Goal: Use online tool/utility: Utilize a website feature to perform a specific function

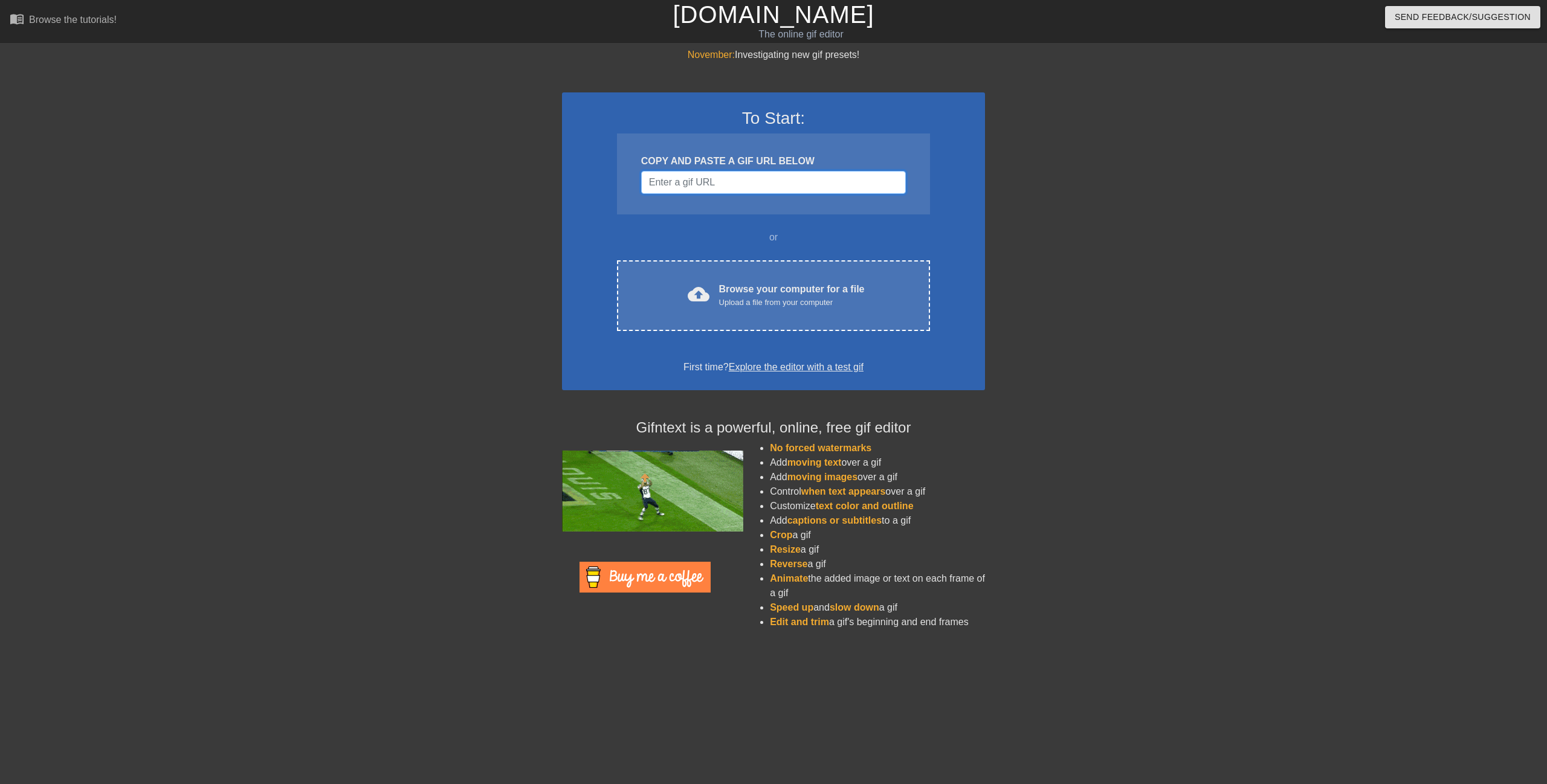
click at [702, 181] on input "Username" at bounding box center [774, 182] width 265 height 23
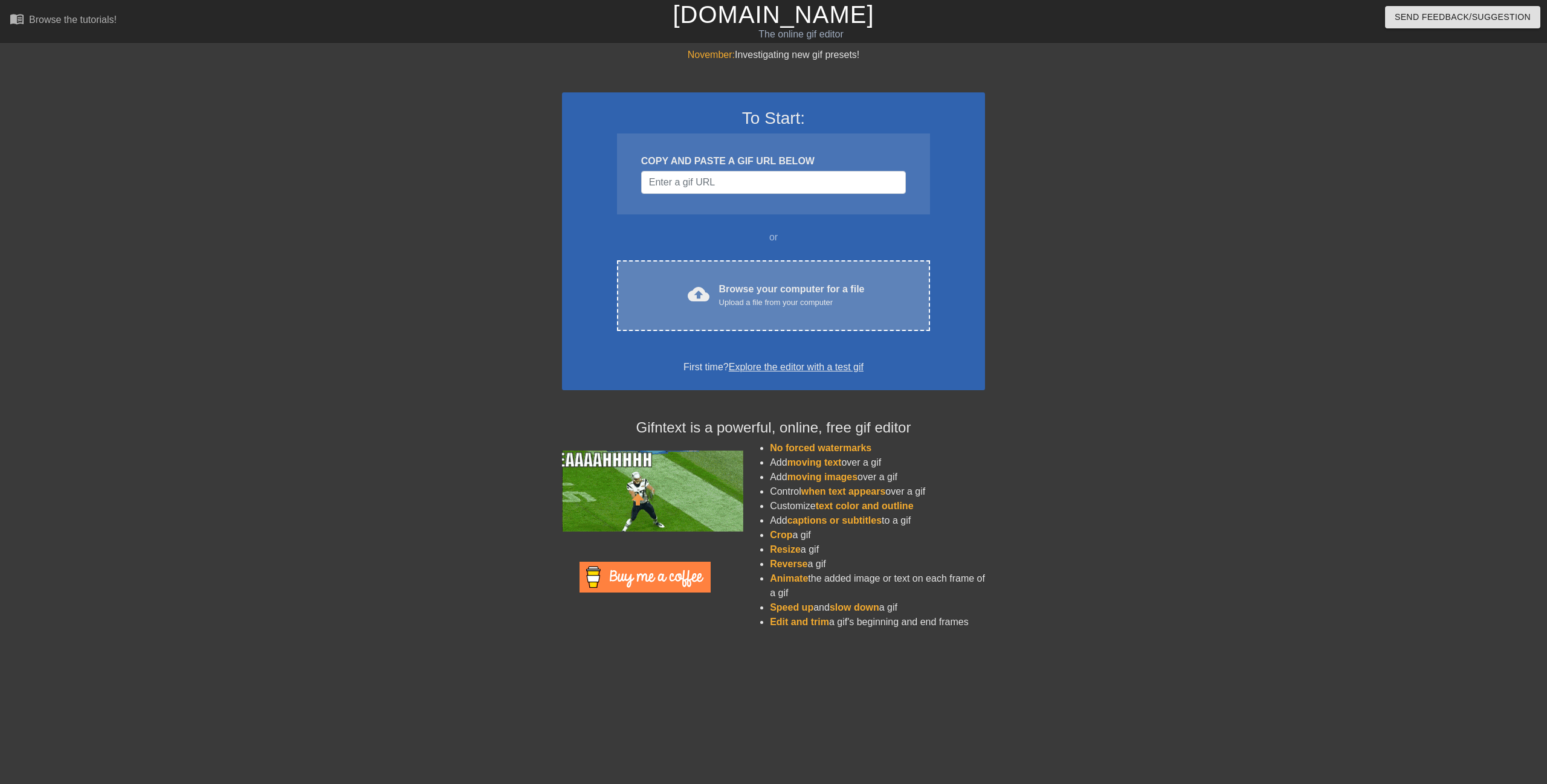
click at [741, 294] on div "Browse your computer for a file Upload a file from your computer" at bounding box center [792, 296] width 146 height 27
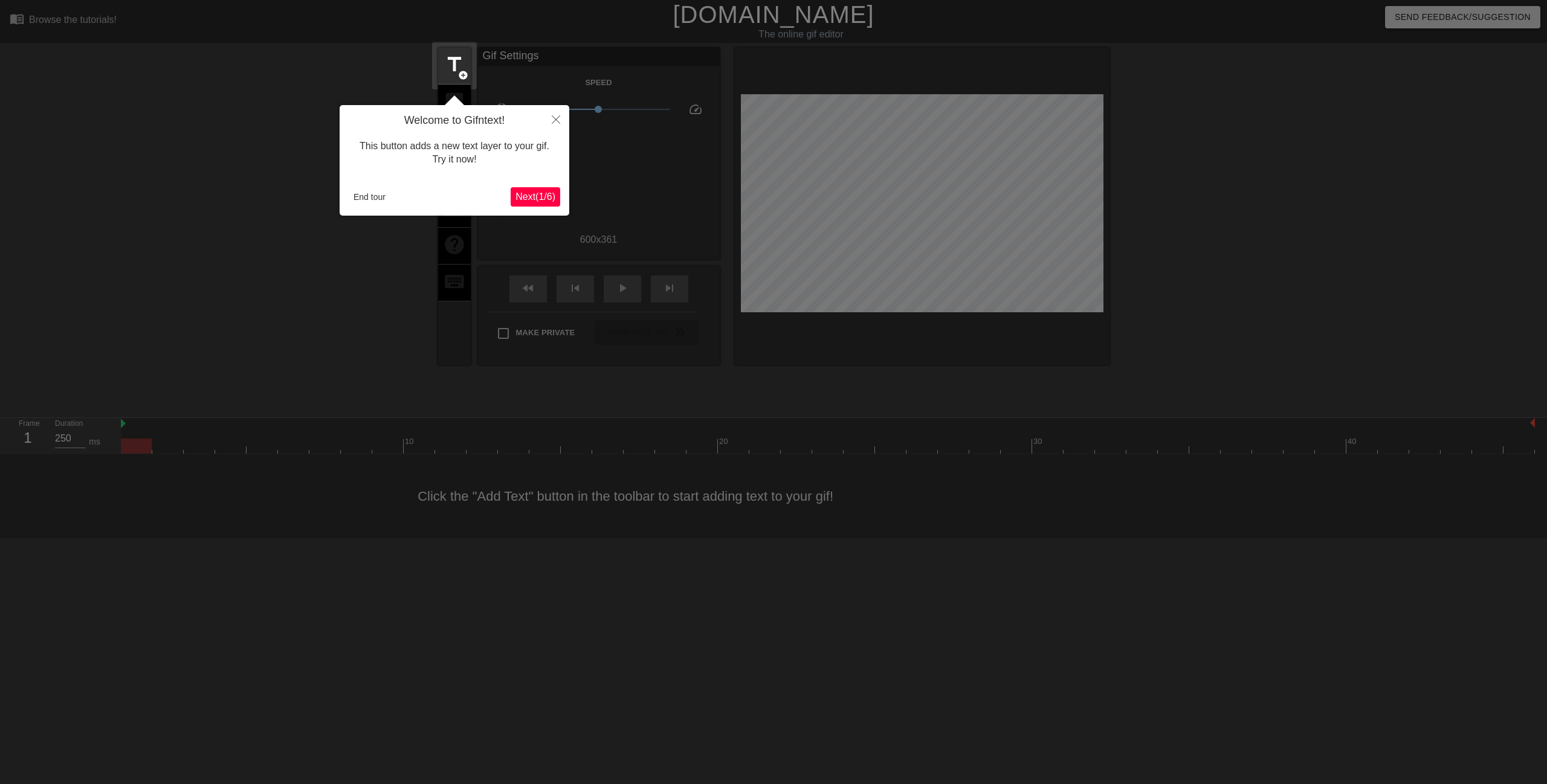
click at [527, 191] on span "Next ( 1 / 6 )" at bounding box center [535, 196] width 40 height 11
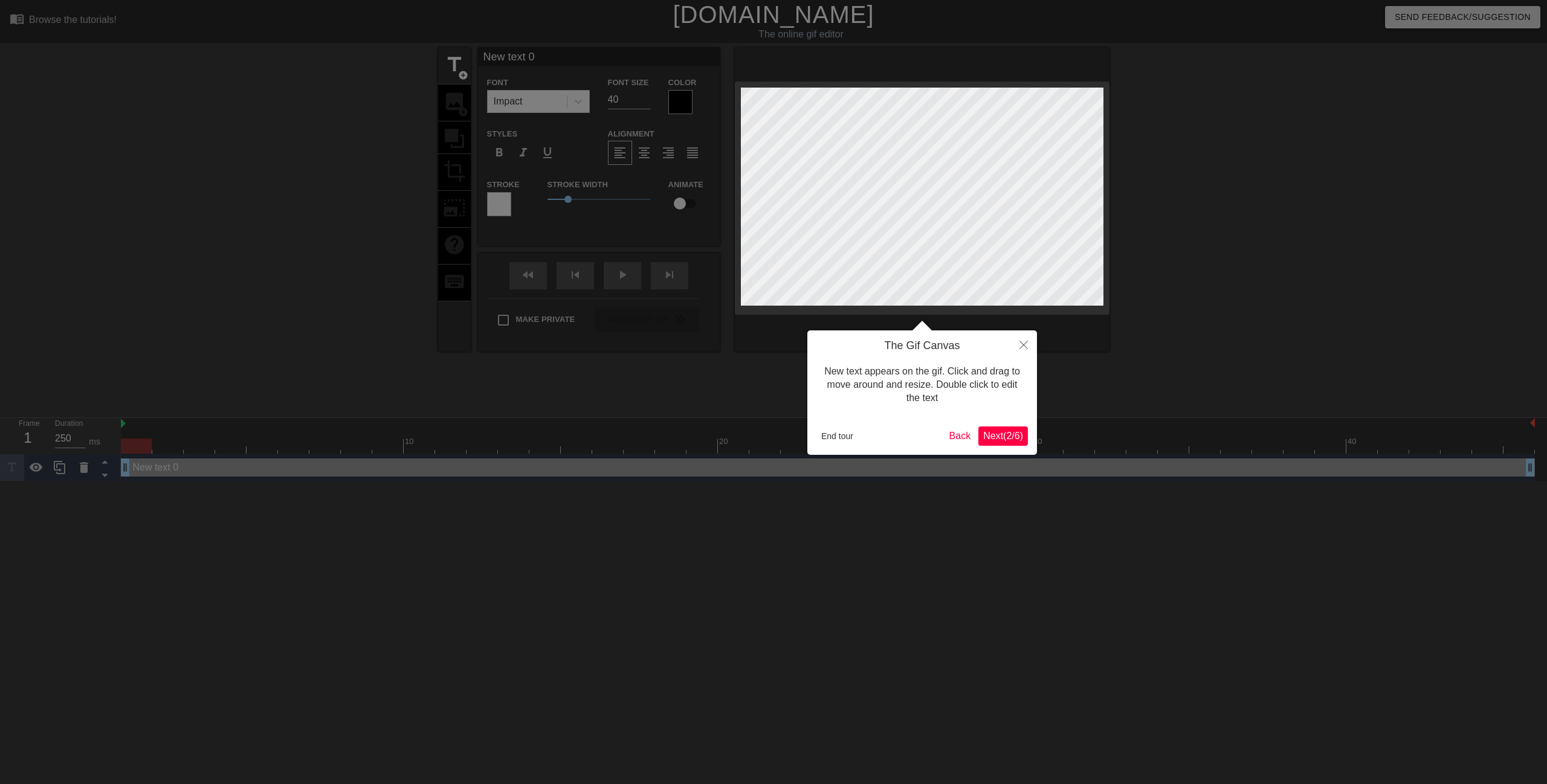
click at [1003, 436] on span "Next ( 2 / 6 )" at bounding box center [1003, 436] width 40 height 11
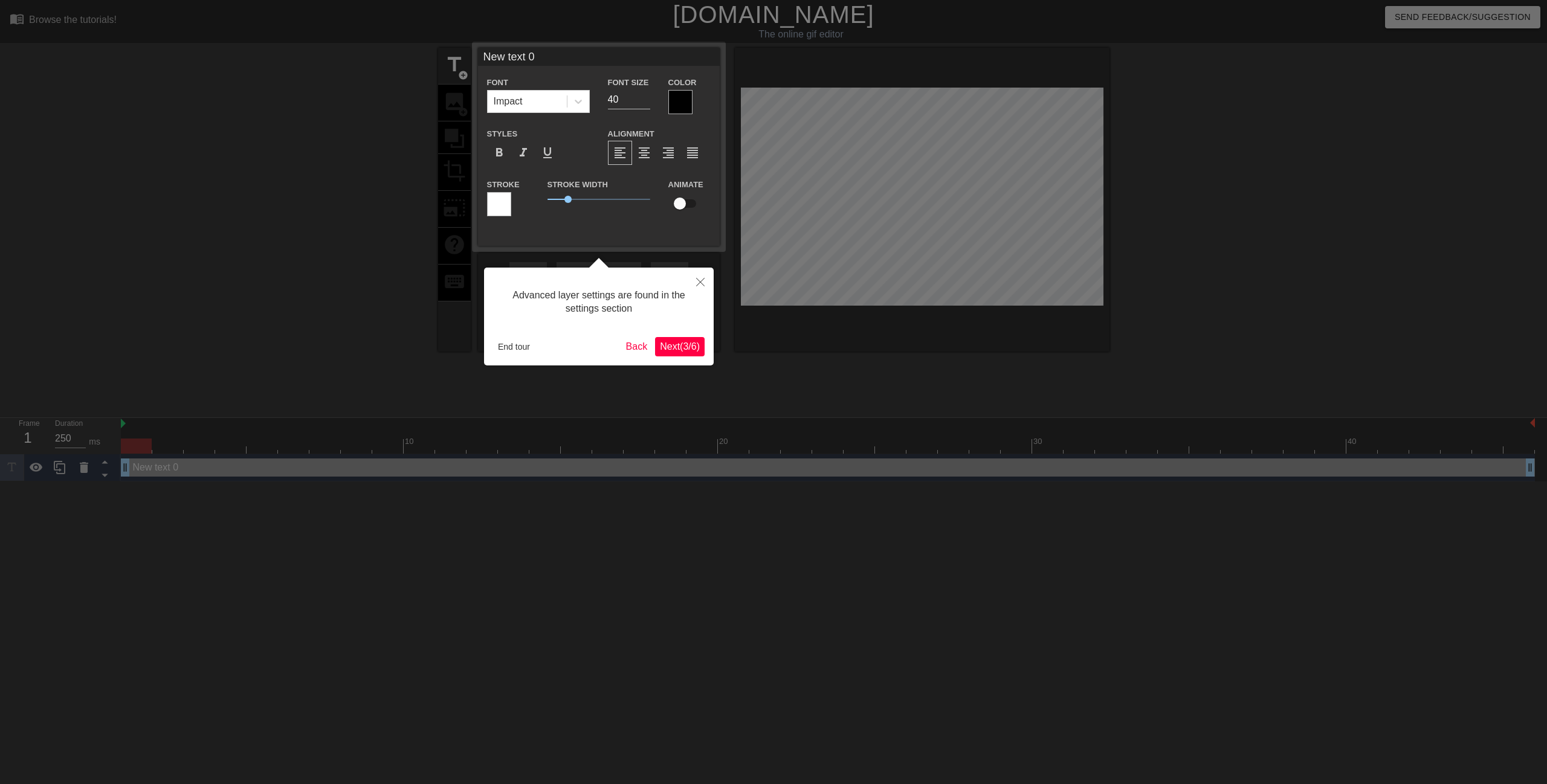
click at [677, 347] on span "Next ( 3 / 6 )" at bounding box center [679, 346] width 40 height 11
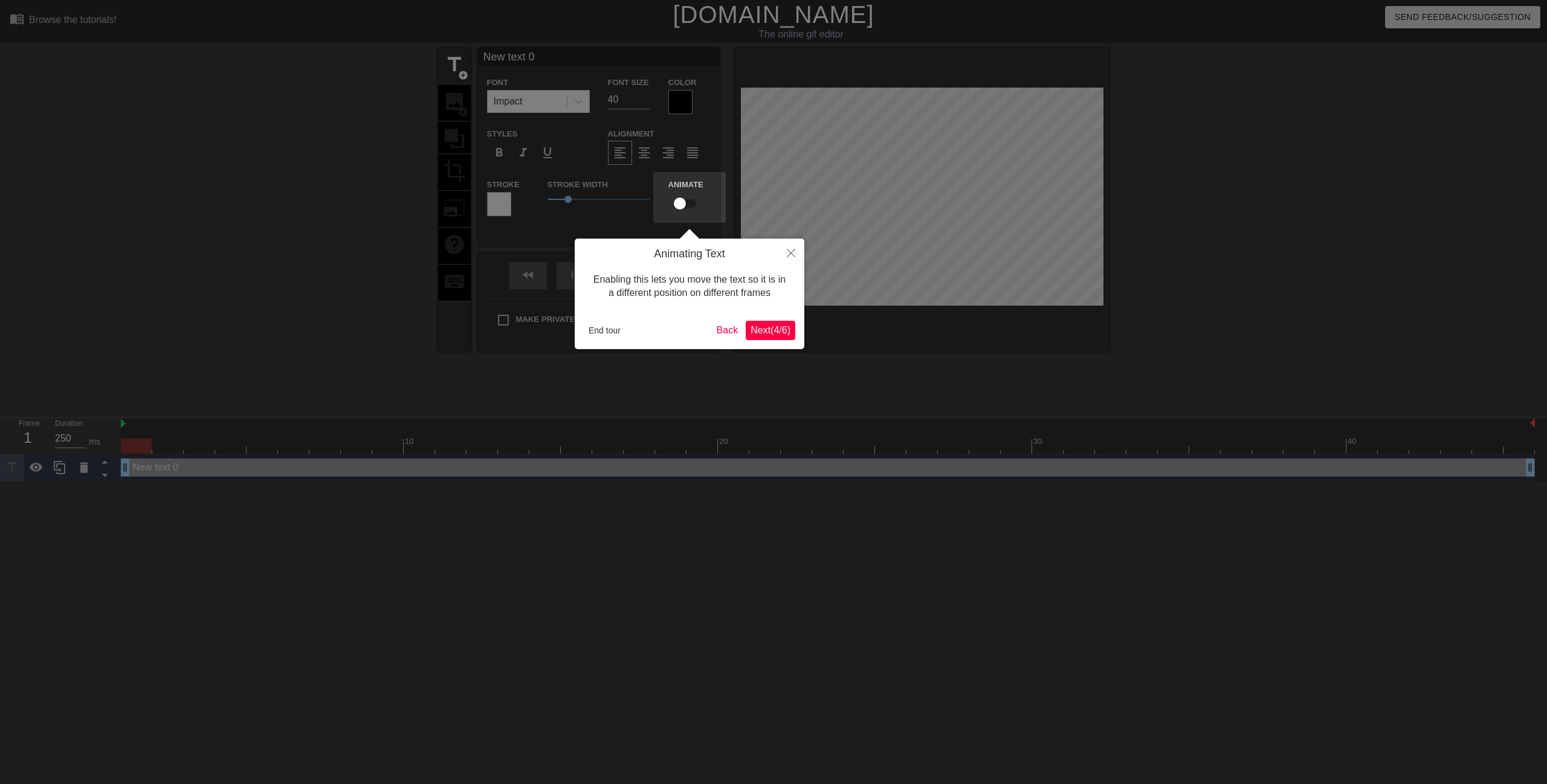
click at [759, 332] on span "Next ( 4 / 6 )" at bounding box center [770, 330] width 40 height 11
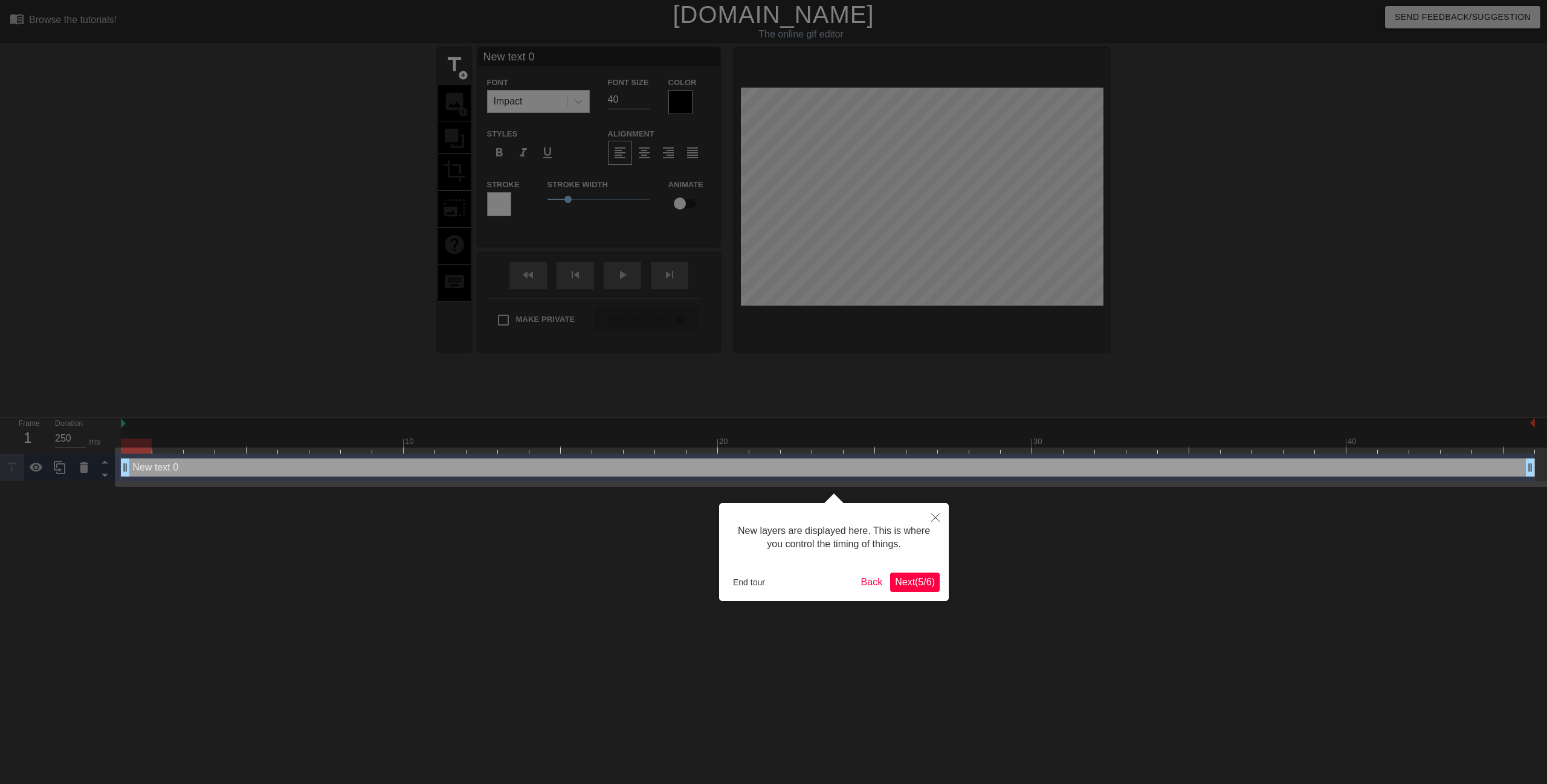
click at [904, 582] on span "Next ( 5 / 6 )" at bounding box center [915, 582] width 40 height 11
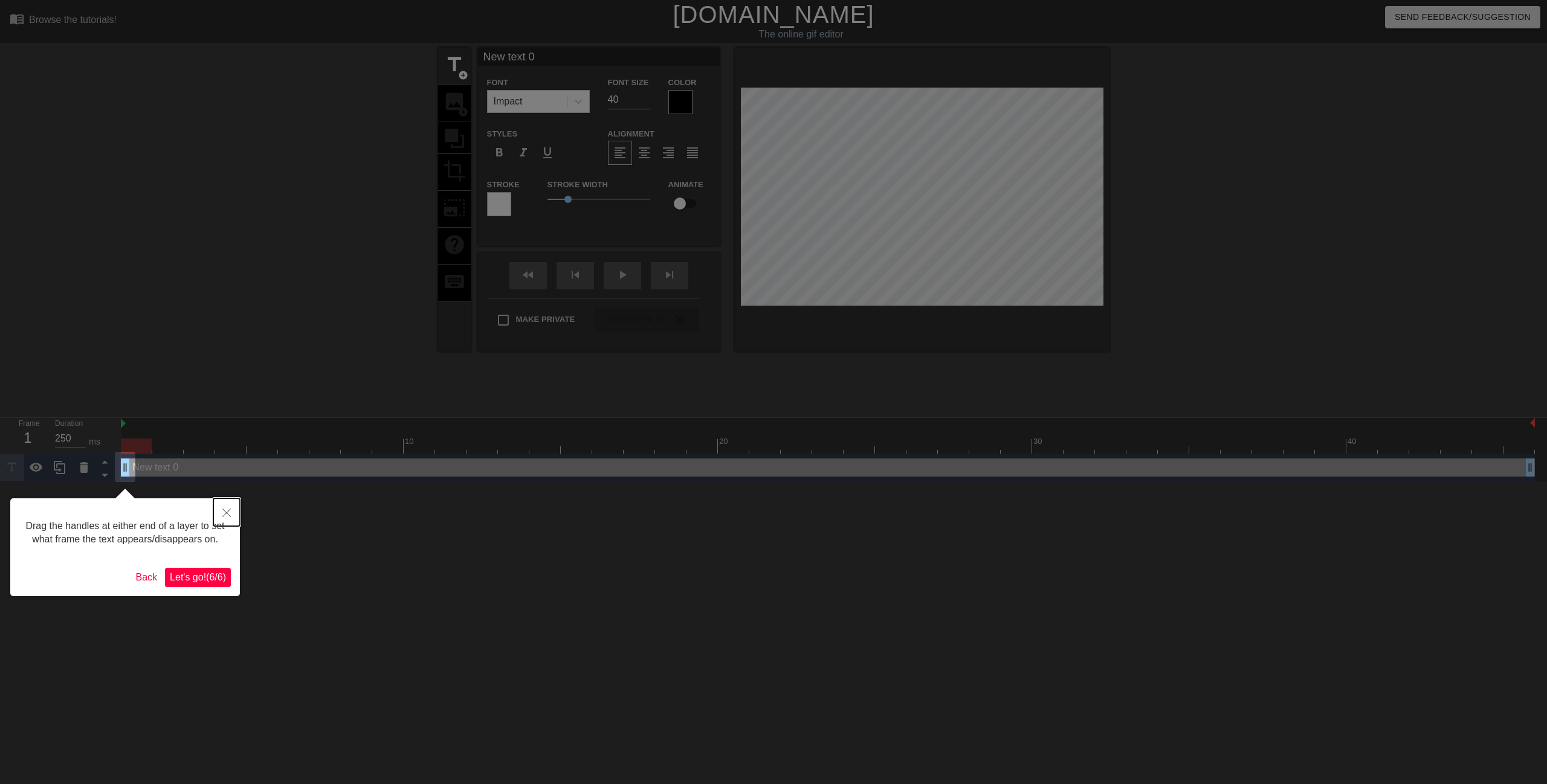
click at [223, 511] on icon "Close" at bounding box center [226, 513] width 8 height 8
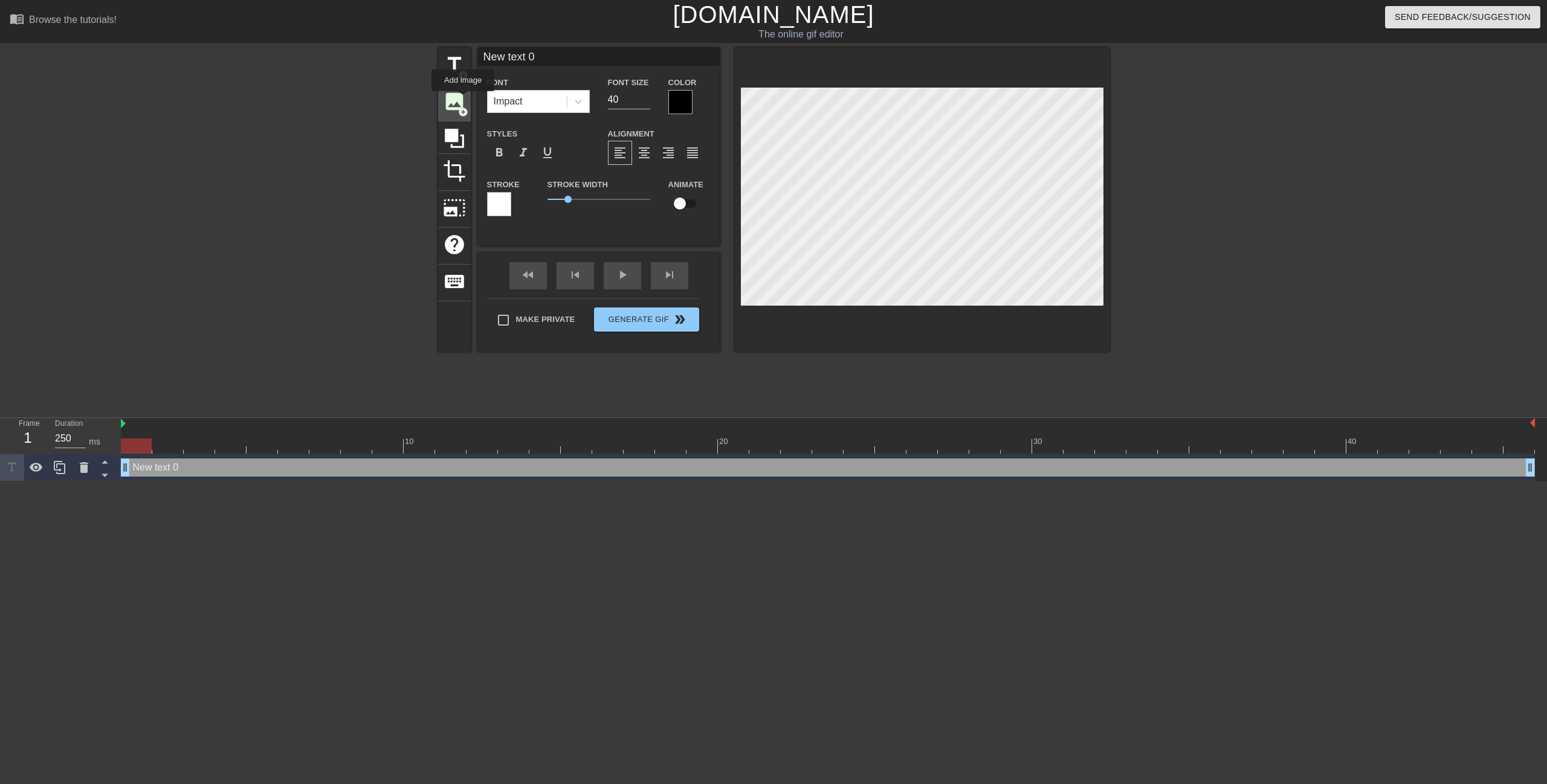
click at [463, 99] on span "image" at bounding box center [454, 101] width 23 height 23
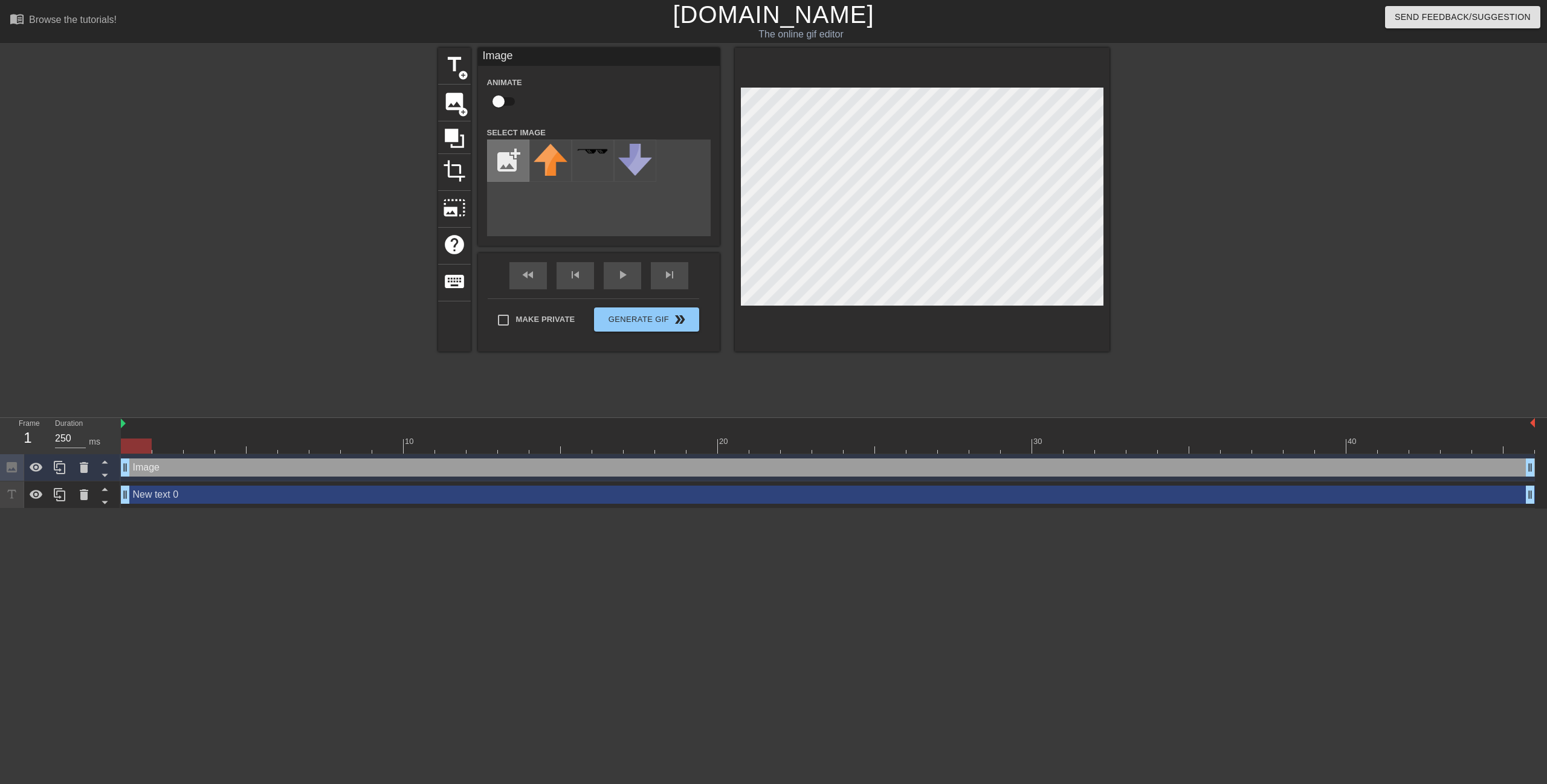
click at [512, 167] on input "file" at bounding box center [508, 160] width 41 height 41
type input "C:\fakepath\Picture1.png"
click at [550, 164] on img at bounding box center [550, 156] width 34 height 24
click at [543, 161] on img at bounding box center [550, 156] width 34 height 24
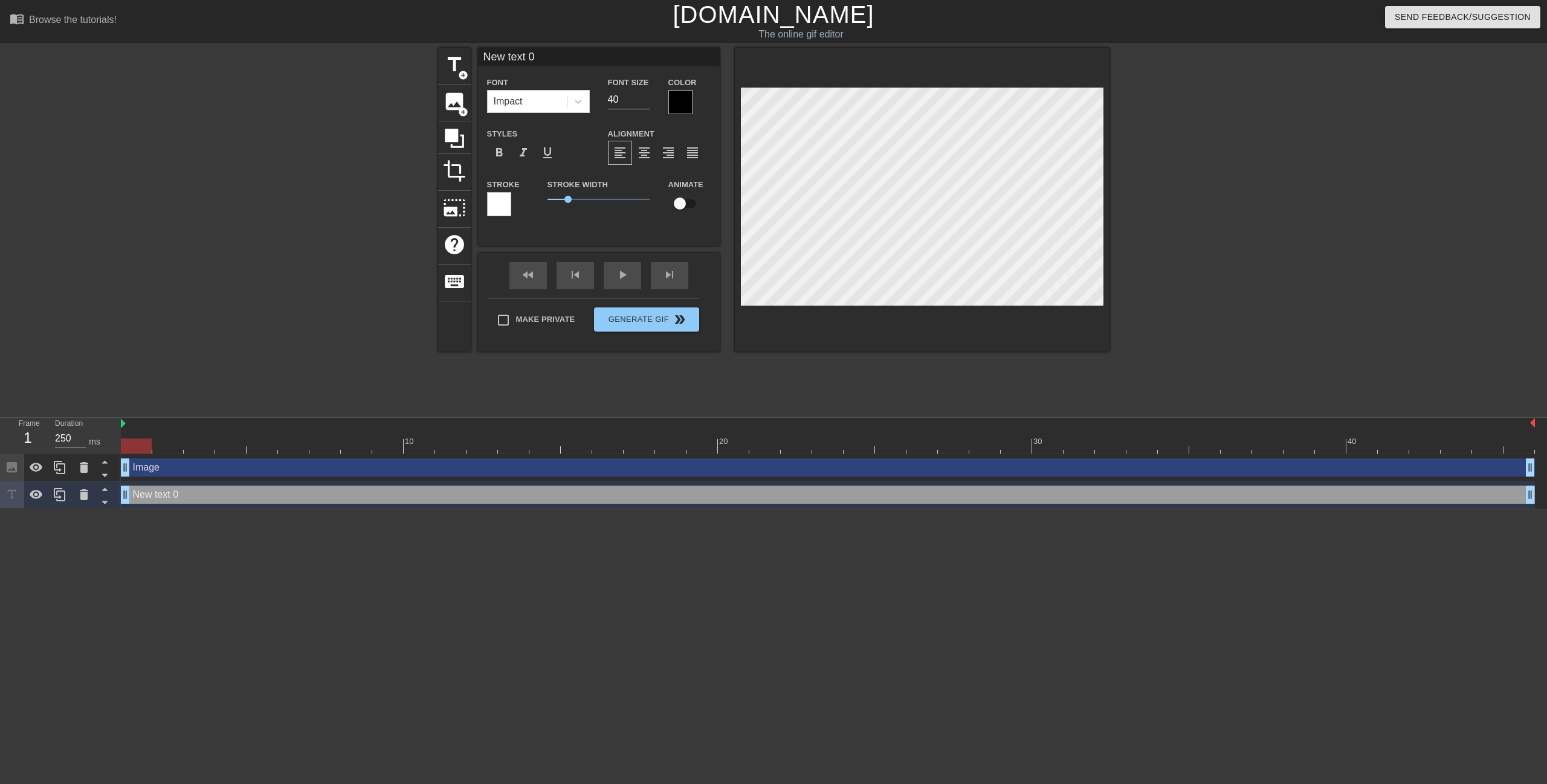
scroll to position [1, 2]
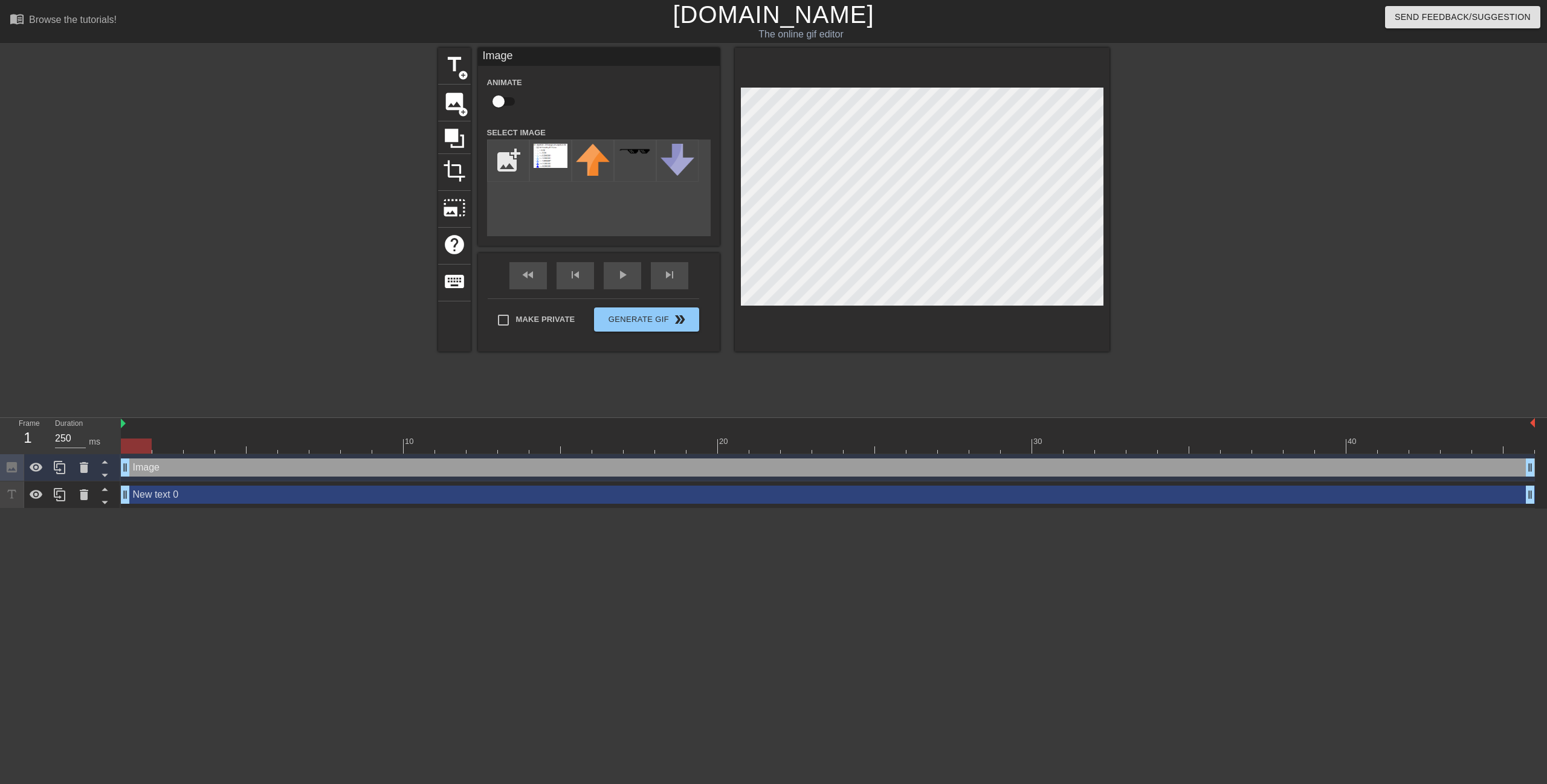
click at [725, 359] on div "title add_circle image add_circle crop photo_size_select_large help keyboard Im…" at bounding box center [774, 228] width 672 height 362
click at [86, 467] on icon at bounding box center [84, 467] width 8 height 11
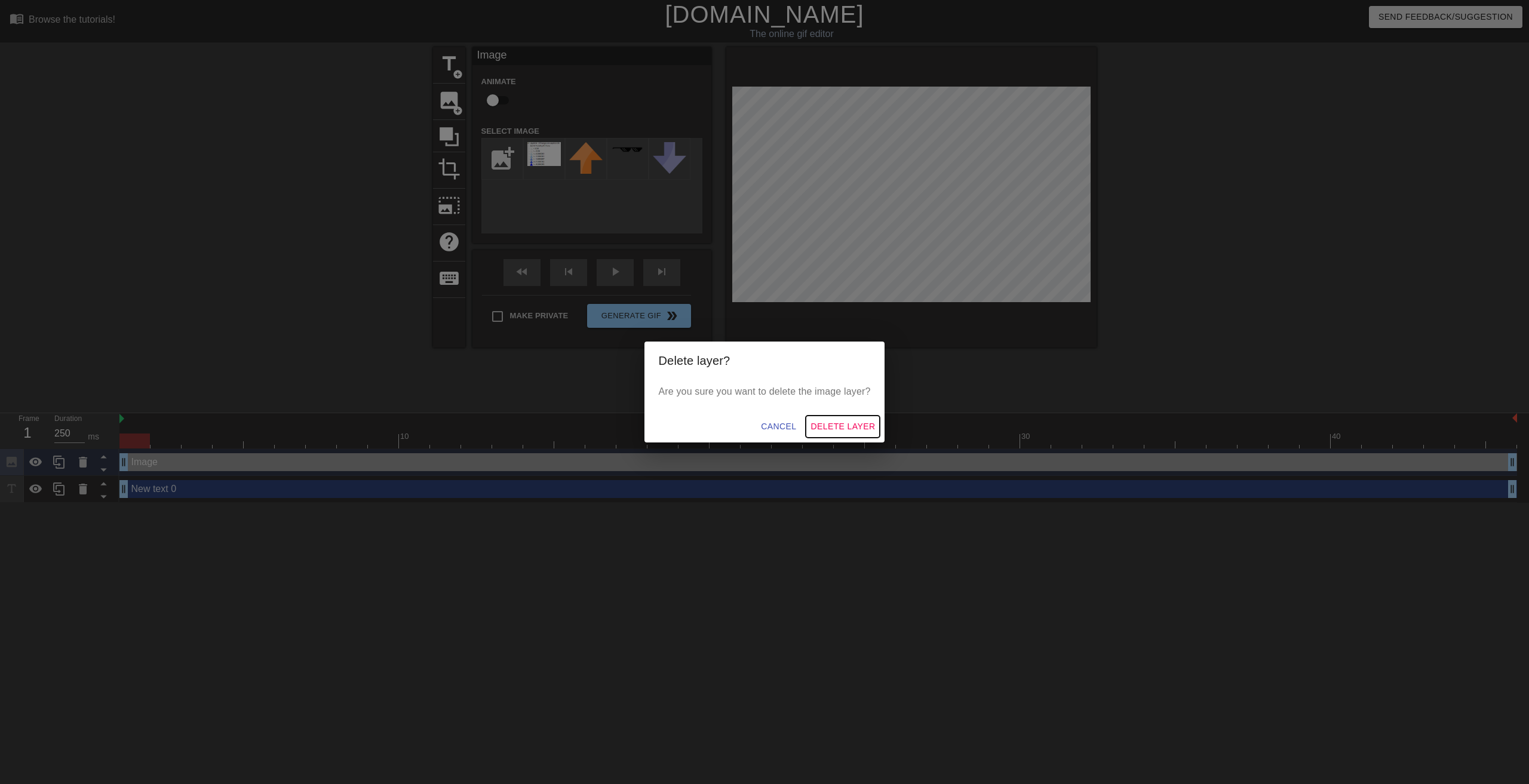
click at [821, 428] on span "Delete Layer" at bounding box center [842, 427] width 64 height 15
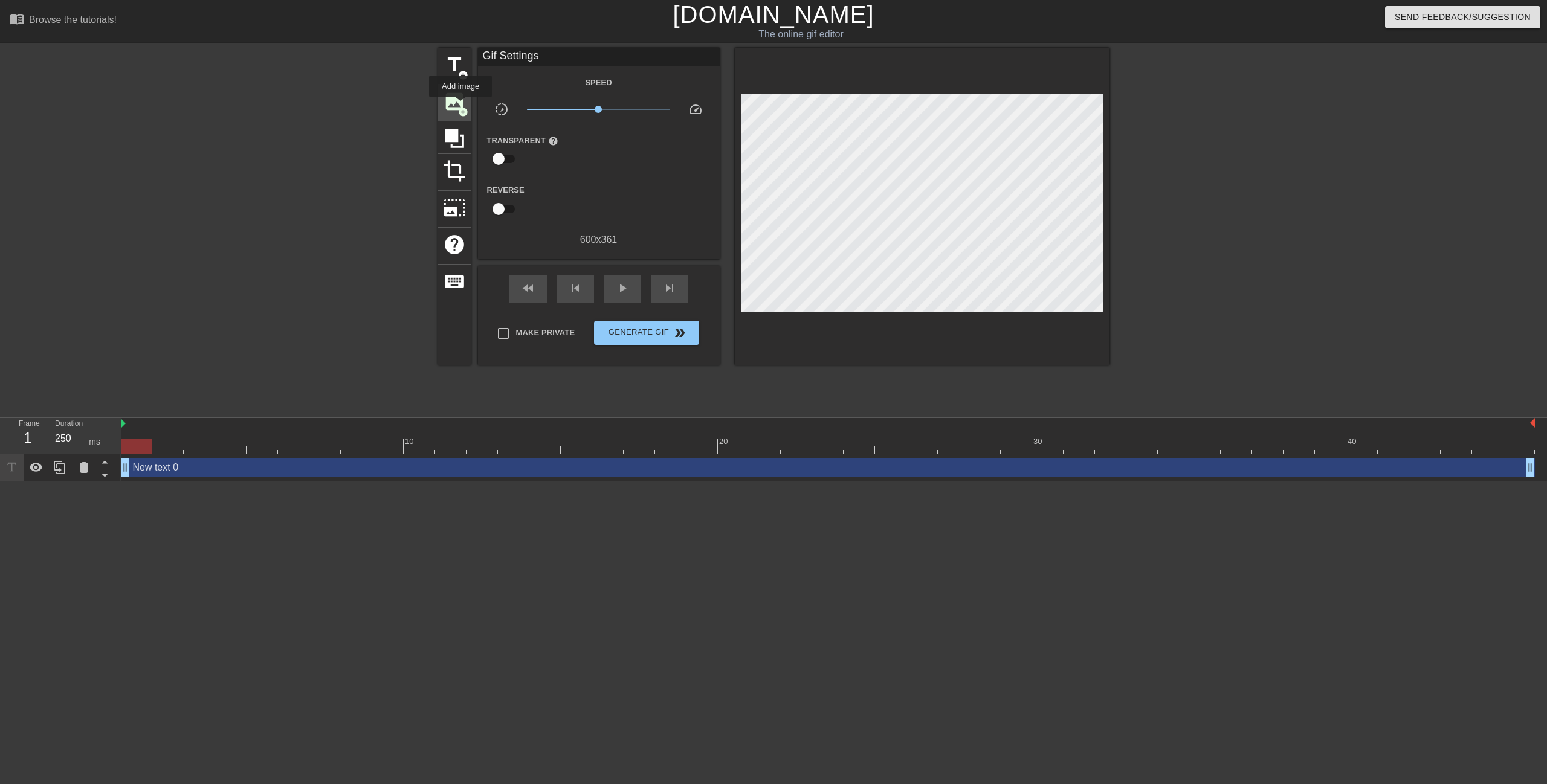
click at [461, 107] on span "add_circle" at bounding box center [463, 112] width 11 height 11
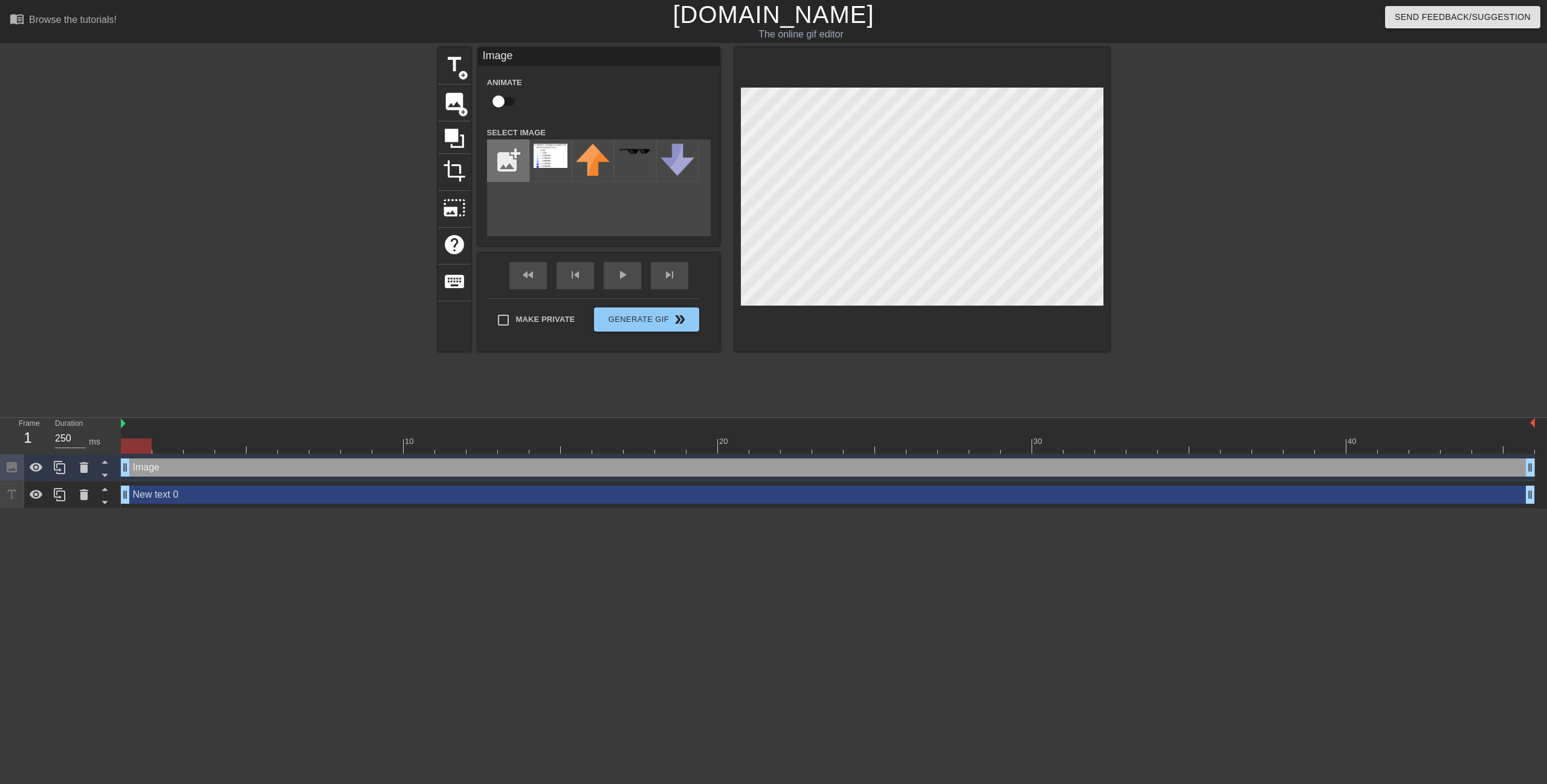
click at [515, 160] on input "file" at bounding box center [508, 160] width 41 height 41
type input "C:\fakepath\Picture2.png"
click at [550, 165] on img at bounding box center [550, 160] width 34 height 34
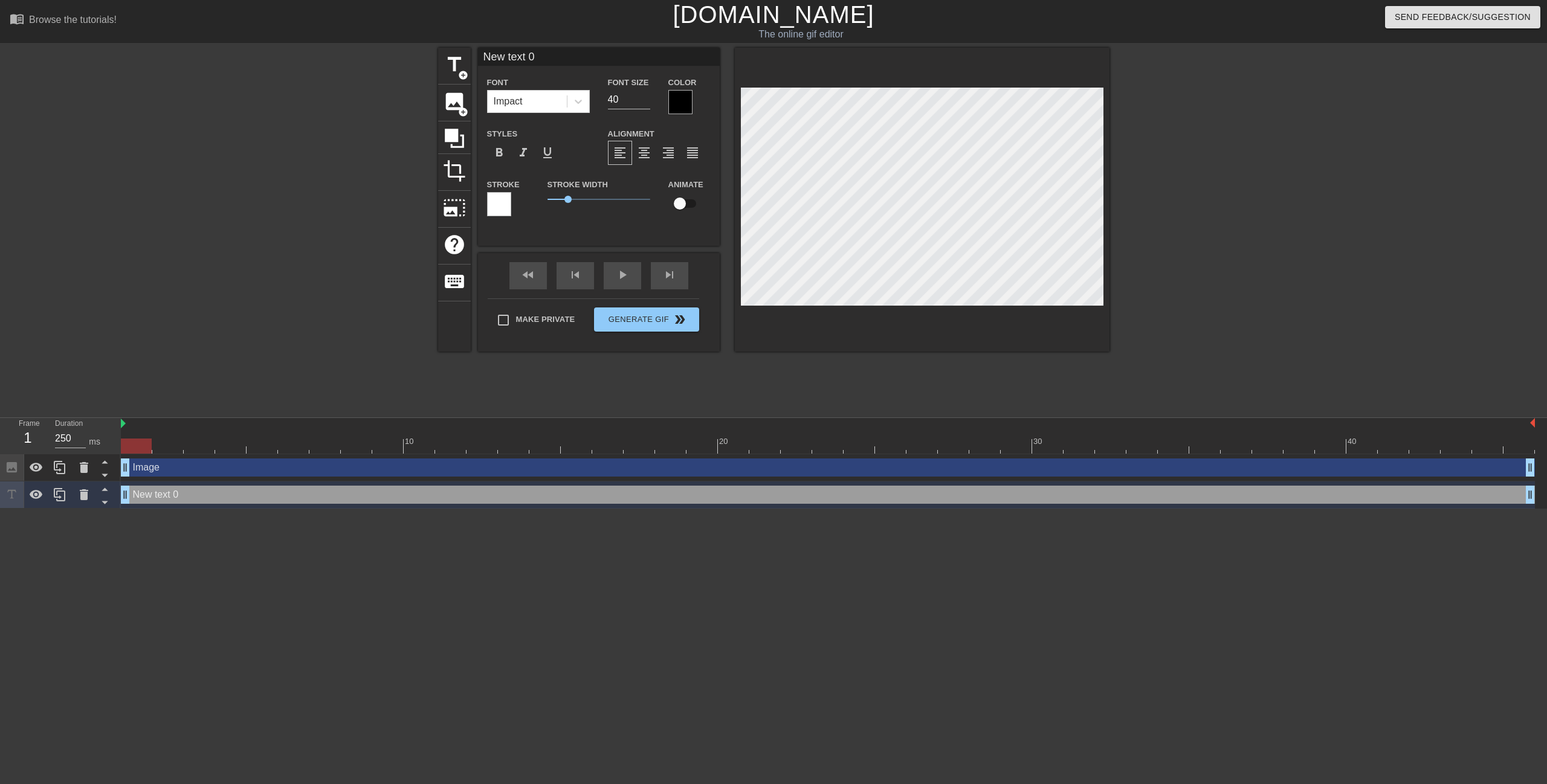
scroll to position [1, 1]
type input "F text 0"
type textarea "F text 0"
type input "Fl text 0"
type textarea "Fl text 0"
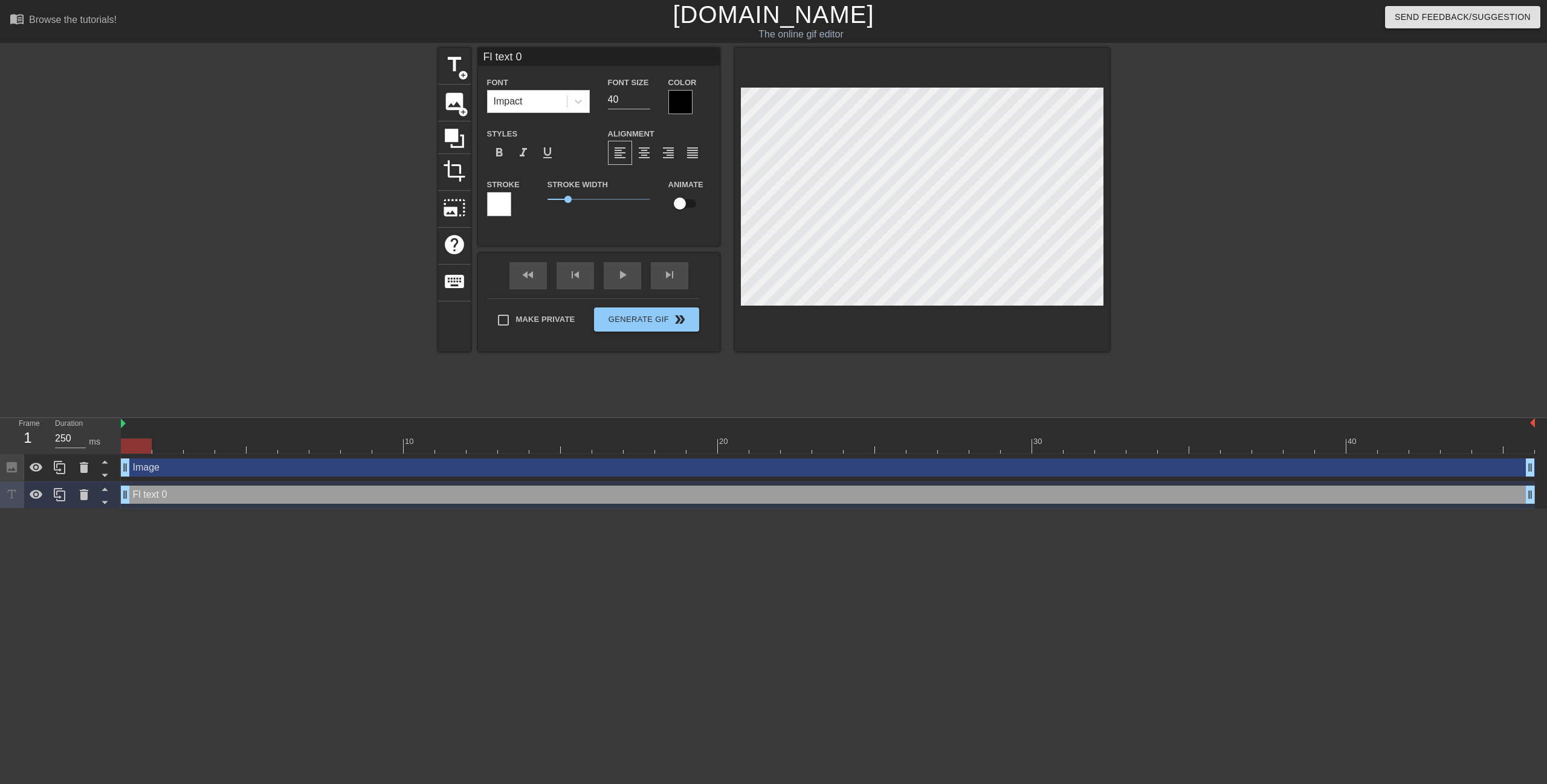
type input "Flo text 0"
type textarea "Flo text 0"
type input "Floo text 0"
type textarea "Floo text 0"
type input "Flood text 0"
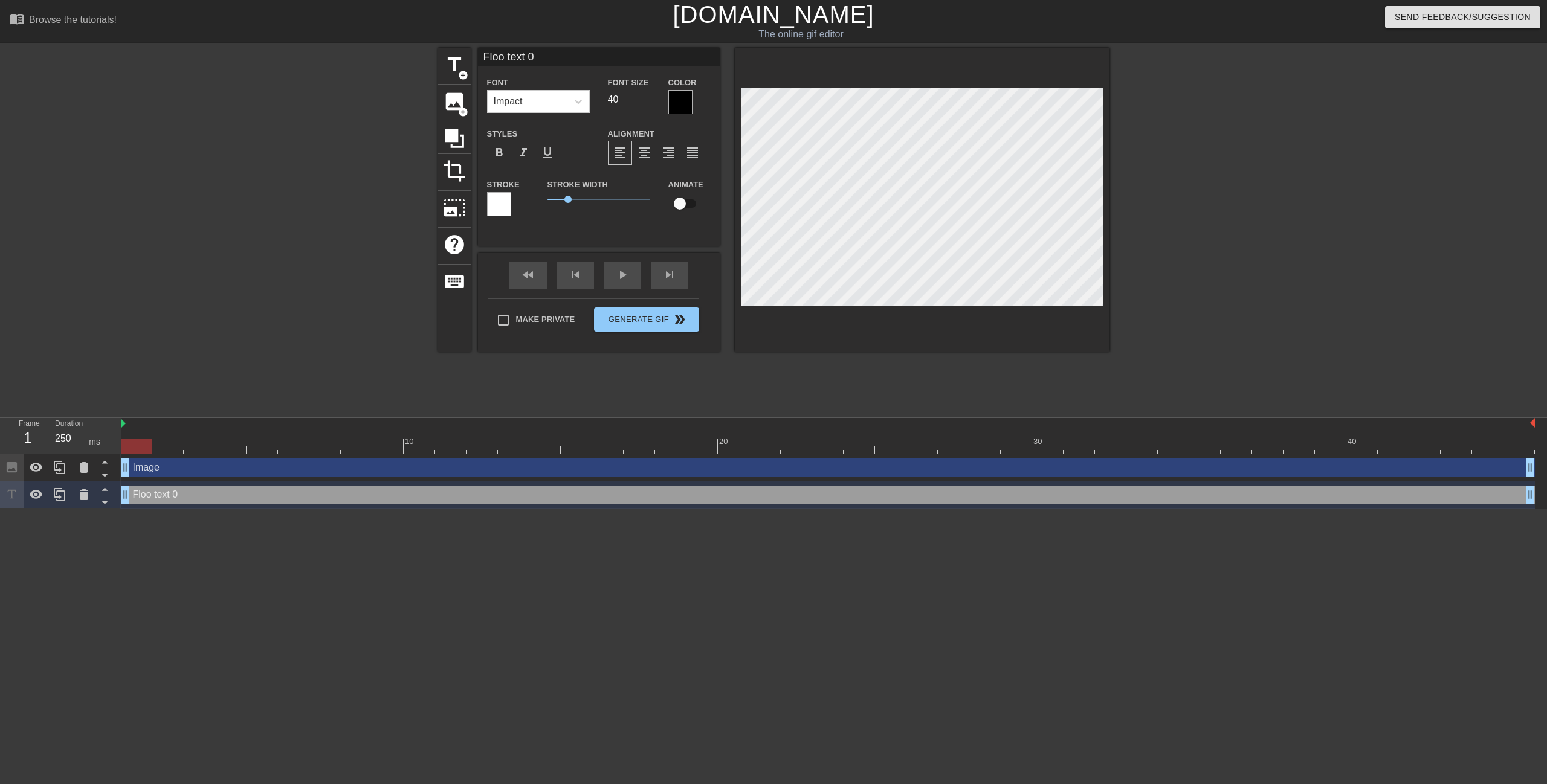
type textarea "Flood text 0"
type input "Flood text 0"
type textarea "Flood text 0"
type input "Flood D text 0"
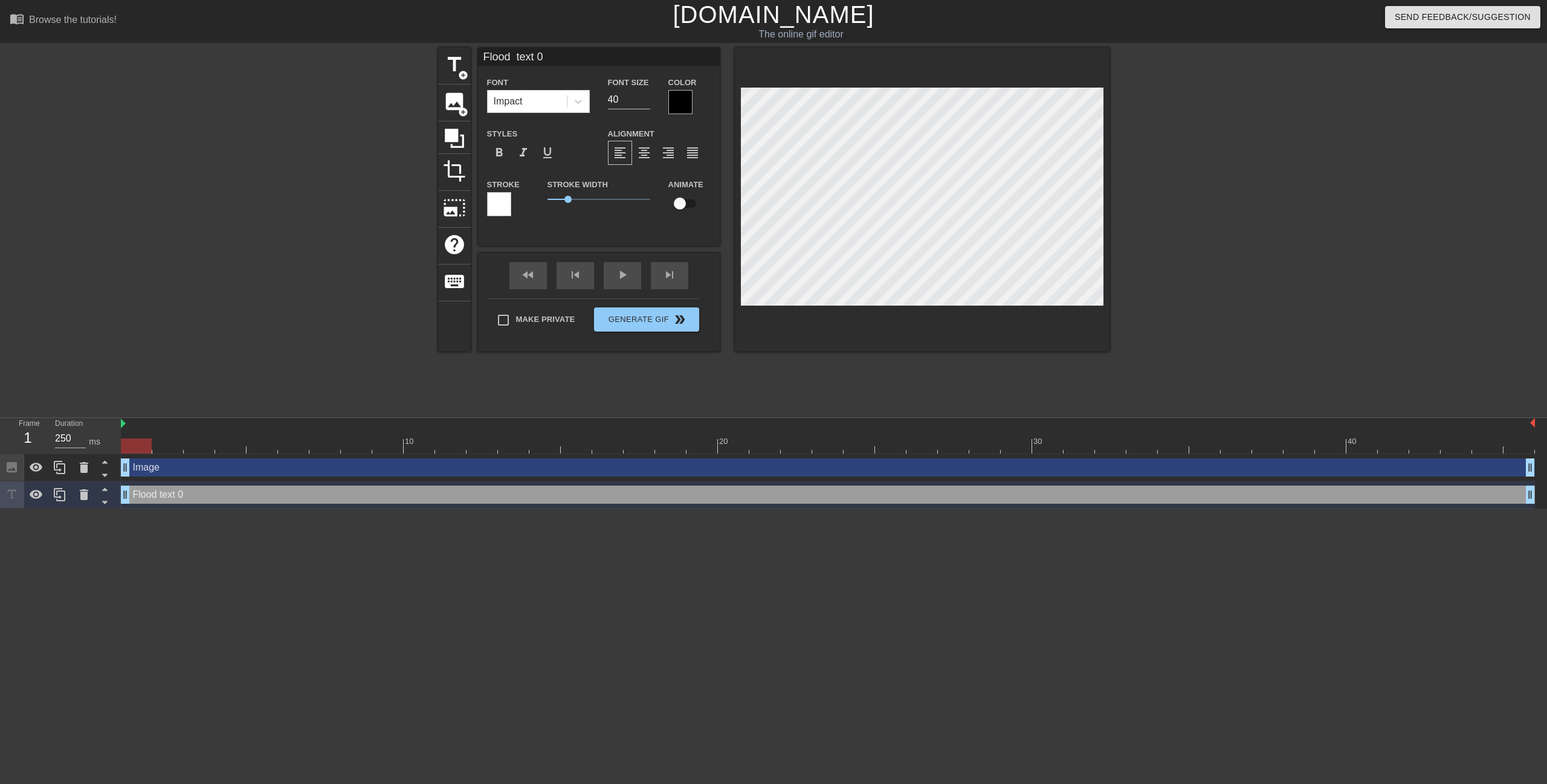
type textarea "Flood D text 0"
type input "Flood De text 0"
type textarea "Flood De text 0"
type input "Flood Dep text 0"
type textarea "Flood Dep text 0"
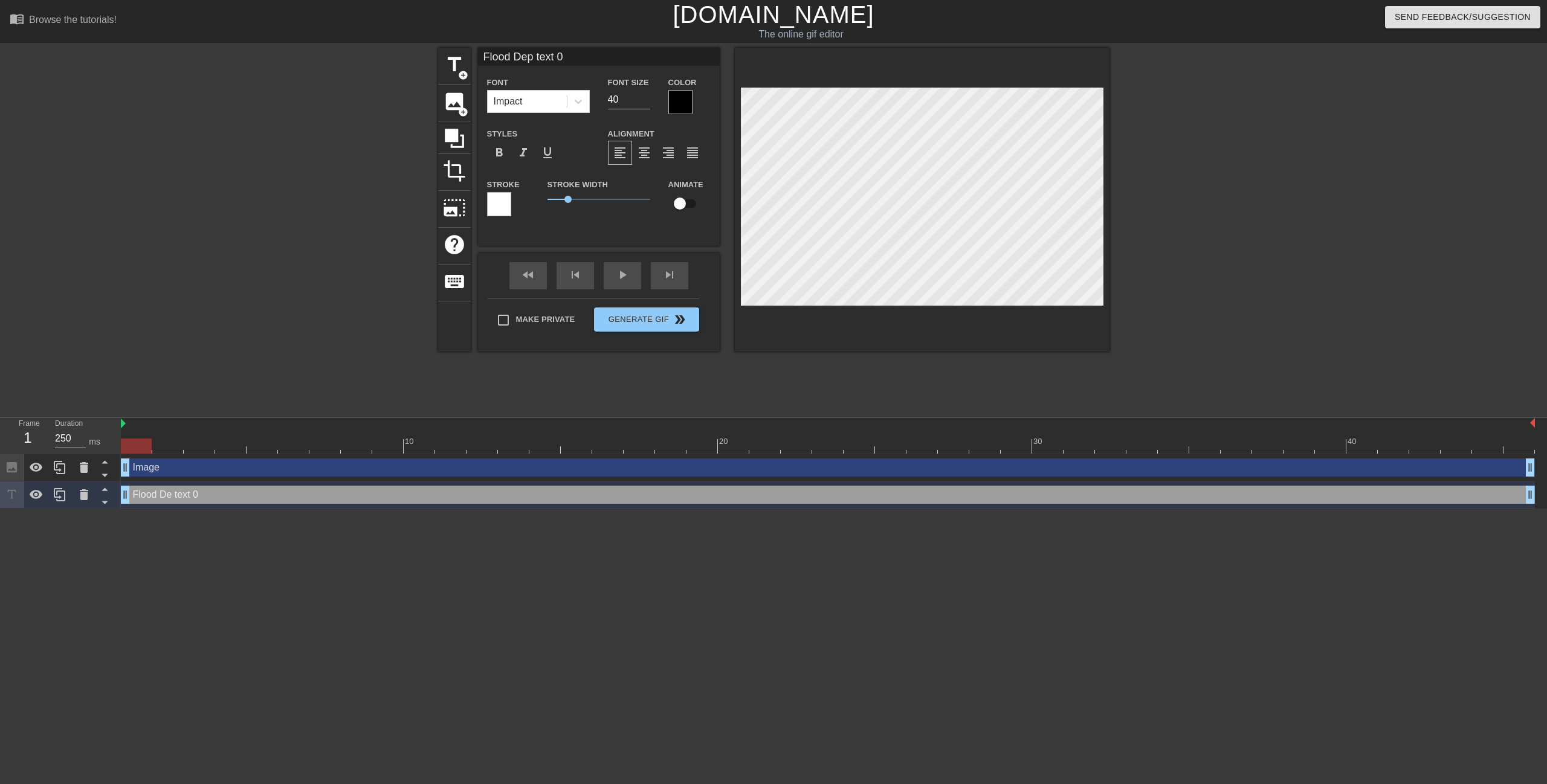
type input "Flood Dept text 0"
type textarea "Flood Dept text 0"
type input "Flood Depth text 0"
type textarea "Flood Depth text 0"
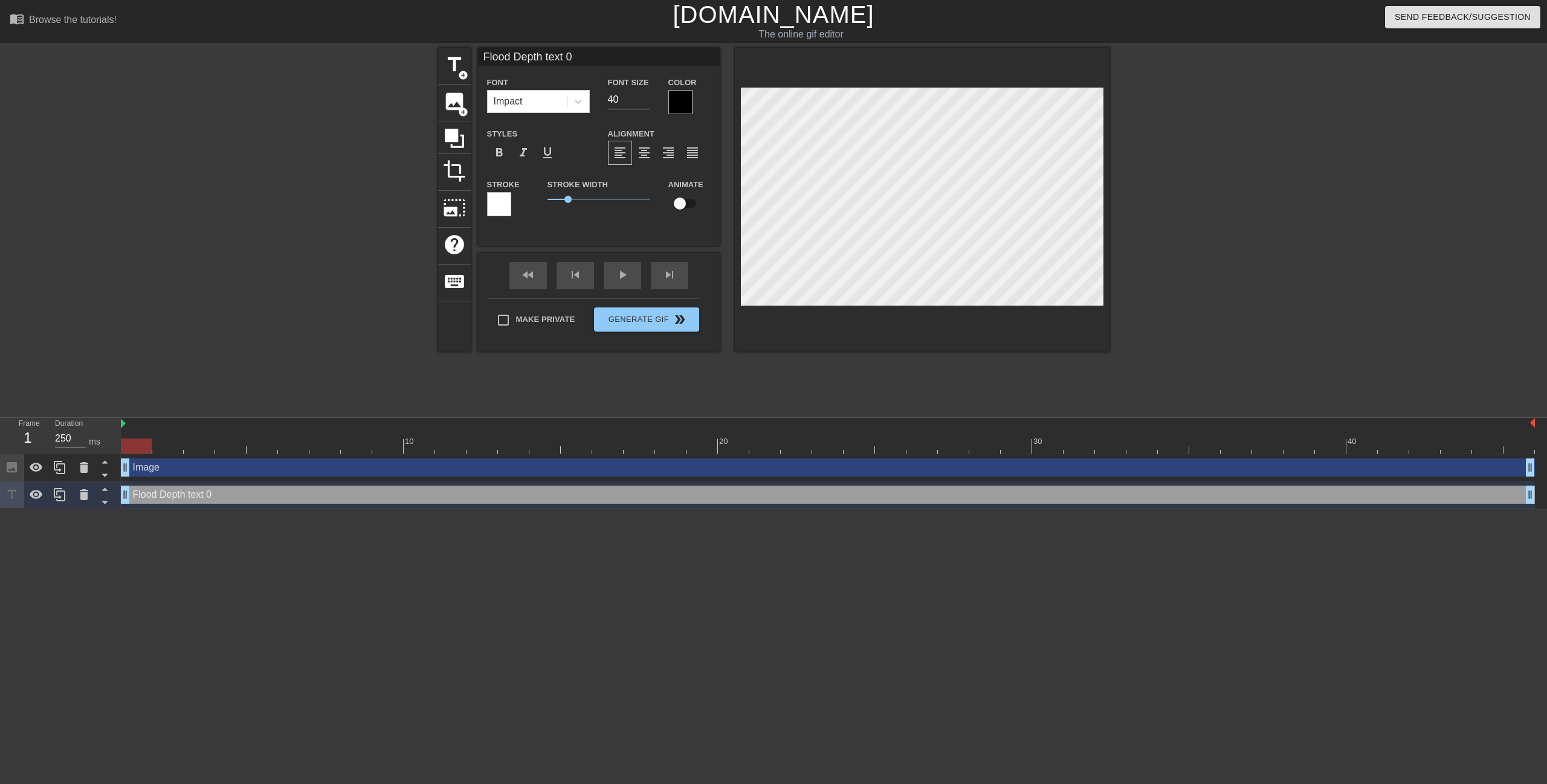
type input "Flood Depth text 0"
type textarea "Flood Depth text 0"
type input "Flood Depth ( text 0"
type textarea "Flood Depth ( text 0"
type input "Flood Depth (F text 0"
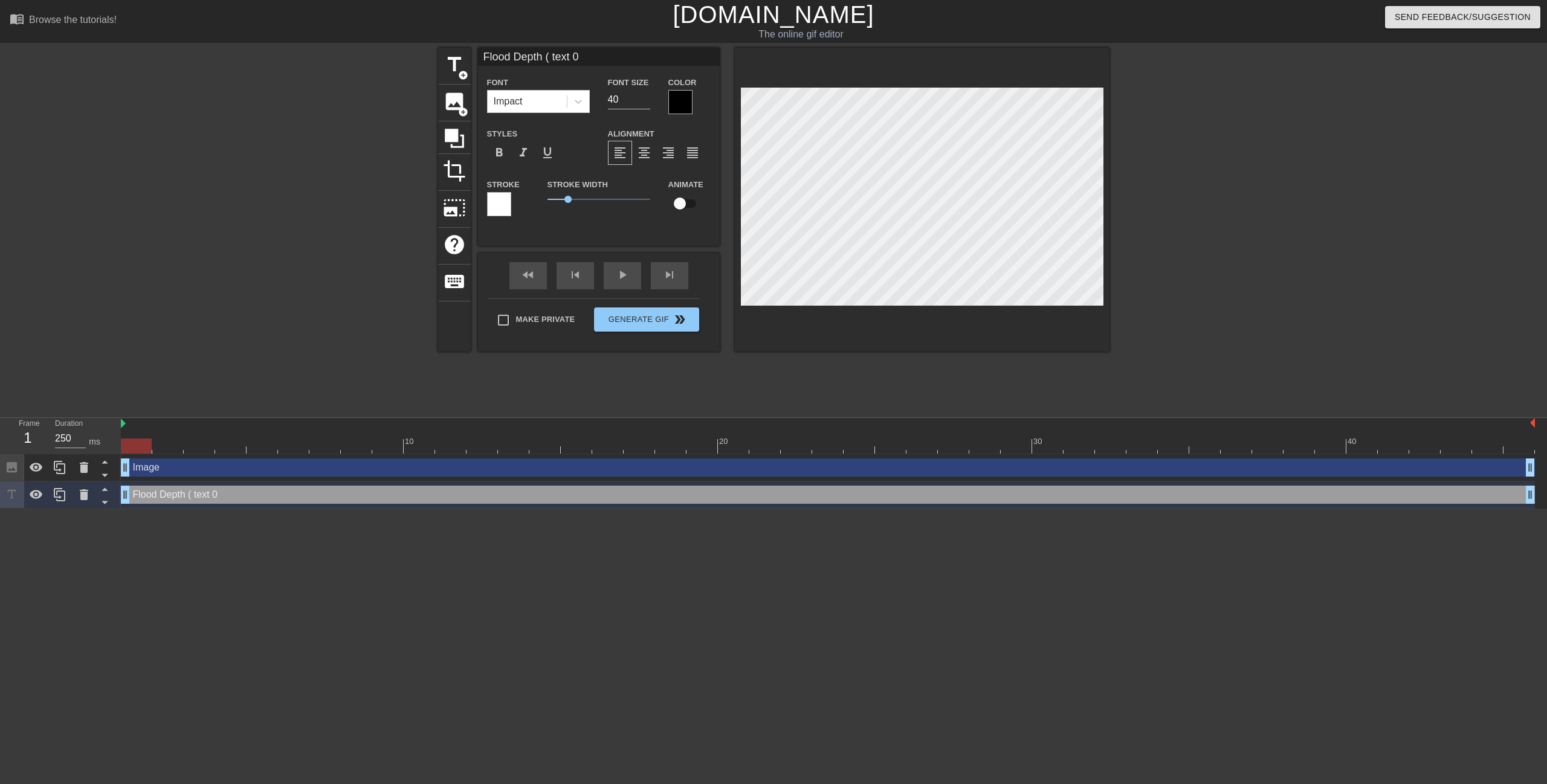
type textarea "Flood Depth (F text 0"
type input "Flood Depth (Fe text 0"
type textarea "Flood Depth (Fe text 0"
type input "Flood Depth (Fee text 0"
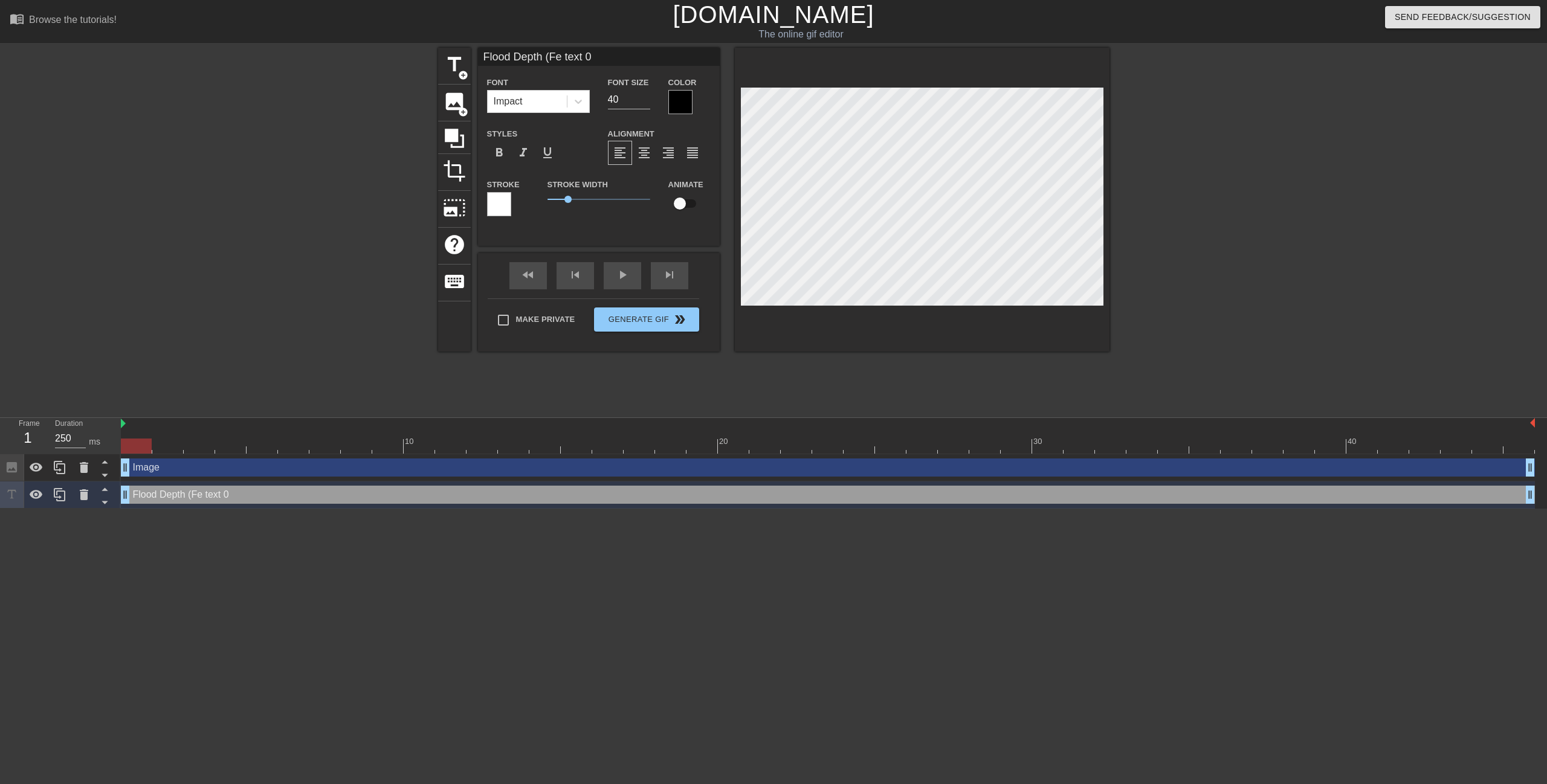
type textarea "Flood Depth (Fee text 0"
type input "Flood Depth (Feet text 0"
type textarea "Flood Depth (Feet text 0"
type input "Flood Depth (Feet) text 0"
type textarea "Flood Depth (Feet) text 0"
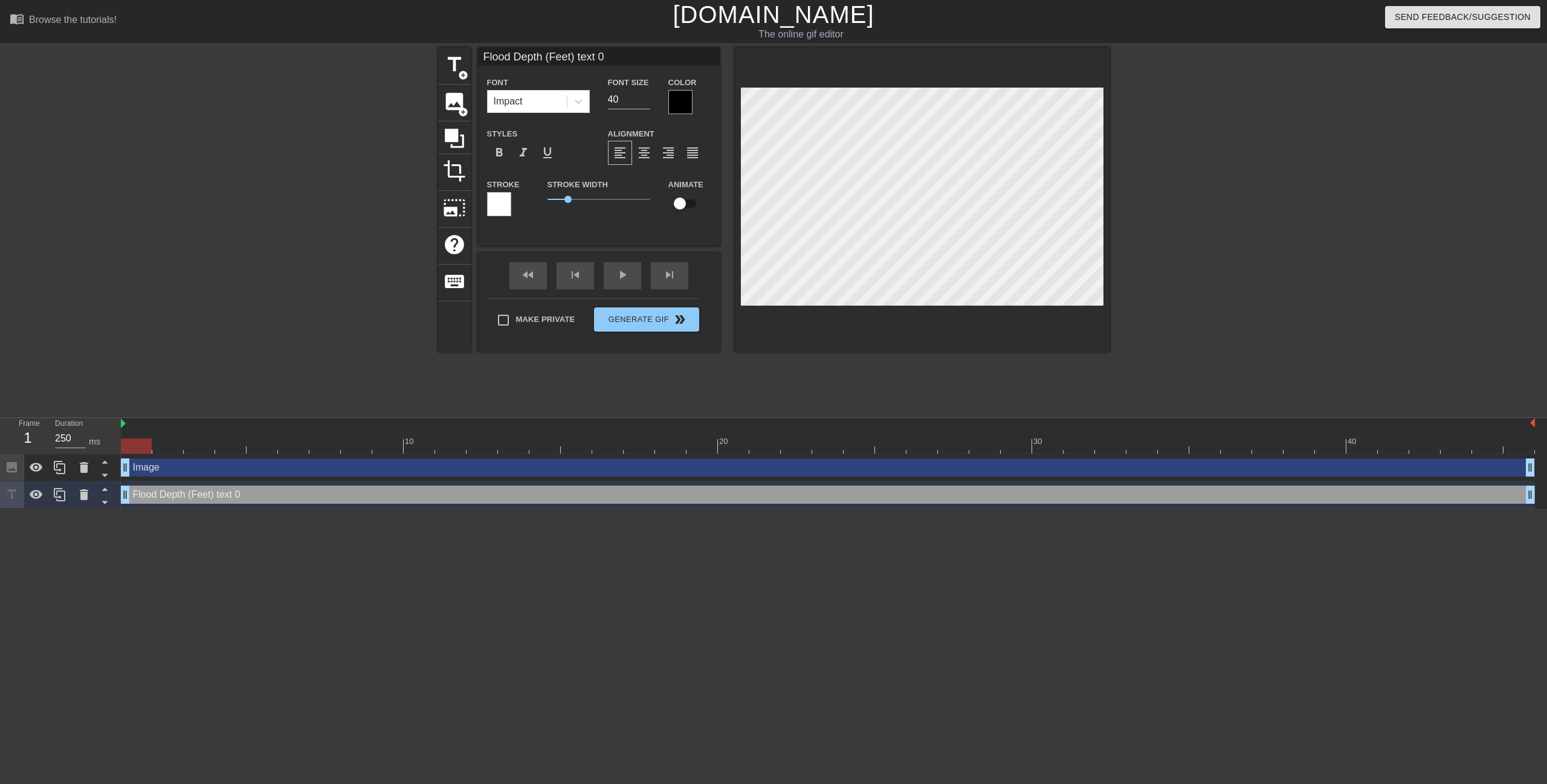
scroll to position [1, 6]
type input "Flood Depth (Feet) text"
type textarea "Flood Depth (Feet) text"
type input "Flood Depth (Feet) text"
type textarea "Flood Depth (Feet) text"
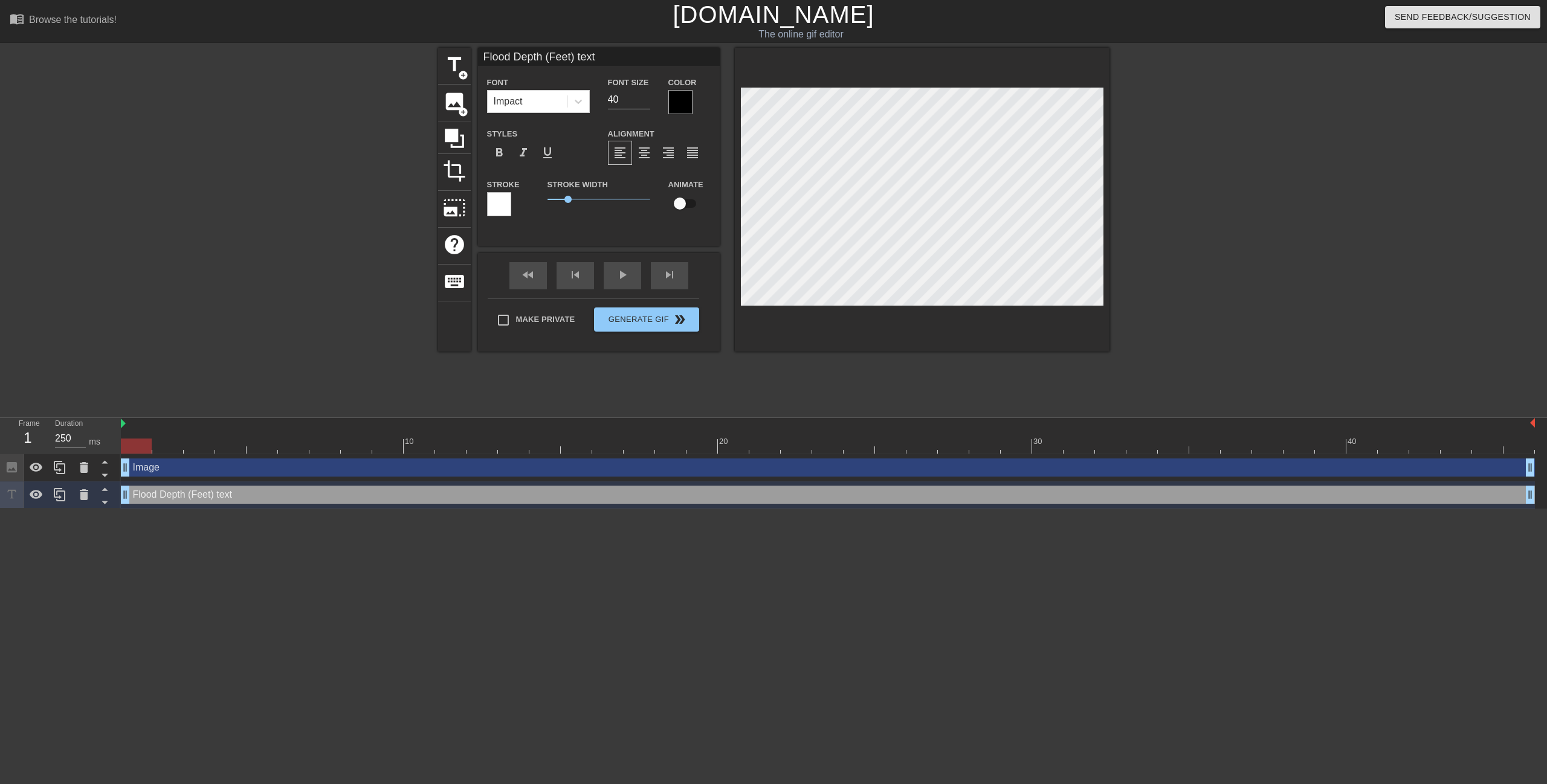
type input "Flood Depth (Feet) tex"
type textarea "Flood Depth (Feet) tex"
type input "Flood Depth (Feet) te"
type textarea "Flood Depth (Feet) te"
type input "Flood Depth (Feet) t"
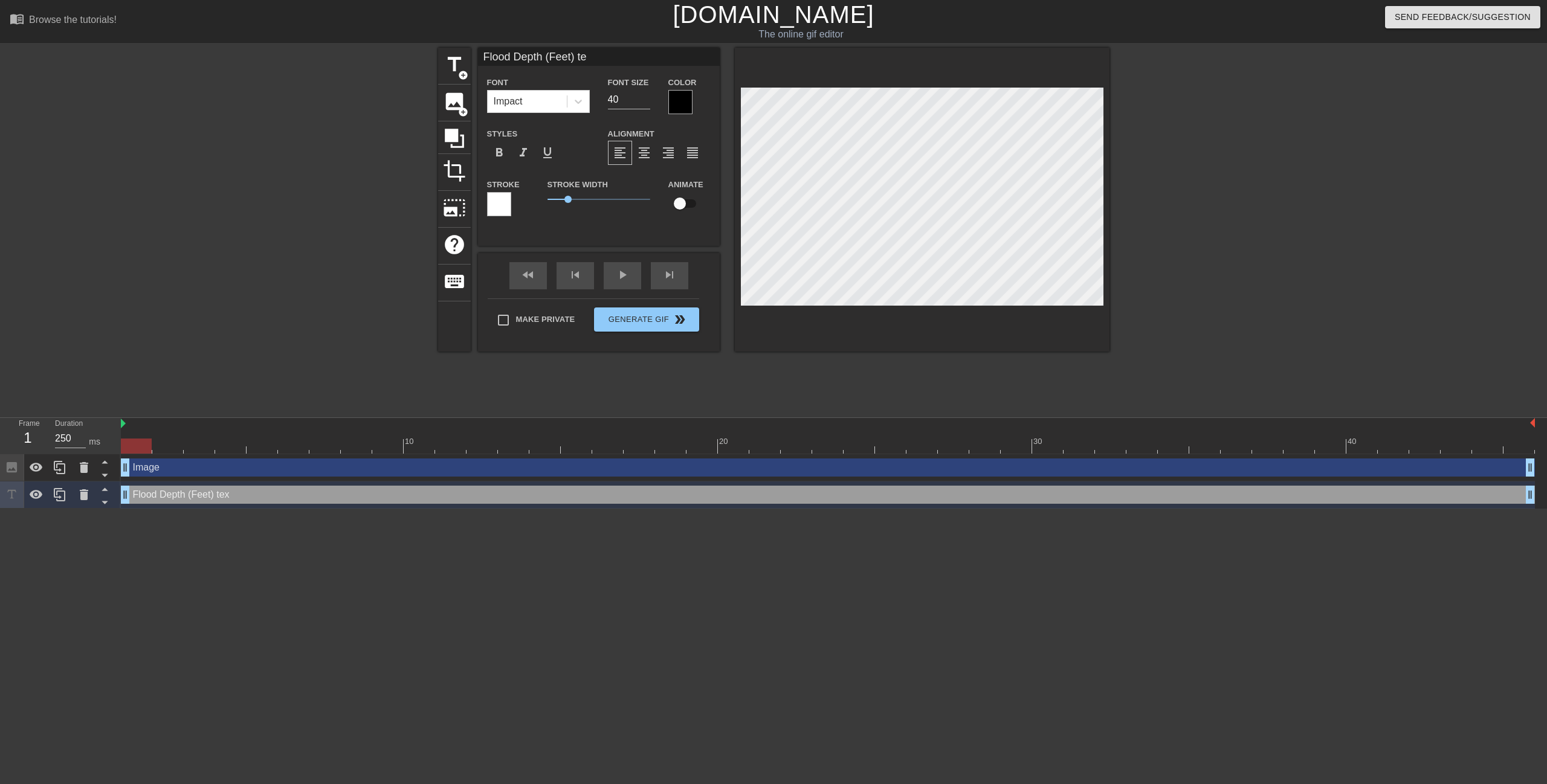
type textarea "Flood Depth (Feet) t"
type input "Flood Depth (Feet)"
type textarea "Flood Depth (Feet)"
type input "Flood Depth (Feet)"
type textarea "Flood Depth (Feet)"
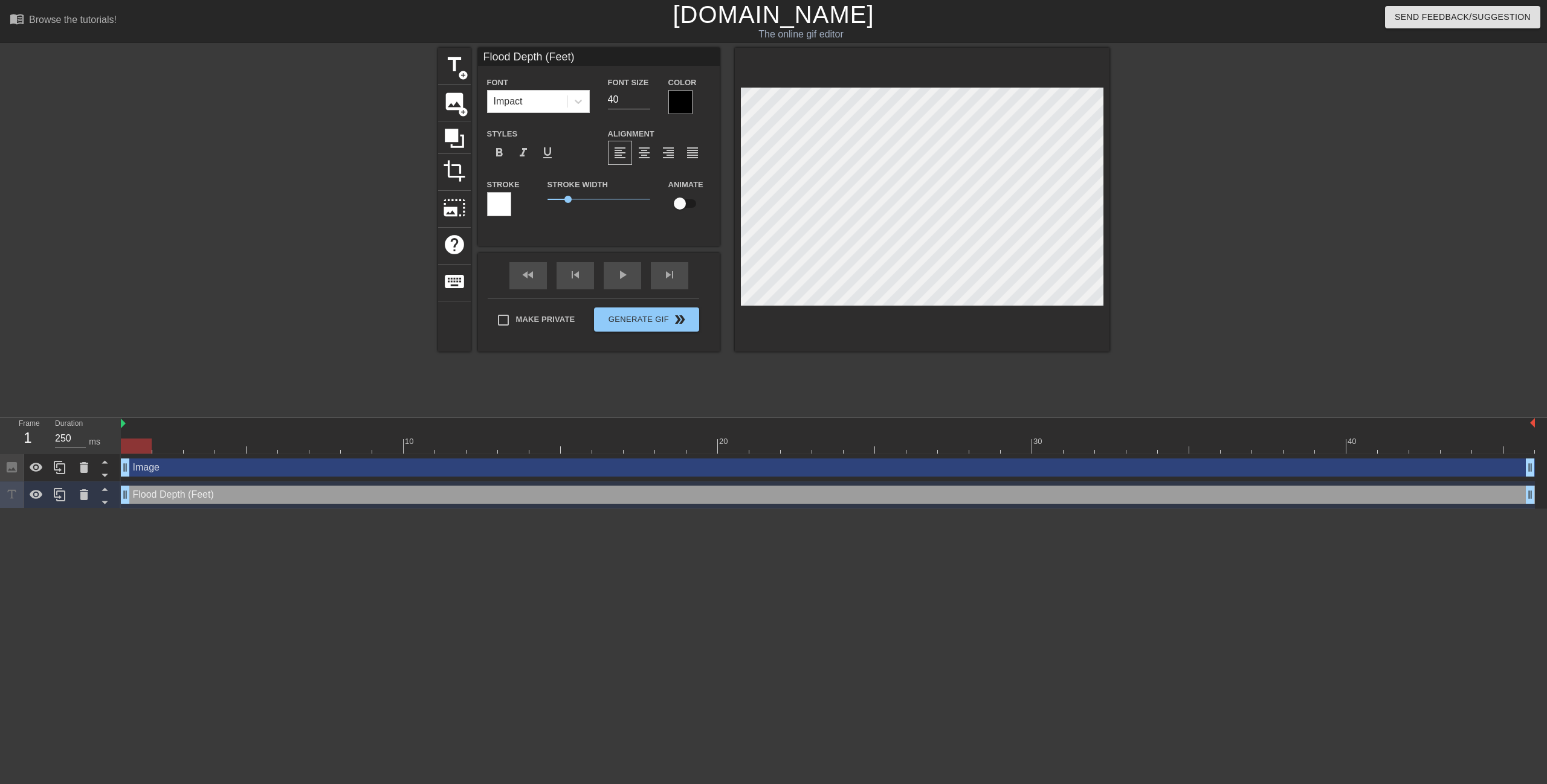
scroll to position [1, 4]
click at [632, 103] on input "40" at bounding box center [629, 99] width 42 height 20
drag, startPoint x: 622, startPoint y: 99, endPoint x: 608, endPoint y: 100, distance: 14.0
click at [608, 100] on input "40" at bounding box center [629, 99] width 42 height 20
drag, startPoint x: 566, startPoint y: 200, endPoint x: 557, endPoint y: 206, distance: 10.8
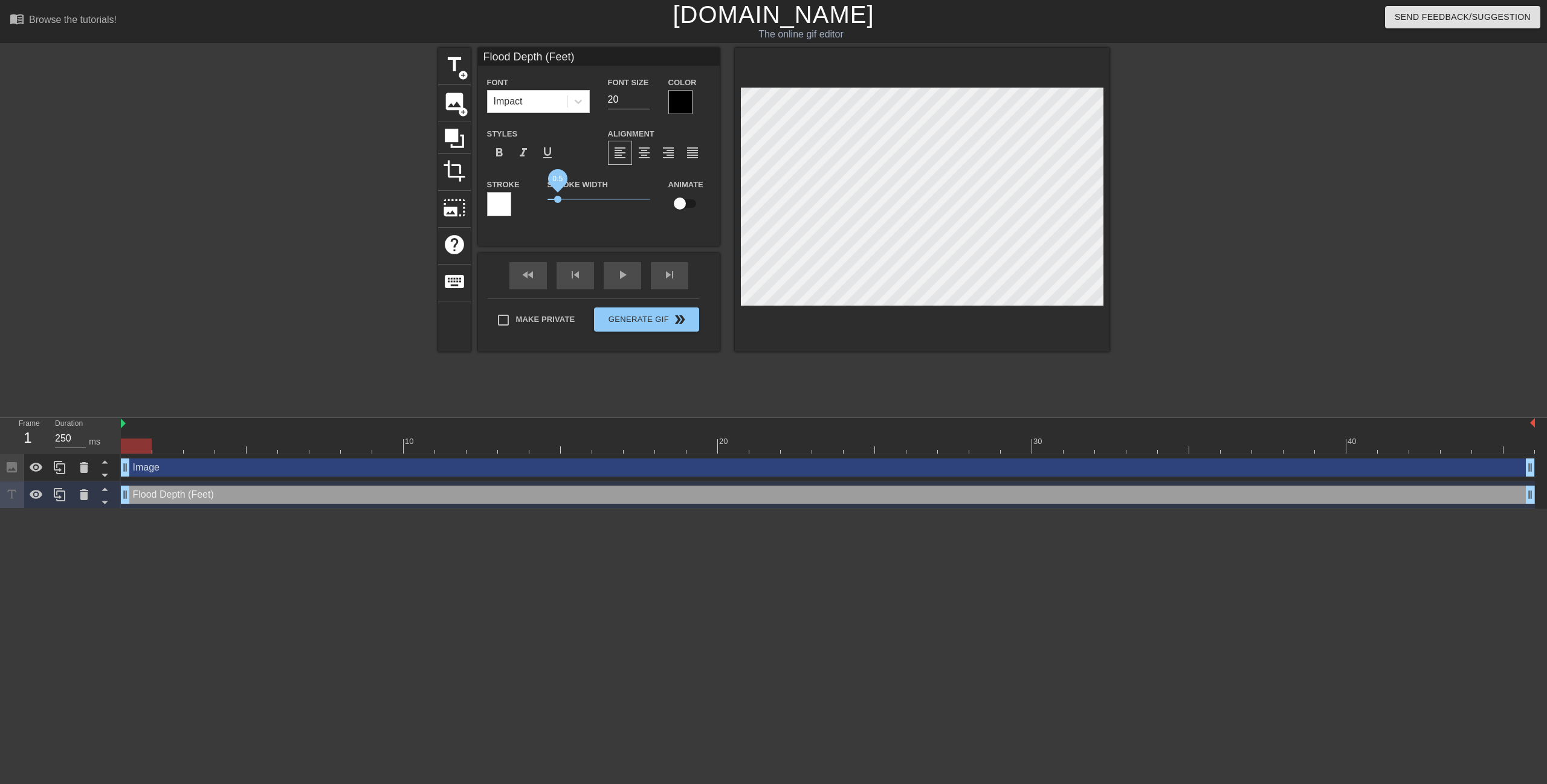
click at [557, 206] on span "0.5" at bounding box center [599, 199] width 103 height 15
click at [576, 101] on icon at bounding box center [578, 102] width 7 height 4
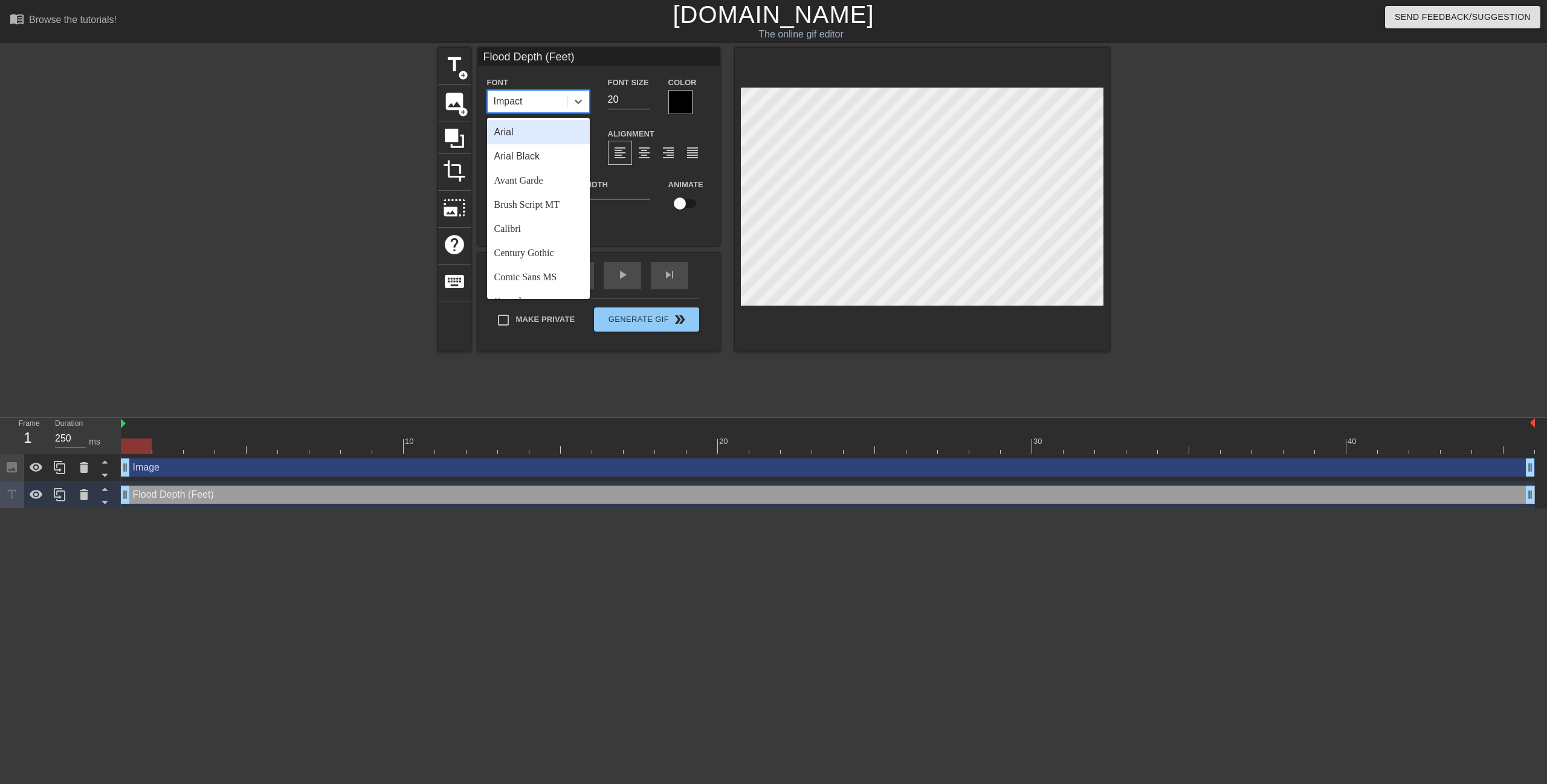
click at [531, 135] on div "Arial" at bounding box center [538, 132] width 103 height 24
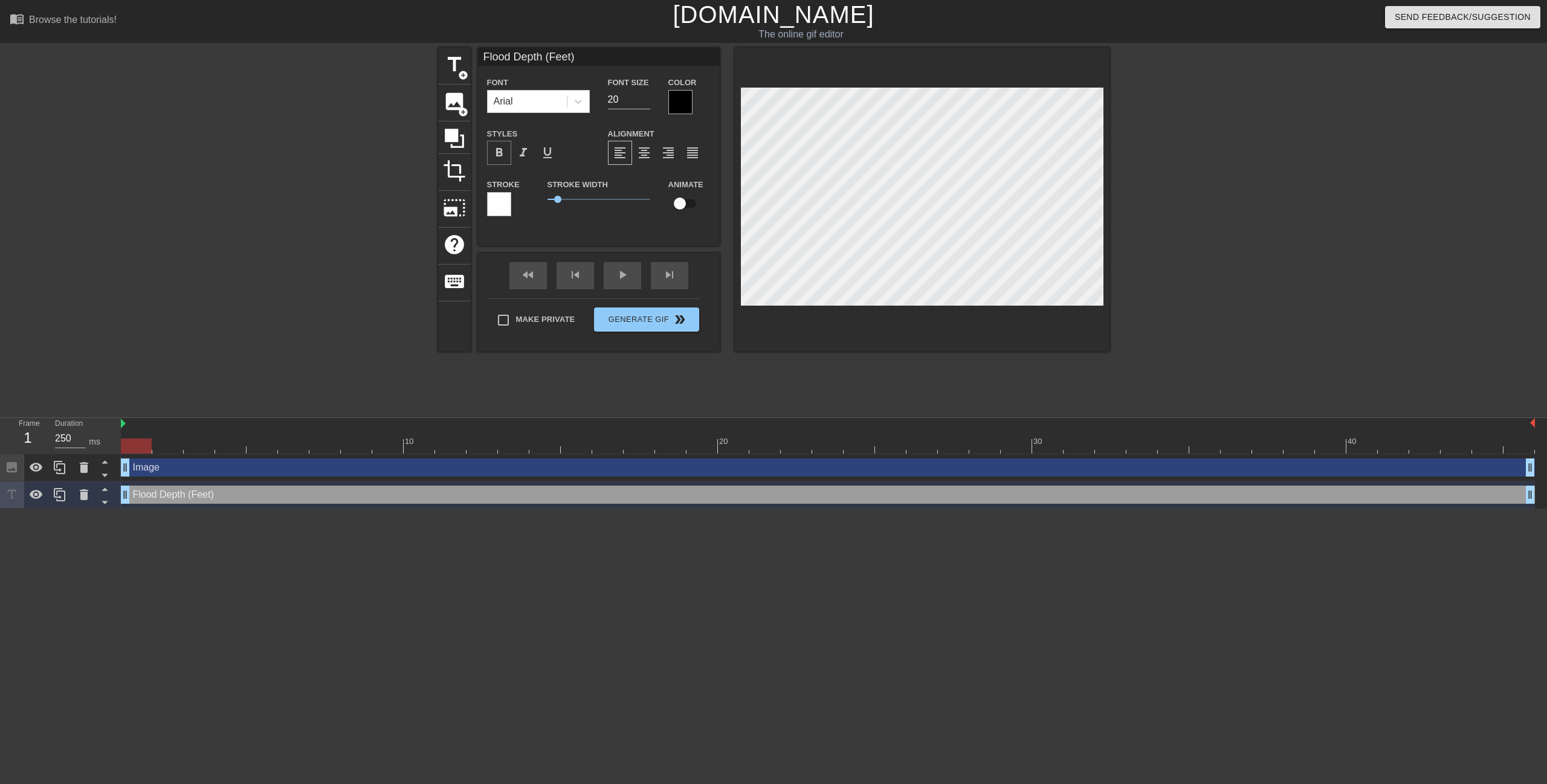
click at [498, 149] on span "format_bold" at bounding box center [499, 153] width 15 height 15
drag, startPoint x: 559, startPoint y: 201, endPoint x: 550, endPoint y: 203, distance: 9.2
click at [550, 203] on span "0.15" at bounding box center [550, 199] width 7 height 7
drag, startPoint x: 637, startPoint y: 99, endPoint x: 608, endPoint y: 102, distance: 29.2
click at [603, 99] on div "Font Size 20" at bounding box center [629, 95] width 60 height 39
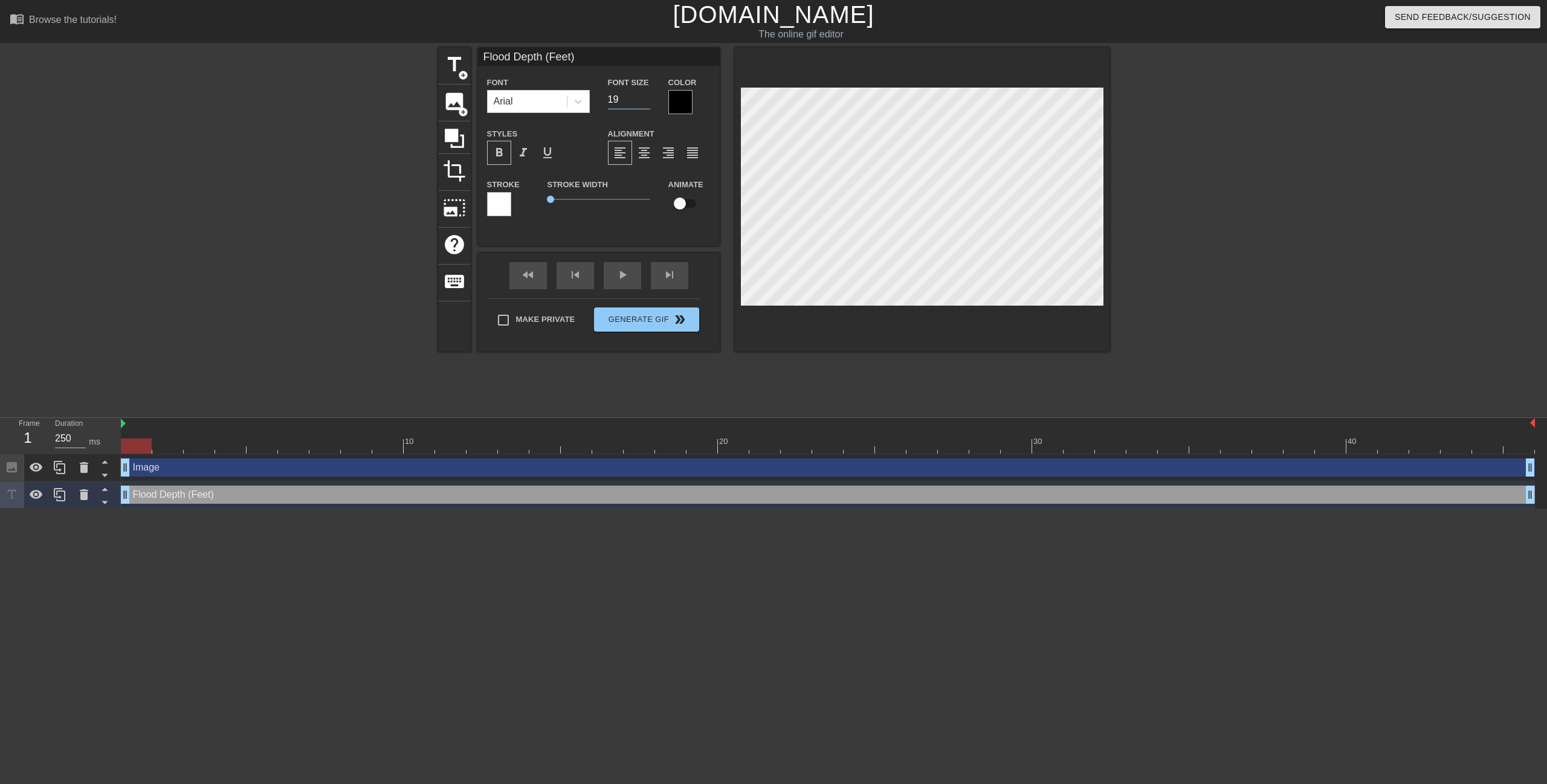
click at [644, 101] on input "19" at bounding box center [629, 99] width 42 height 20
click at [644, 101] on input "18" at bounding box center [629, 99] width 42 height 20
click at [644, 101] on input "17" at bounding box center [629, 99] width 42 height 20
type input "16"
click at [644, 101] on input "16" at bounding box center [629, 99] width 42 height 20
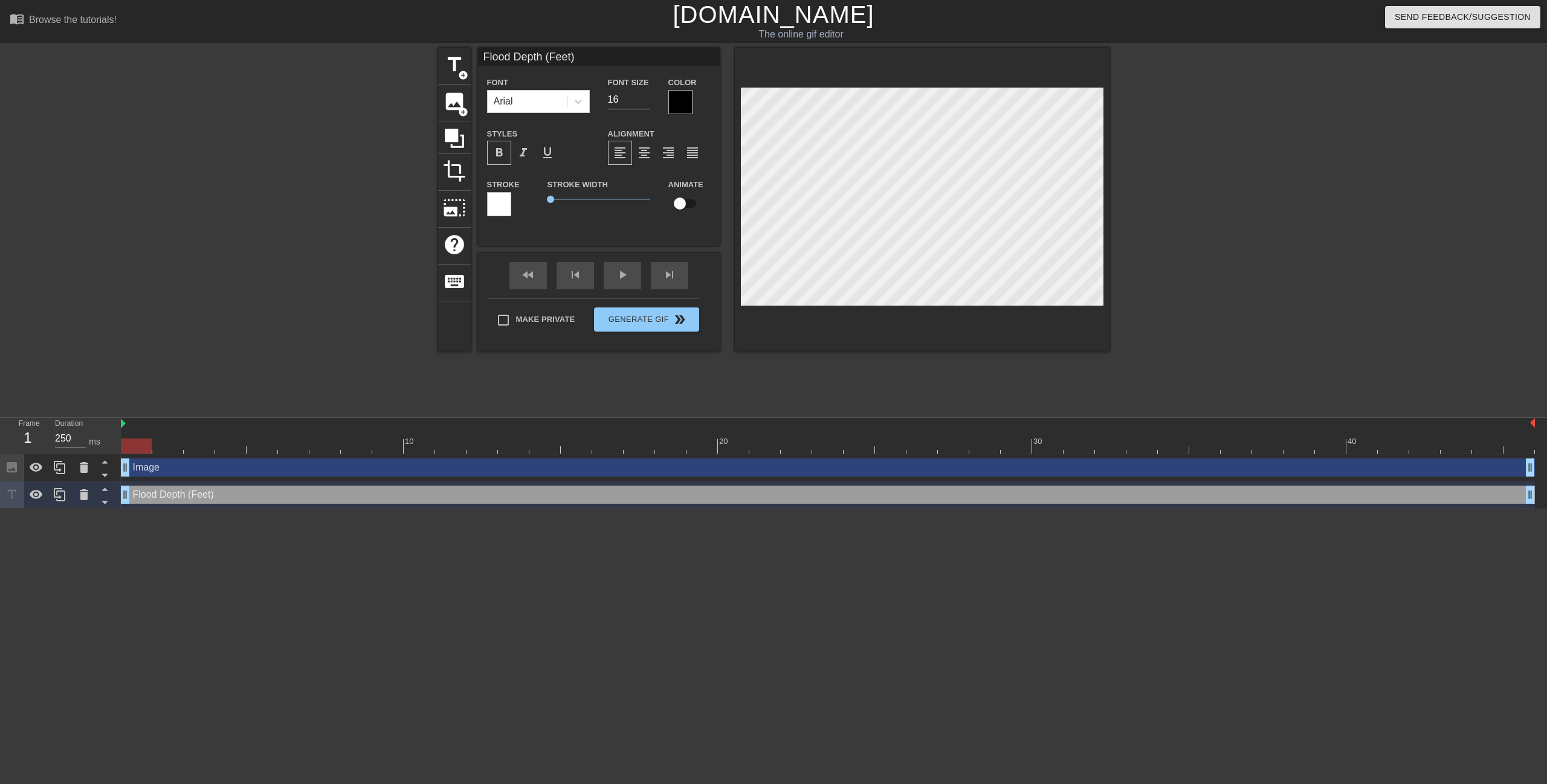
scroll to position [1, 2]
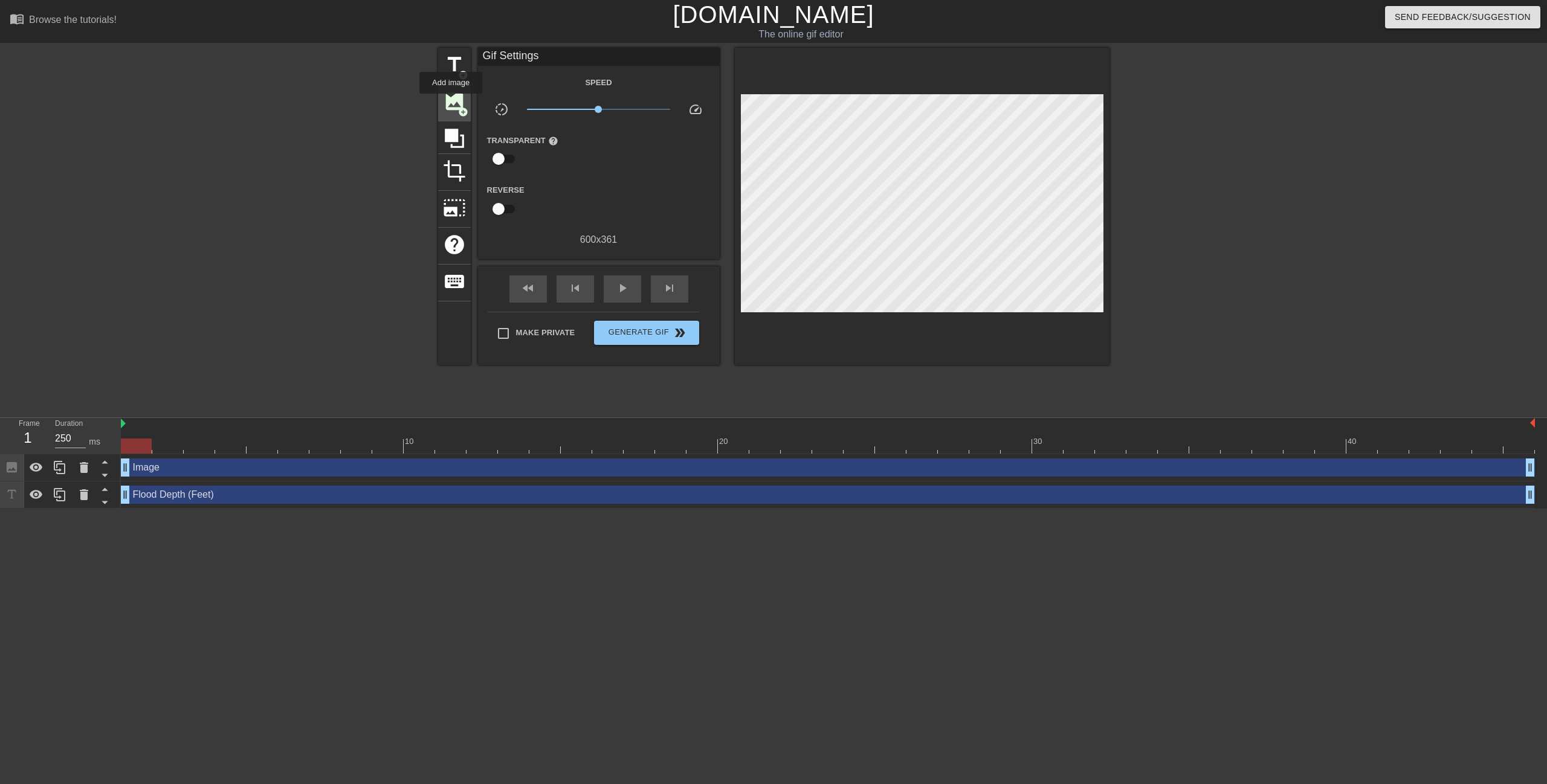
click at [451, 101] on span "image" at bounding box center [454, 101] width 23 height 23
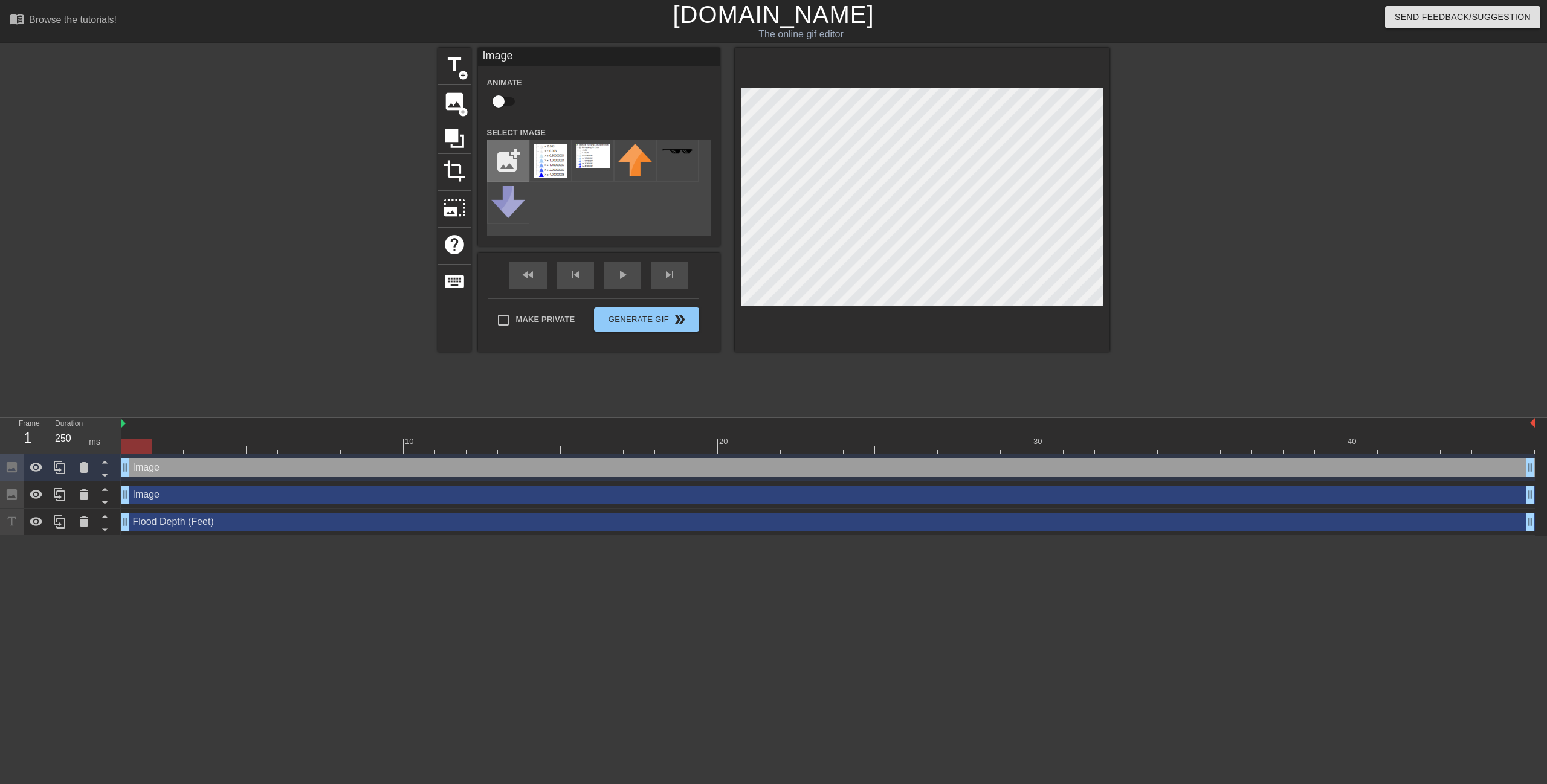
click at [497, 165] on input "file" at bounding box center [508, 160] width 41 height 41
type input "C:\fakepath\compass-icon-logo-design-template-isolated-illustration-vector.jpg"
click at [556, 162] on img at bounding box center [550, 156] width 34 height 24
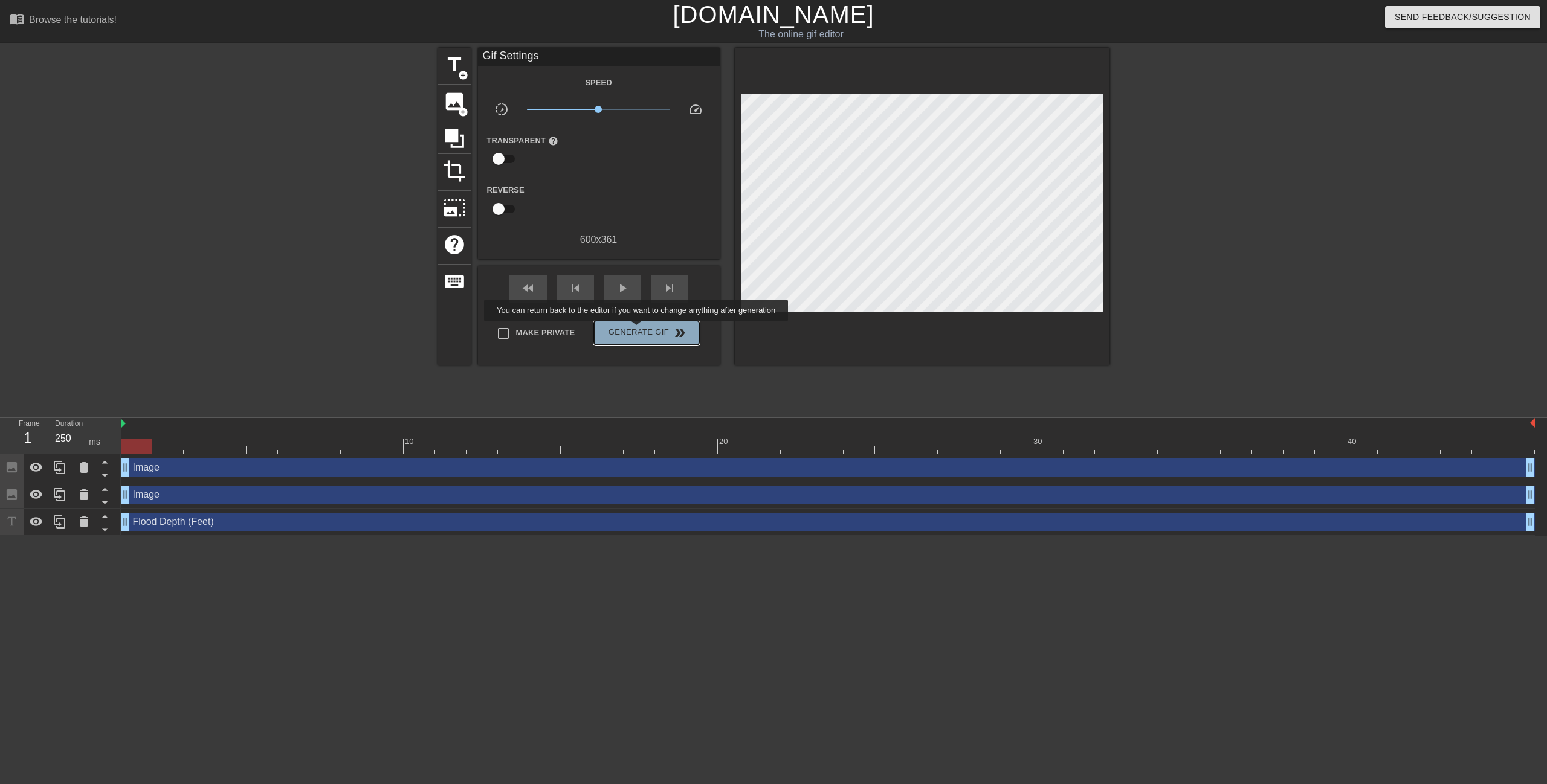
click at [637, 330] on span "Generate Gif double_arrow" at bounding box center [646, 333] width 95 height 15
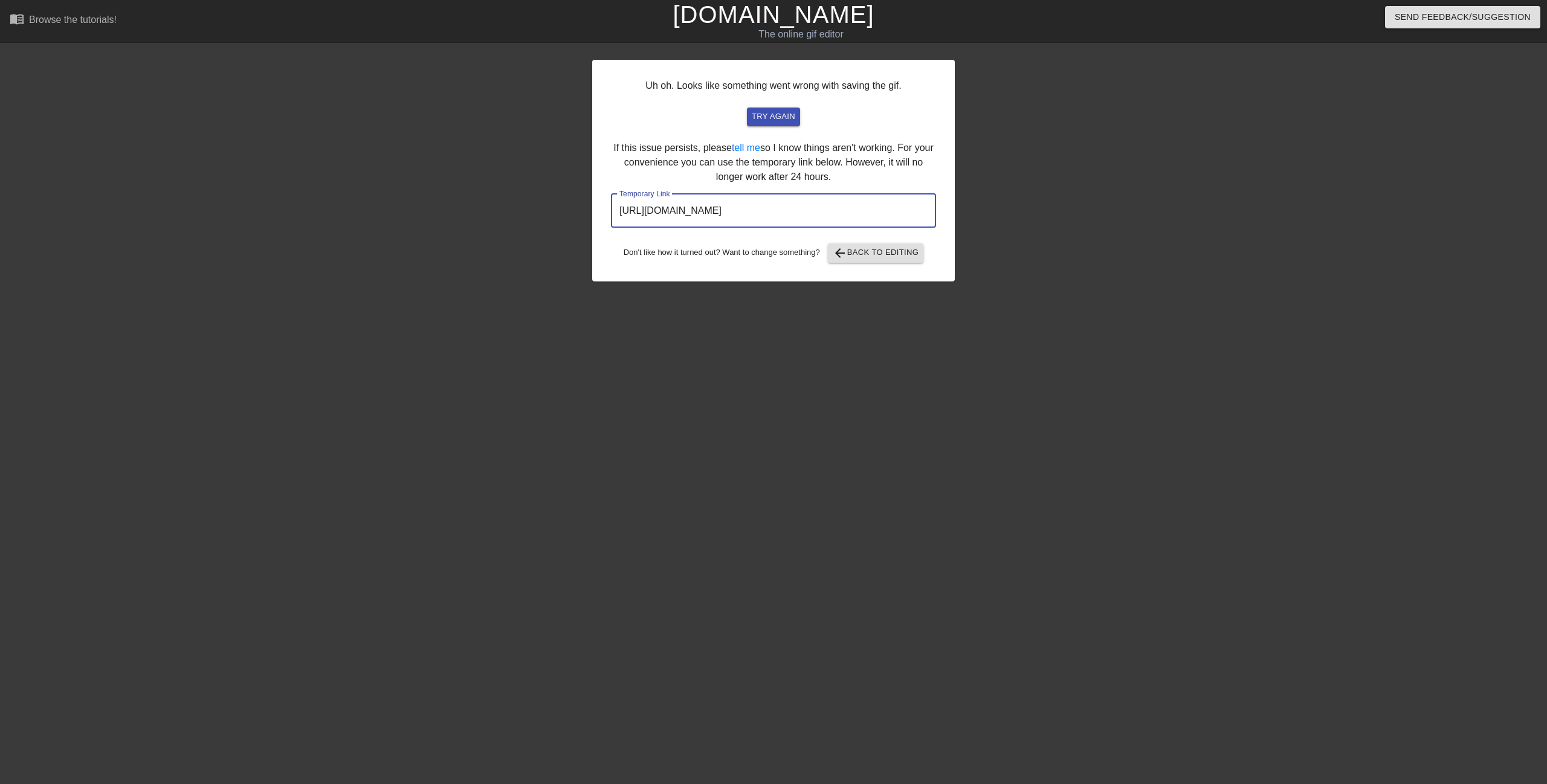
click at [669, 212] on input "https://www.gifntext.com/temp_generations/JCchxhJS.gif" at bounding box center [774, 211] width 325 height 34
drag, startPoint x: 618, startPoint y: 207, endPoint x: 875, endPoint y: 198, distance: 257.2
click at [875, 198] on input "https://www.gifntext.com/temp_generations/JCchxhJS.gif" at bounding box center [774, 211] width 325 height 34
click at [842, 259] on span "arrow_back" at bounding box center [840, 253] width 15 height 15
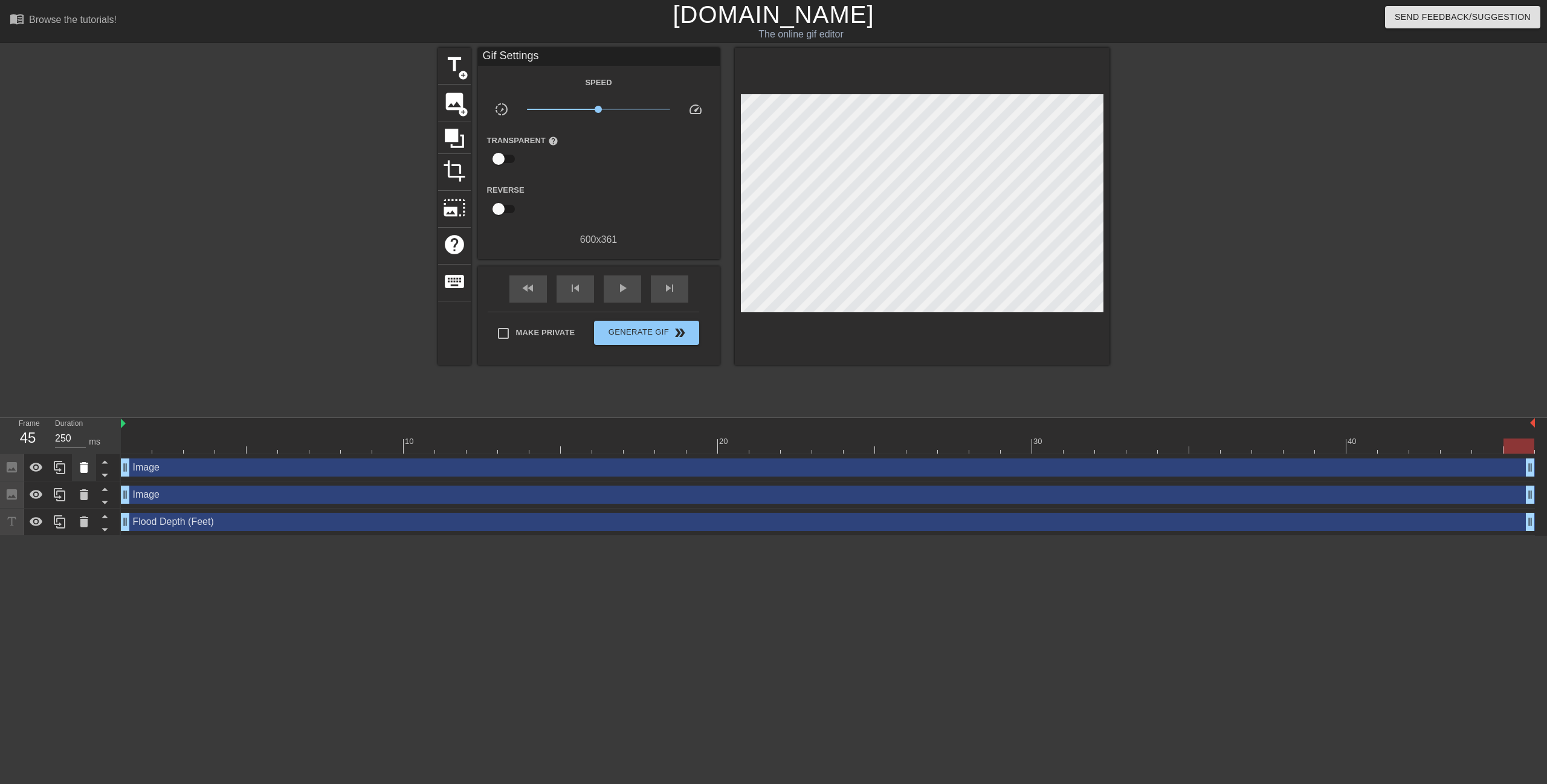
click at [86, 471] on icon at bounding box center [84, 467] width 8 height 11
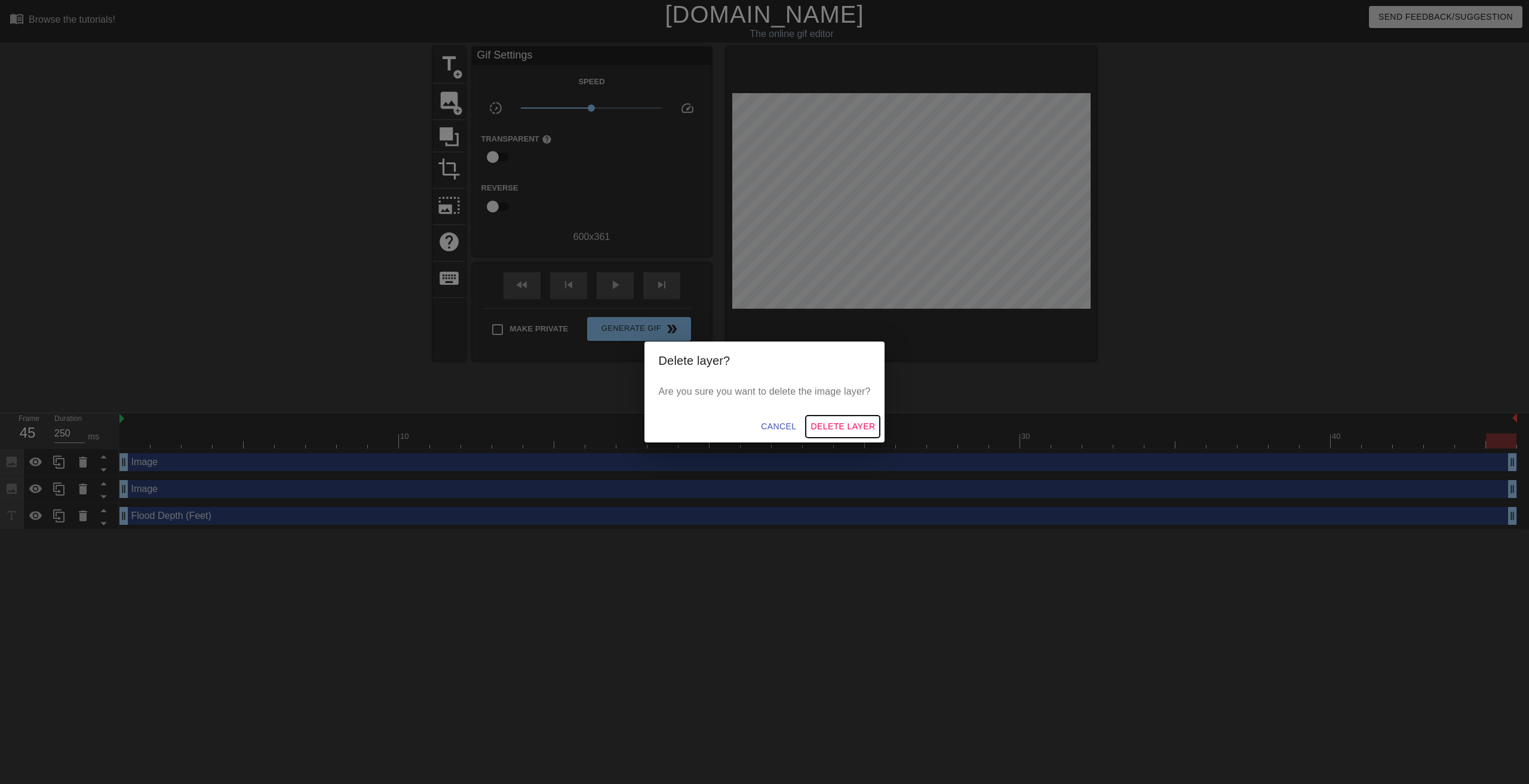
click at [827, 428] on span "Delete Layer" at bounding box center [842, 427] width 64 height 15
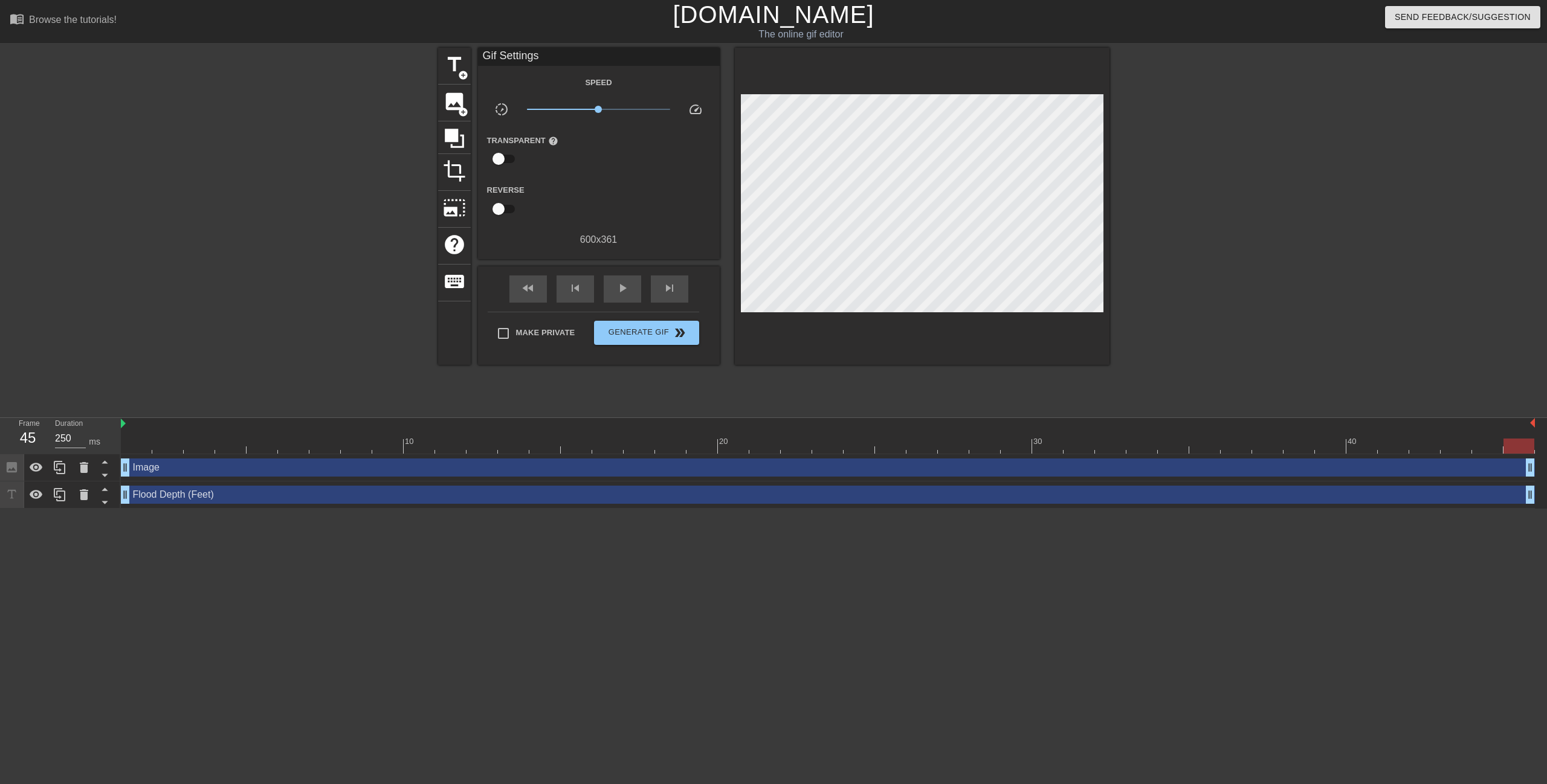
click at [825, 18] on link "[DOMAIN_NAME]" at bounding box center [772, 15] width 201 height 27
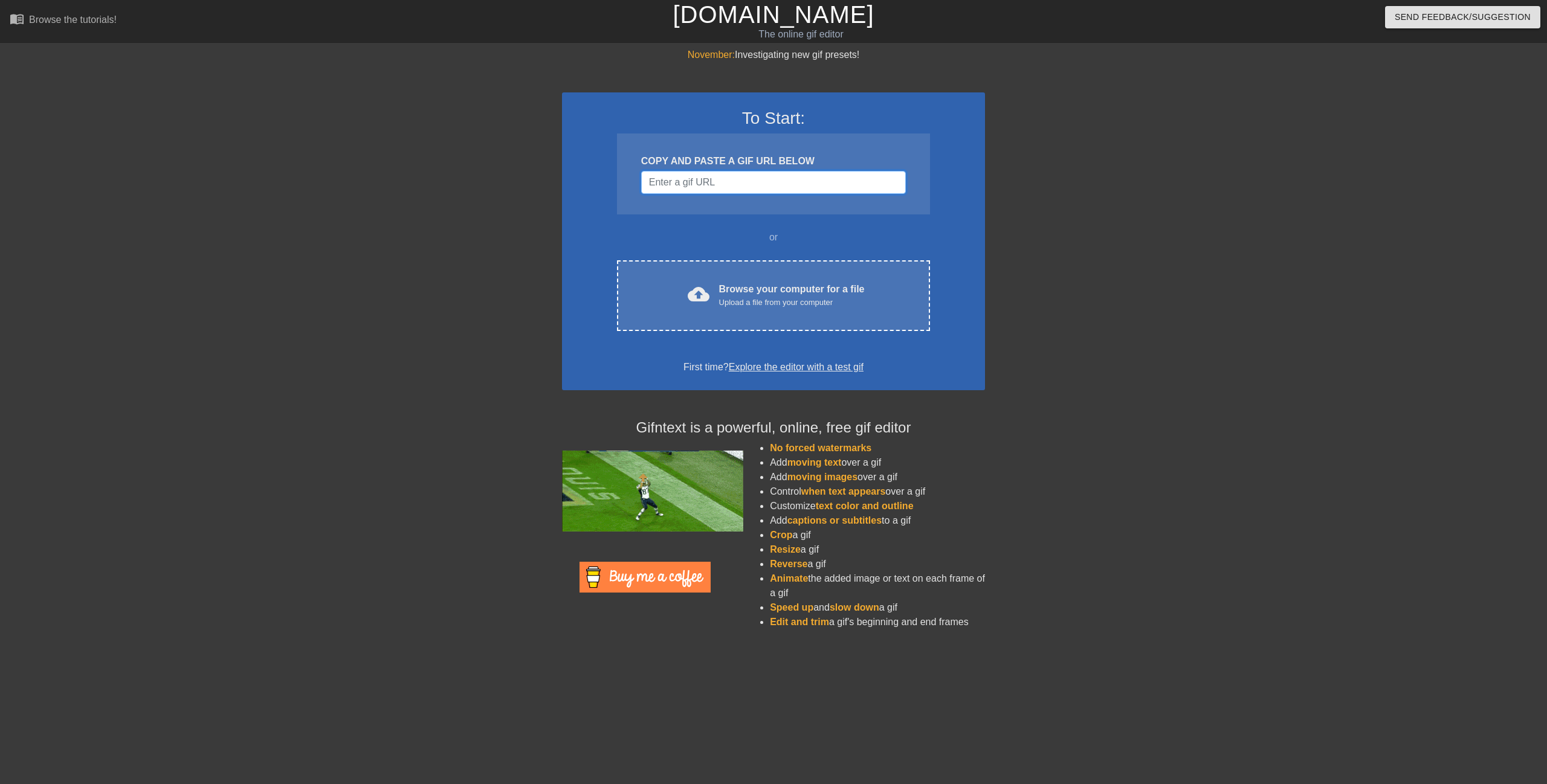
click at [772, 186] on input "Username" at bounding box center [774, 182] width 265 height 23
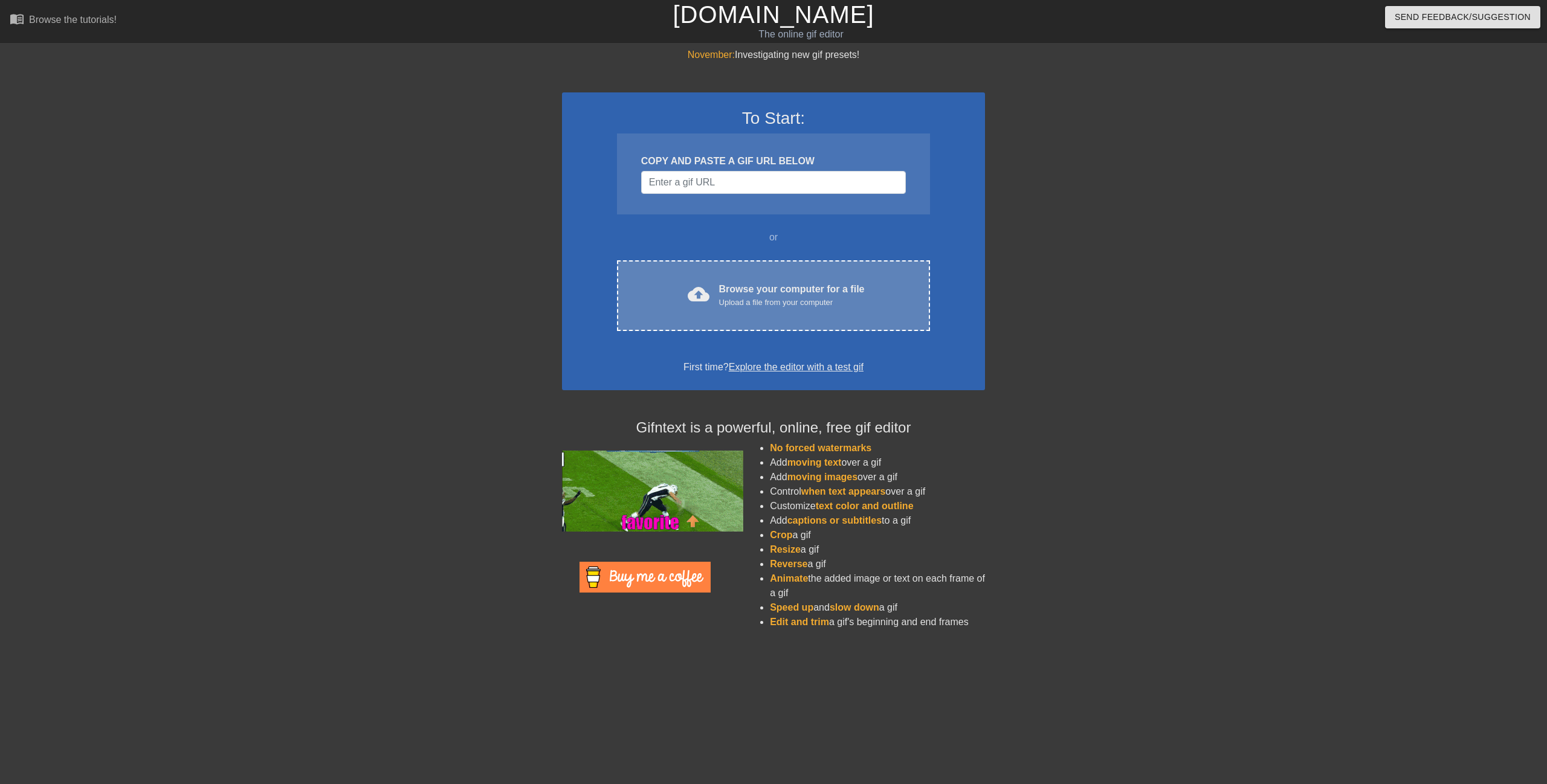
click at [766, 290] on div "Browse your computer for a file Upload a file from your computer" at bounding box center [792, 296] width 146 height 27
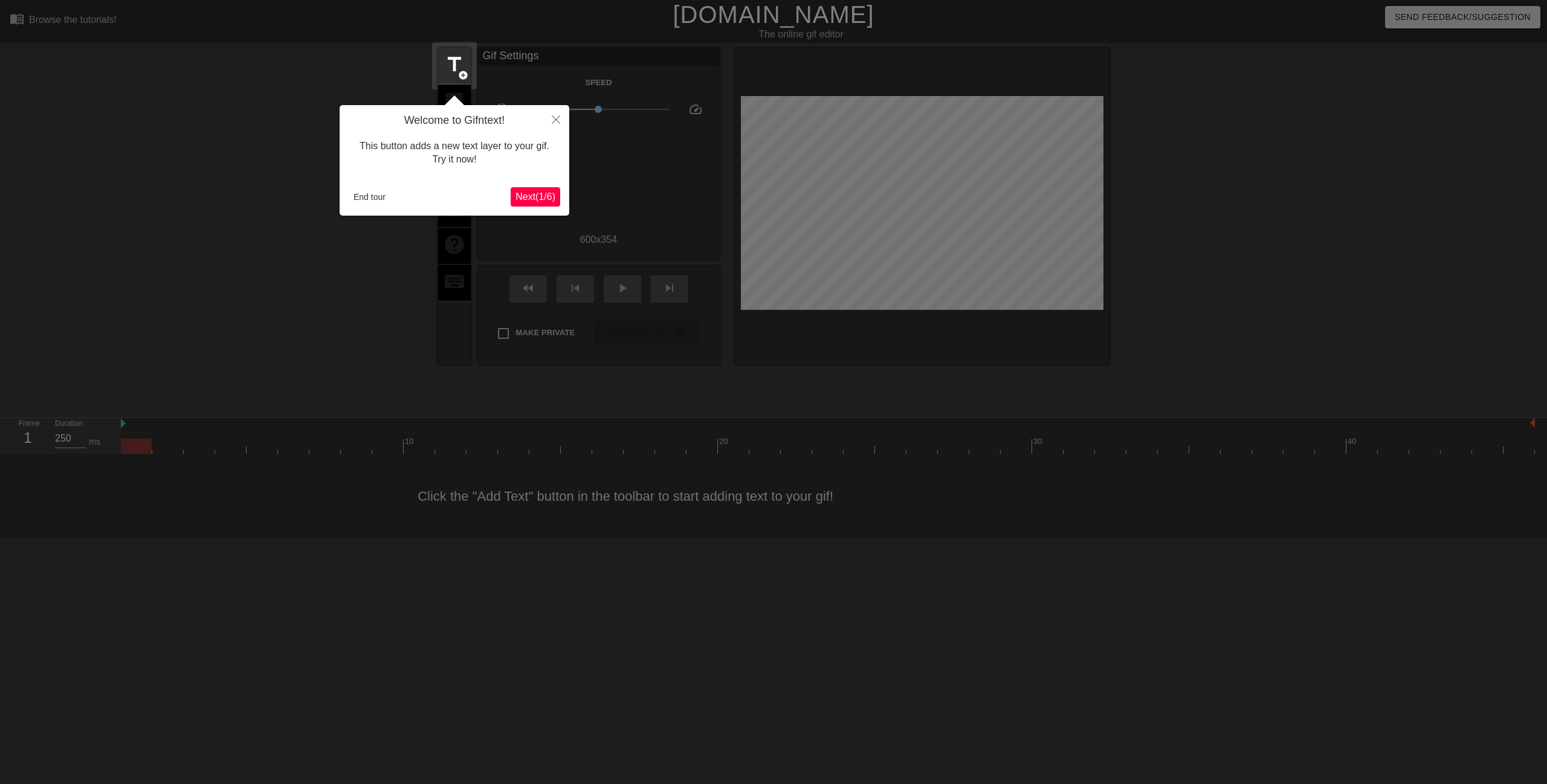
click at [526, 192] on span "Next ( 1 / 6 )" at bounding box center [535, 196] width 40 height 11
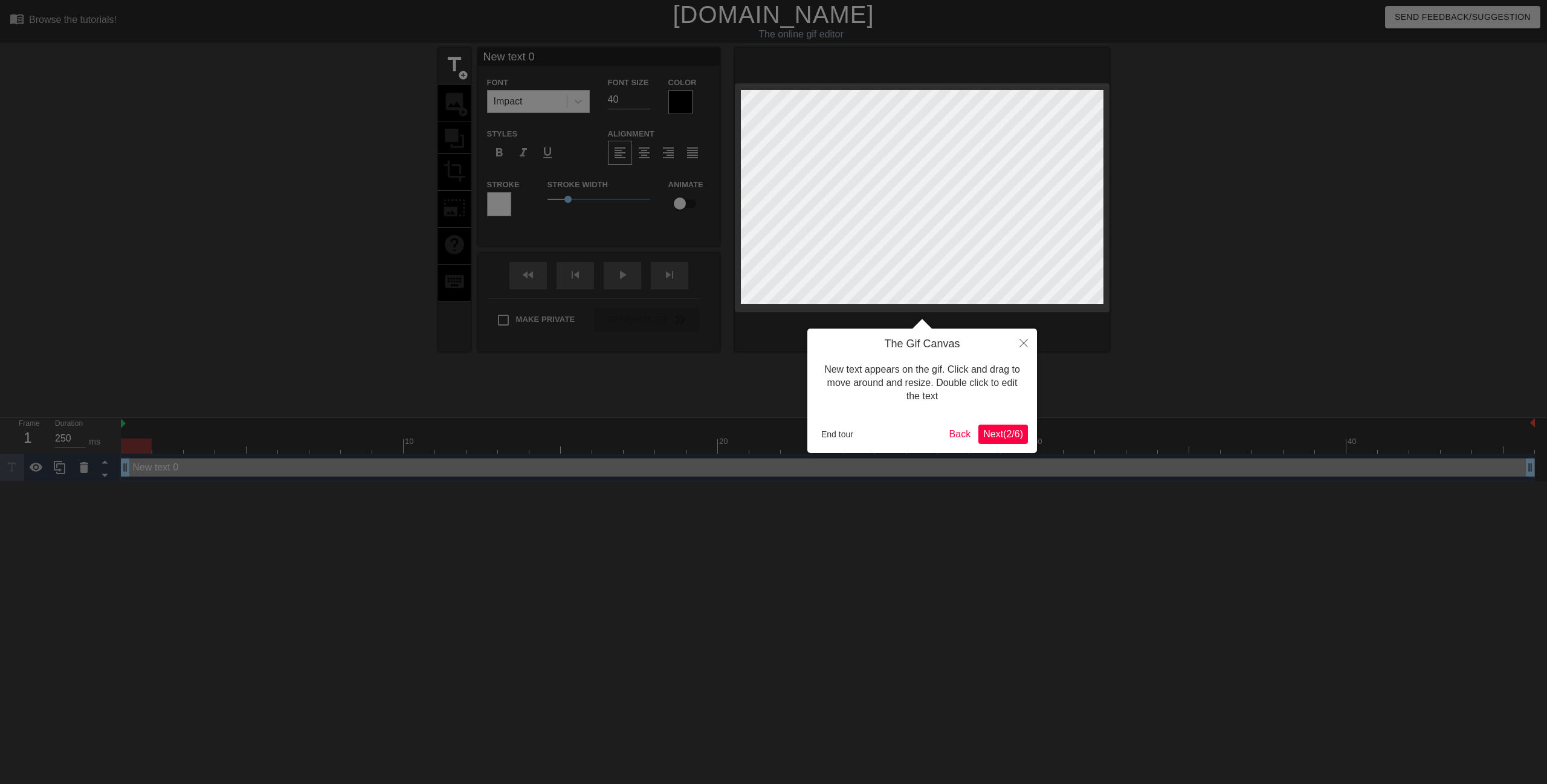
click at [1001, 435] on span "Next ( 2 / 6 )" at bounding box center [1003, 434] width 40 height 11
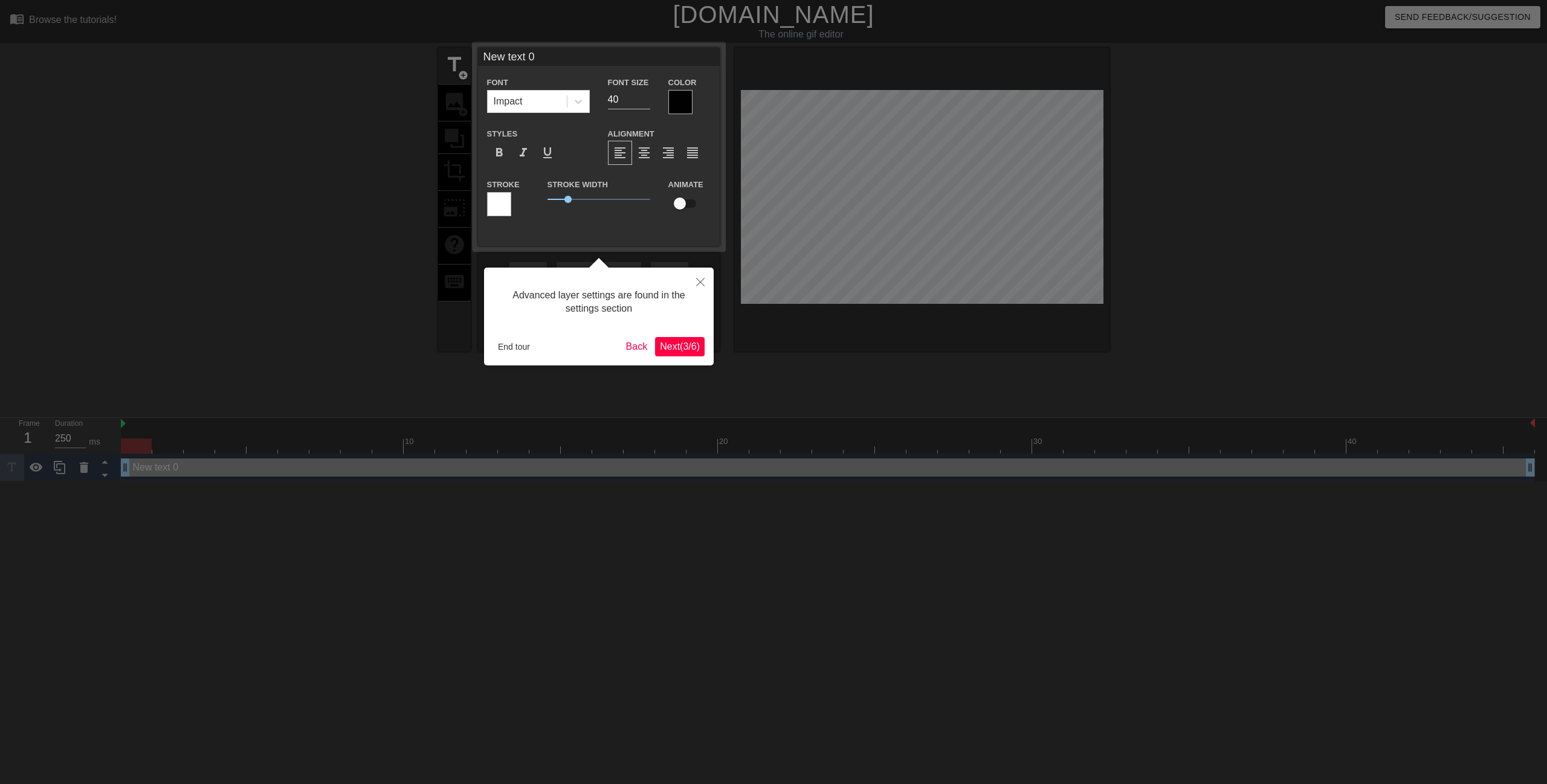
click at [671, 347] on span "Next ( 3 / 6 )" at bounding box center [679, 346] width 40 height 11
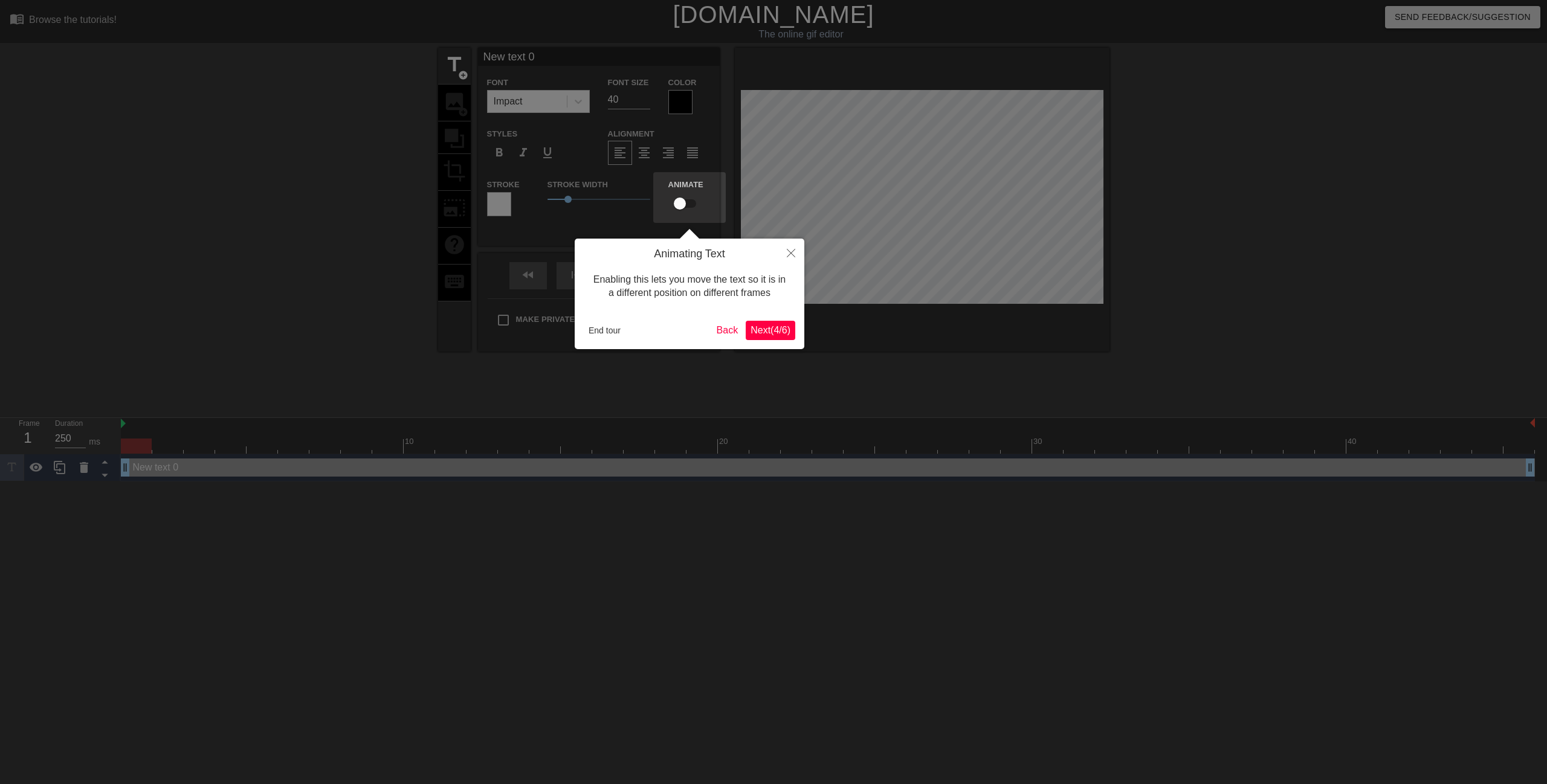
click at [768, 325] on span "Next ( 4 / 6 )" at bounding box center [770, 330] width 40 height 11
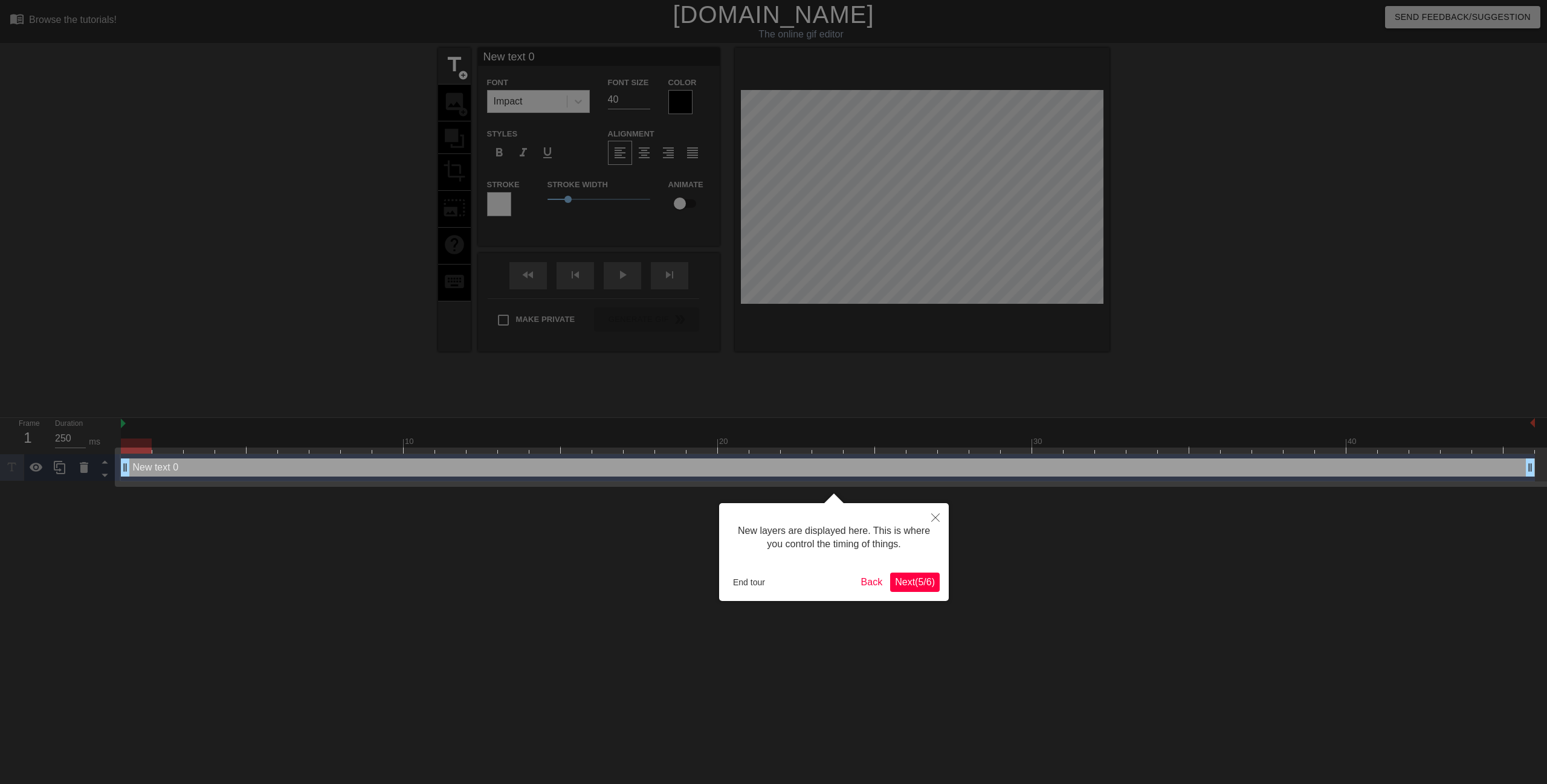
click at [918, 580] on span "Next ( 5 / 6 )" at bounding box center [915, 582] width 40 height 11
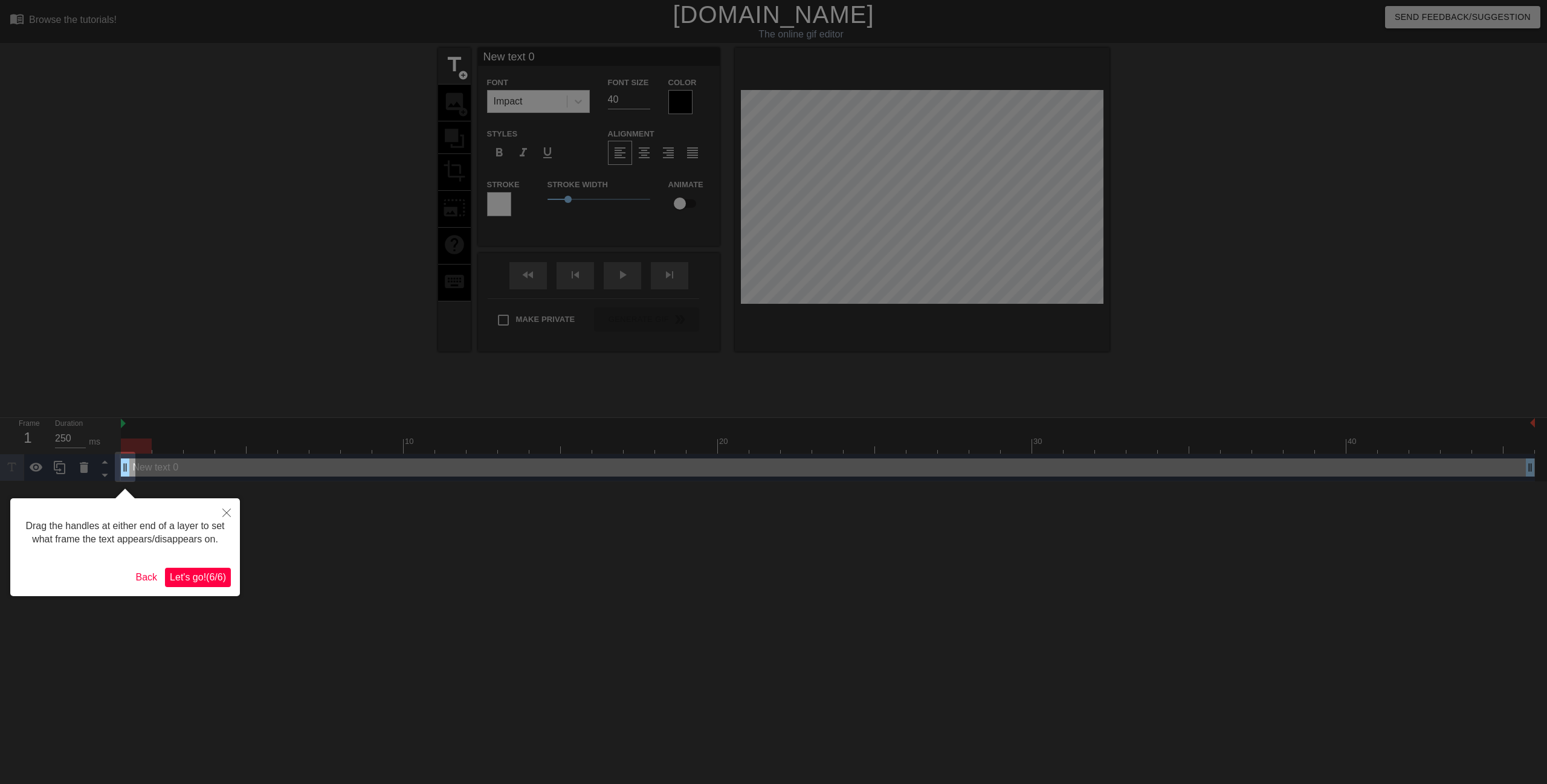
click at [203, 578] on span "Let's go! ( 6 / 6 )" at bounding box center [198, 577] width 56 height 11
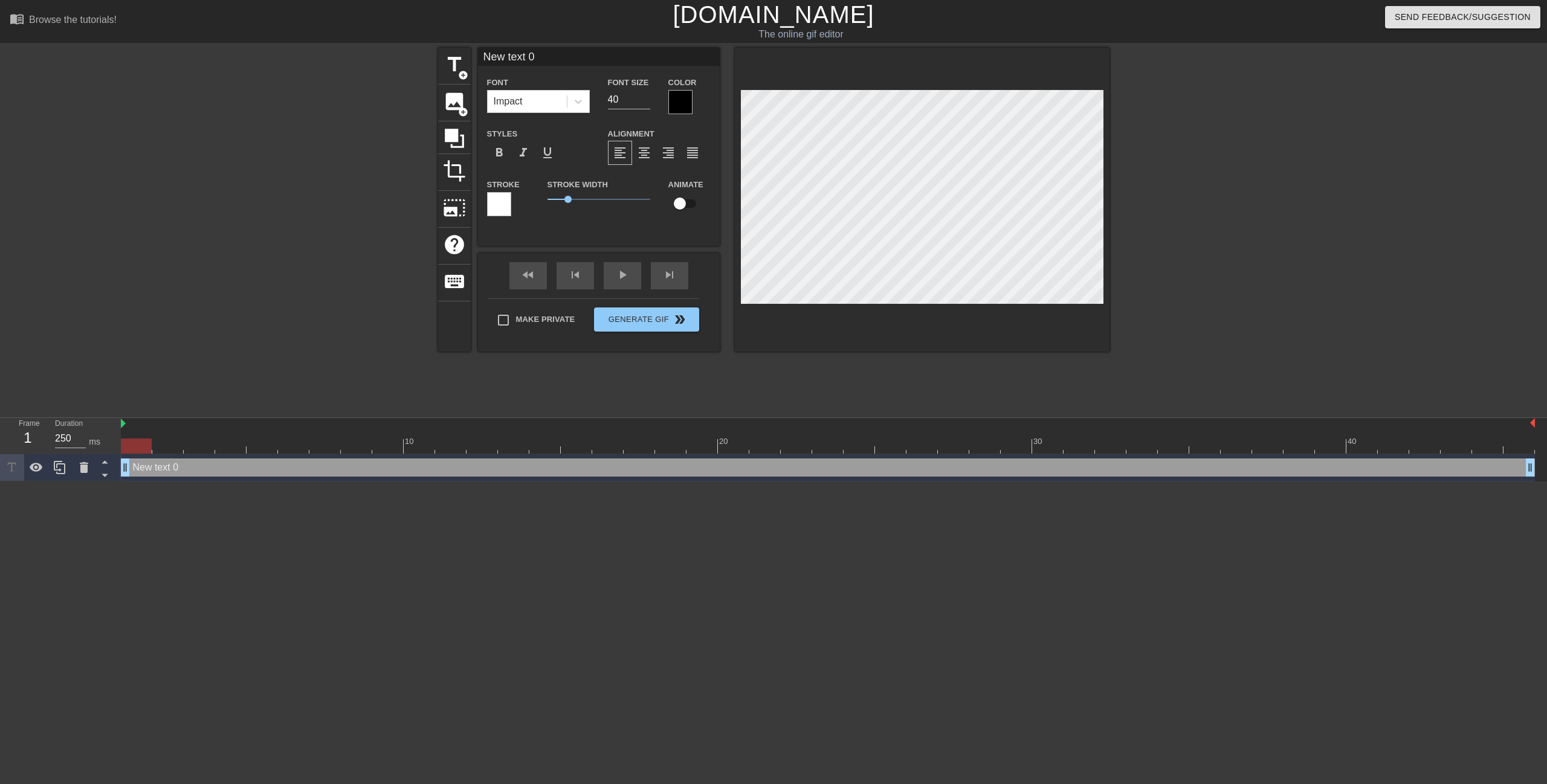
scroll to position [2, 2]
type input "New 0"
type textarea "New 0"
type input "New 0"
type textarea "New 0"
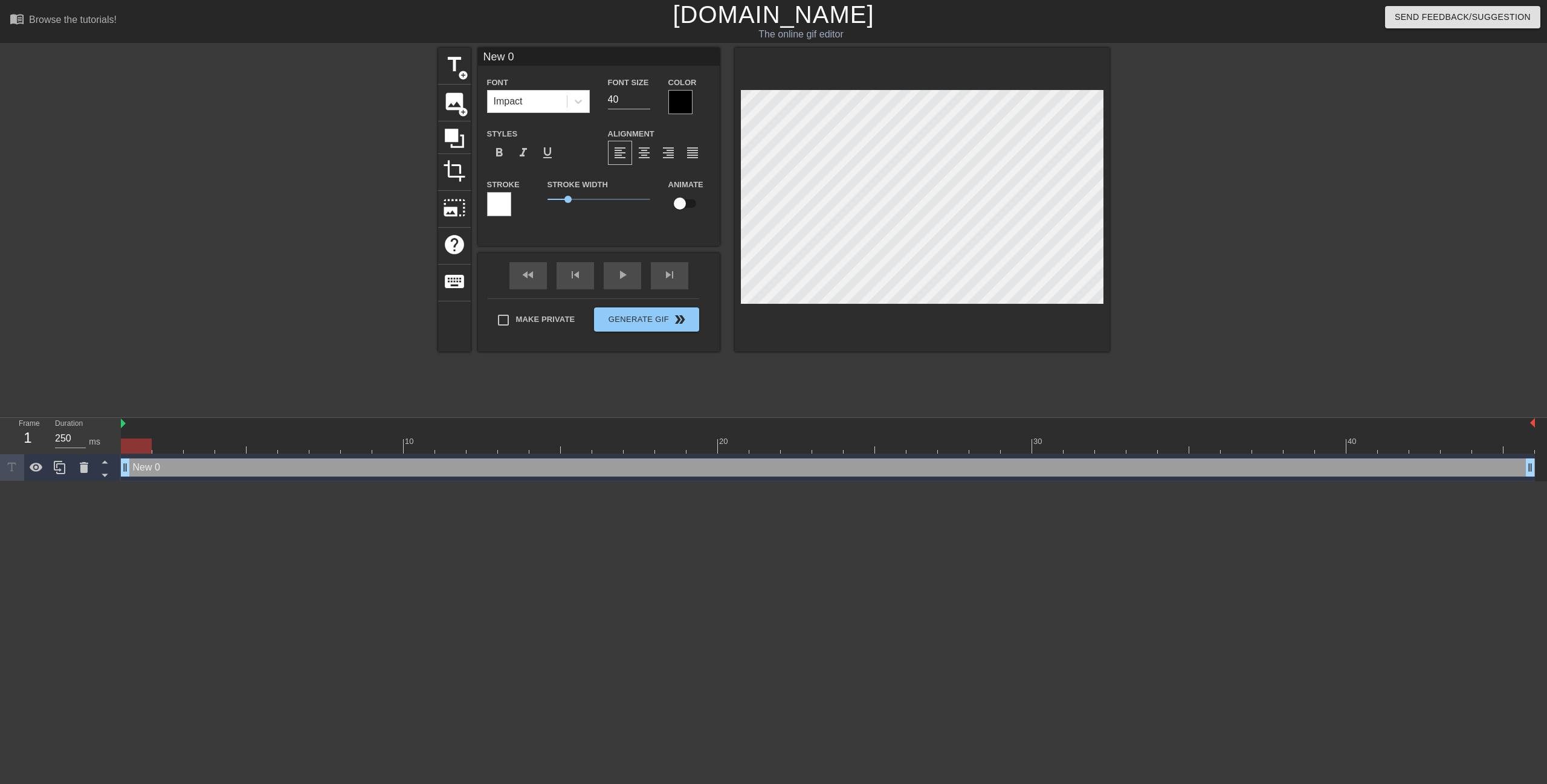
type input "Ne 0"
type textarea "Ne 0"
type input "N 0"
type textarea "N 0"
type input "0"
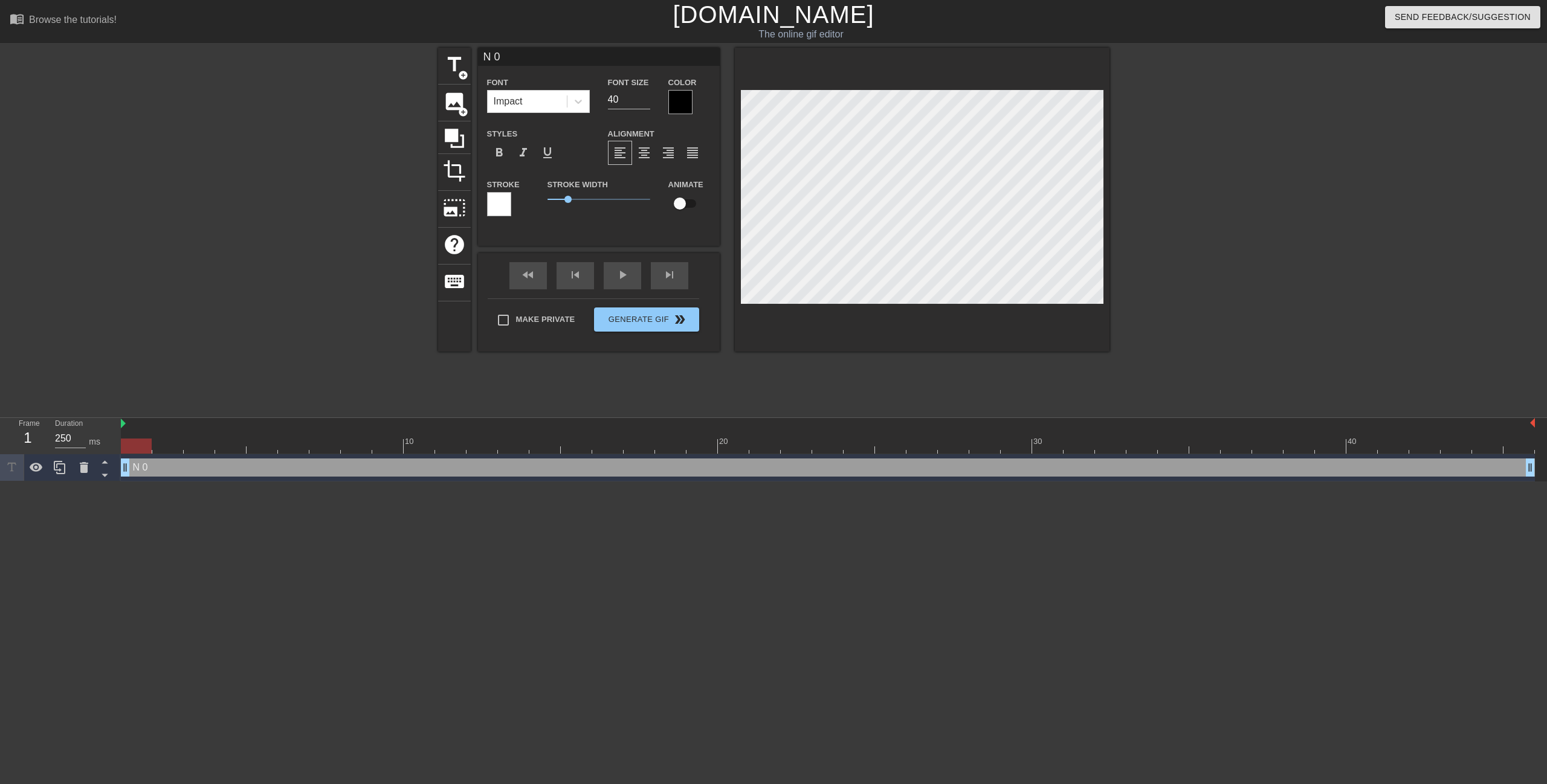
type textarea "0"
type input "W"
type textarea "W"
type input "Wa"
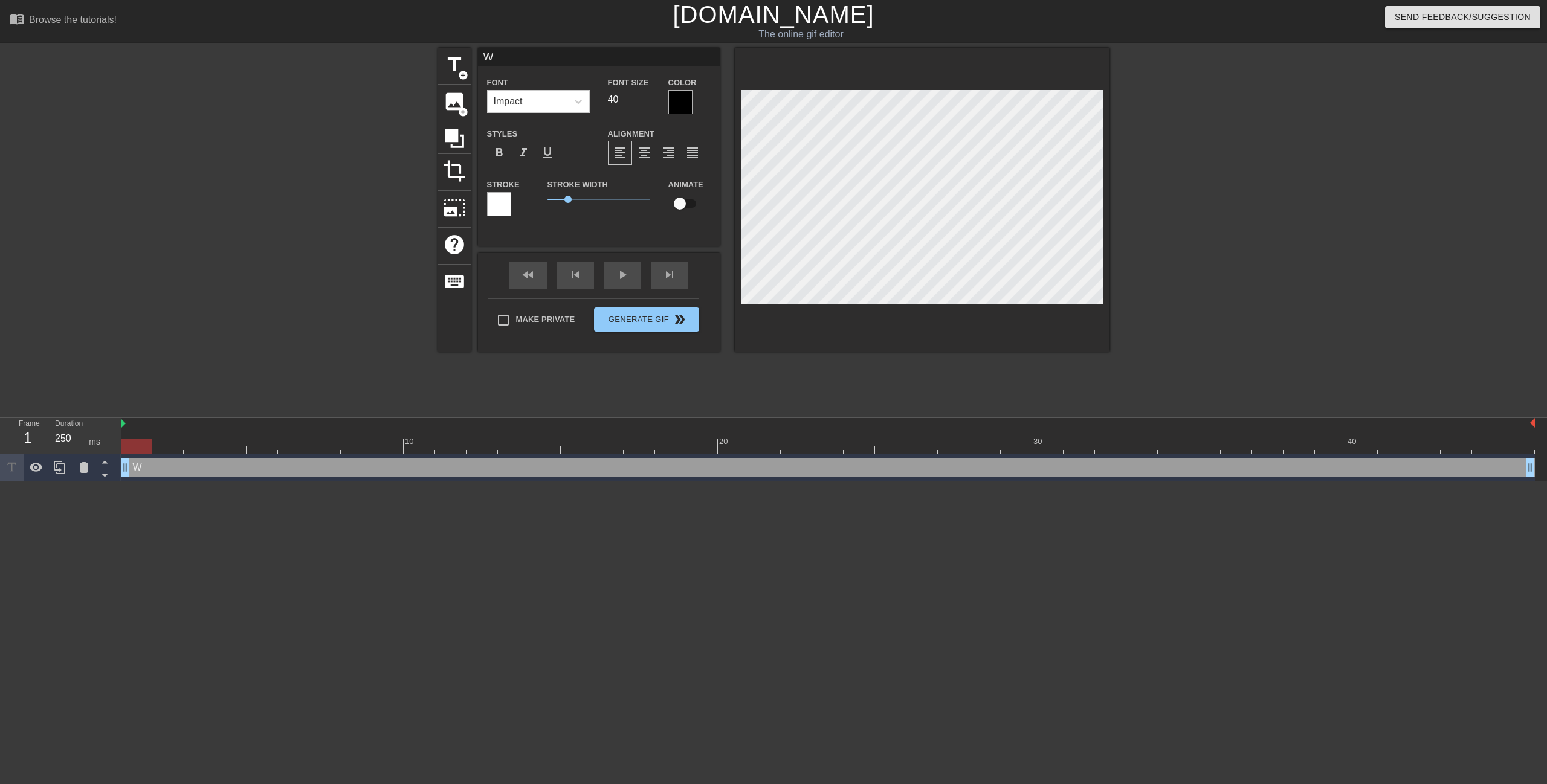
type textarea "Wa"
type input "W"
type textarea "W"
type input "F"
type textarea "F"
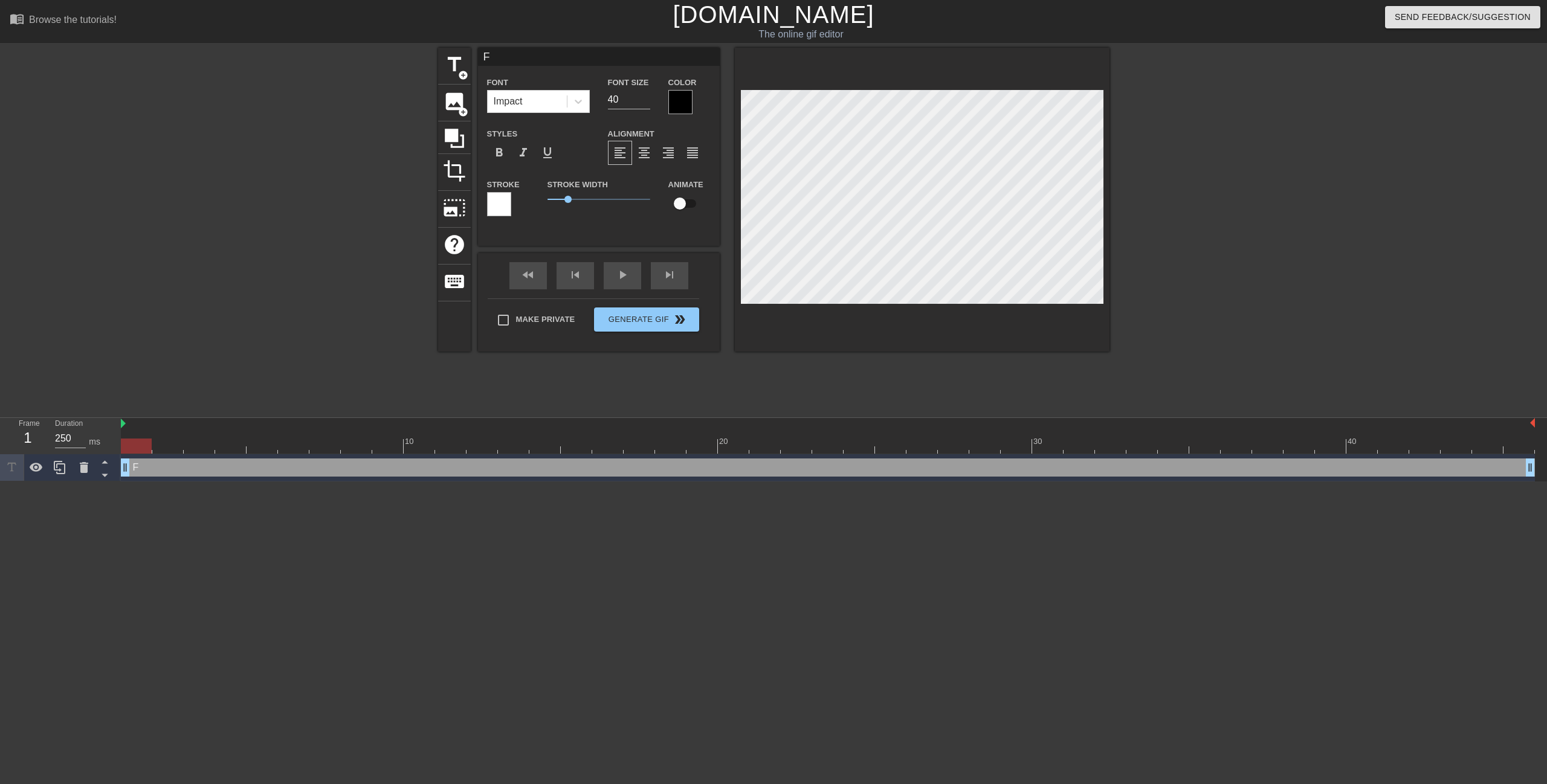
type input "Fl"
type textarea "Fl"
type input "Flo"
type textarea "Flo"
type input "Floo"
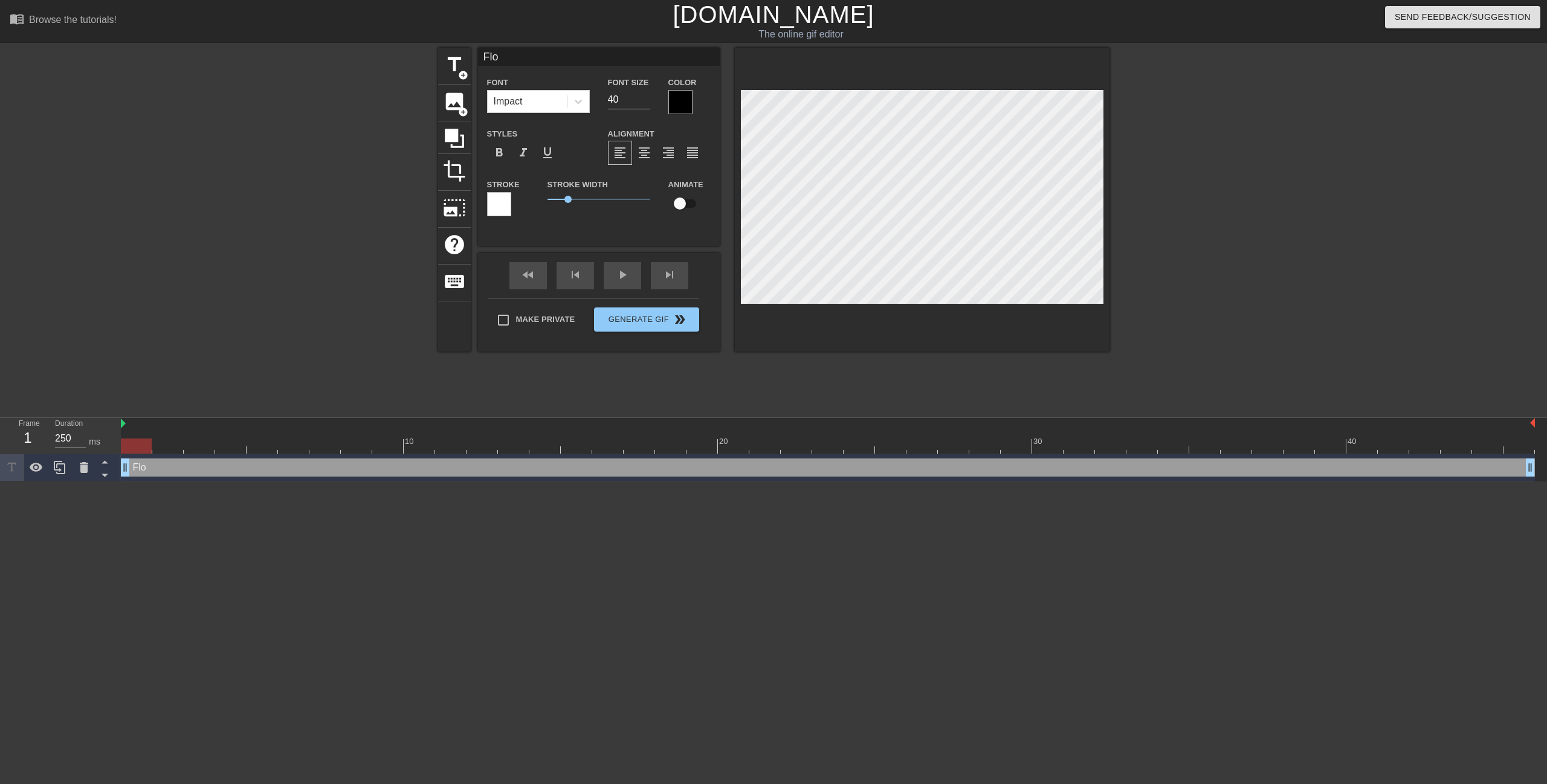
type textarea "Floo"
type input "Flood"
type textarea "Flood"
type input "Flood"
type textarea "Flood"
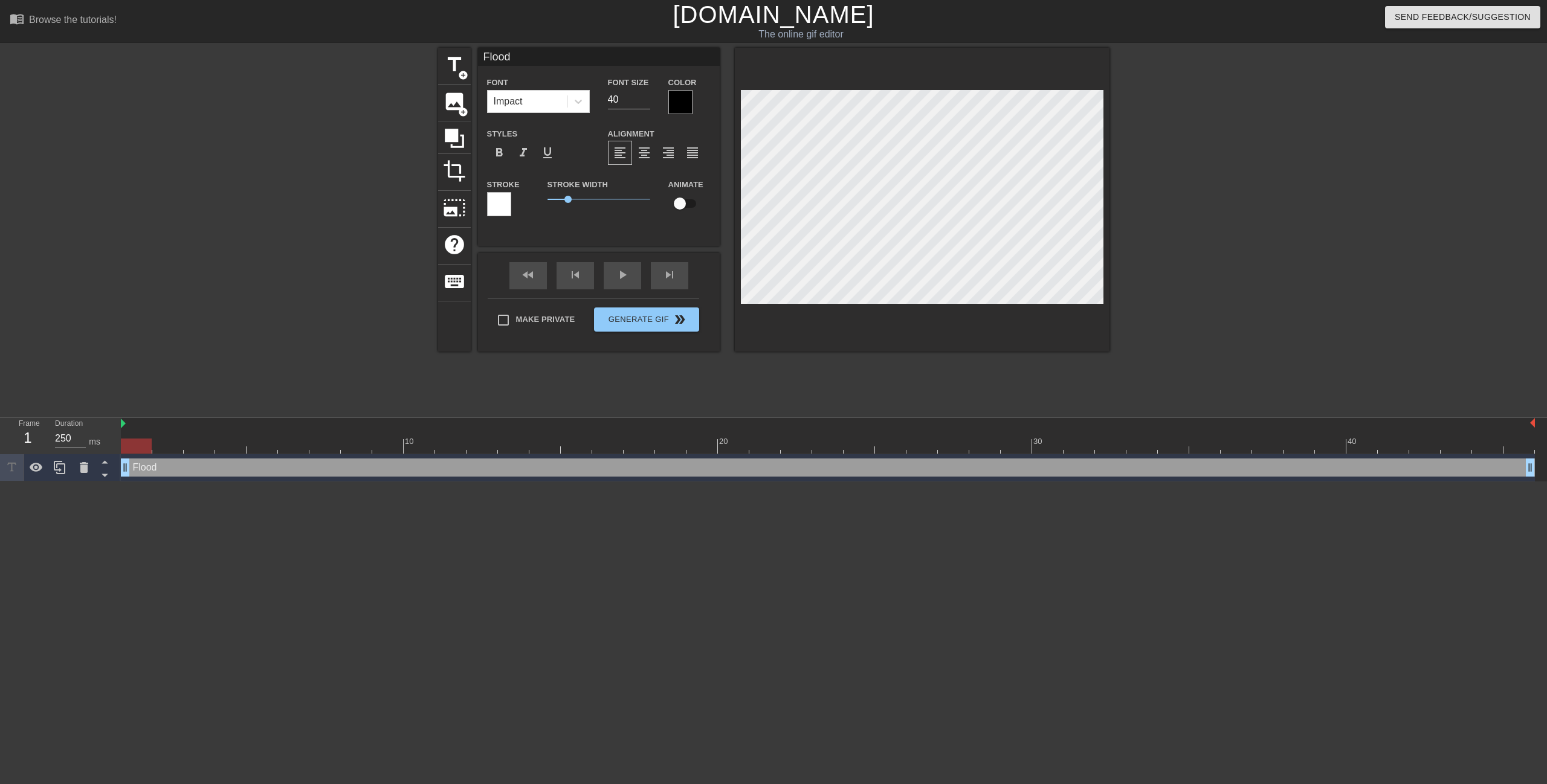
type input "Flood D"
type textarea "Flood D"
type input "Flood De"
type textarea "Flood De"
type input "Flood Dep"
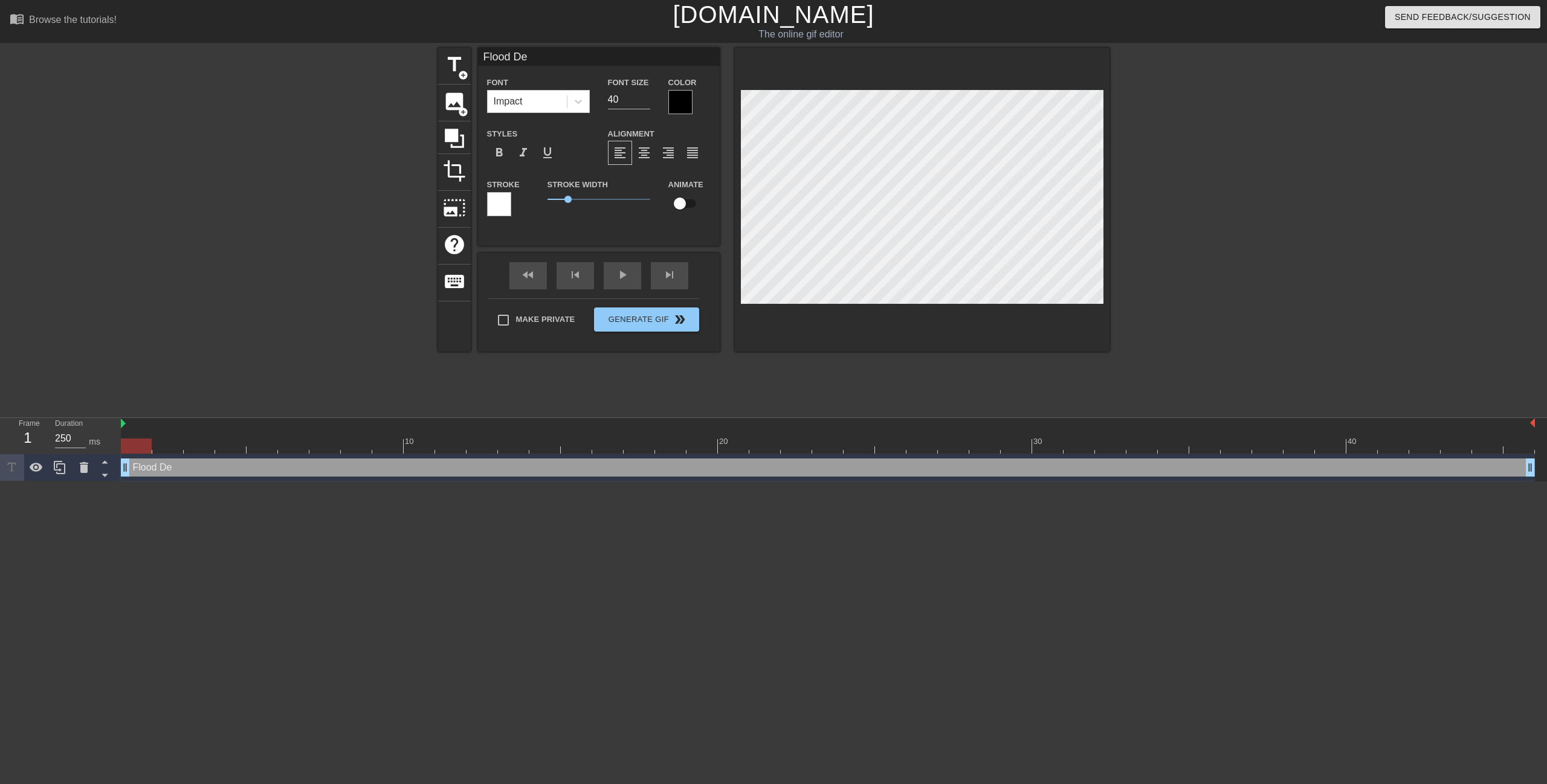
type textarea "Flood Dep"
type input "Flood Dept"
type textarea "Flood Dept"
type input "Flood Depth"
type textarea "Flood Depth"
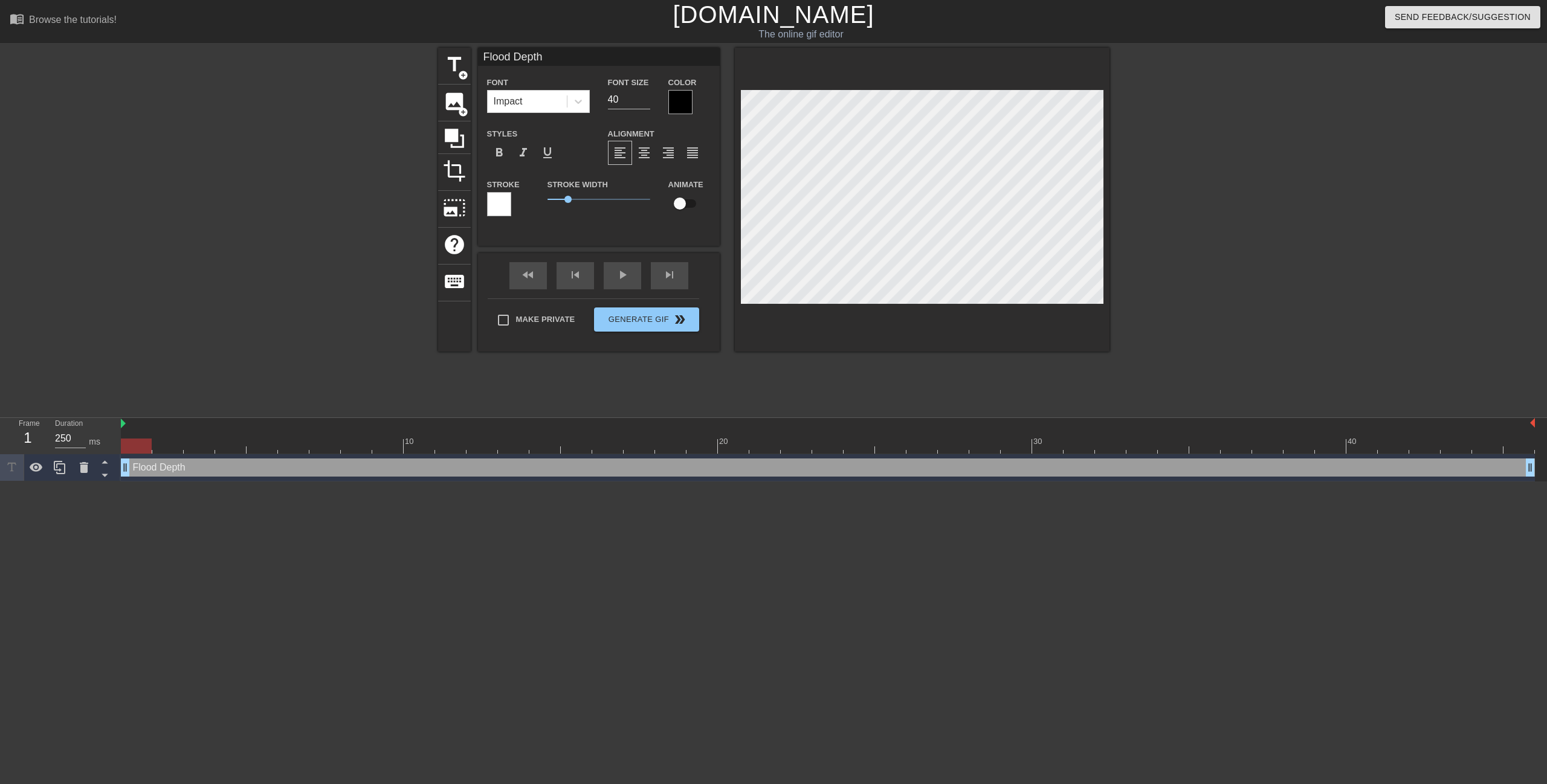
type input "Flood Depth"
type textarea "Flood Depth"
type input "Flood Depth ("
type textarea "Flood Depth ("
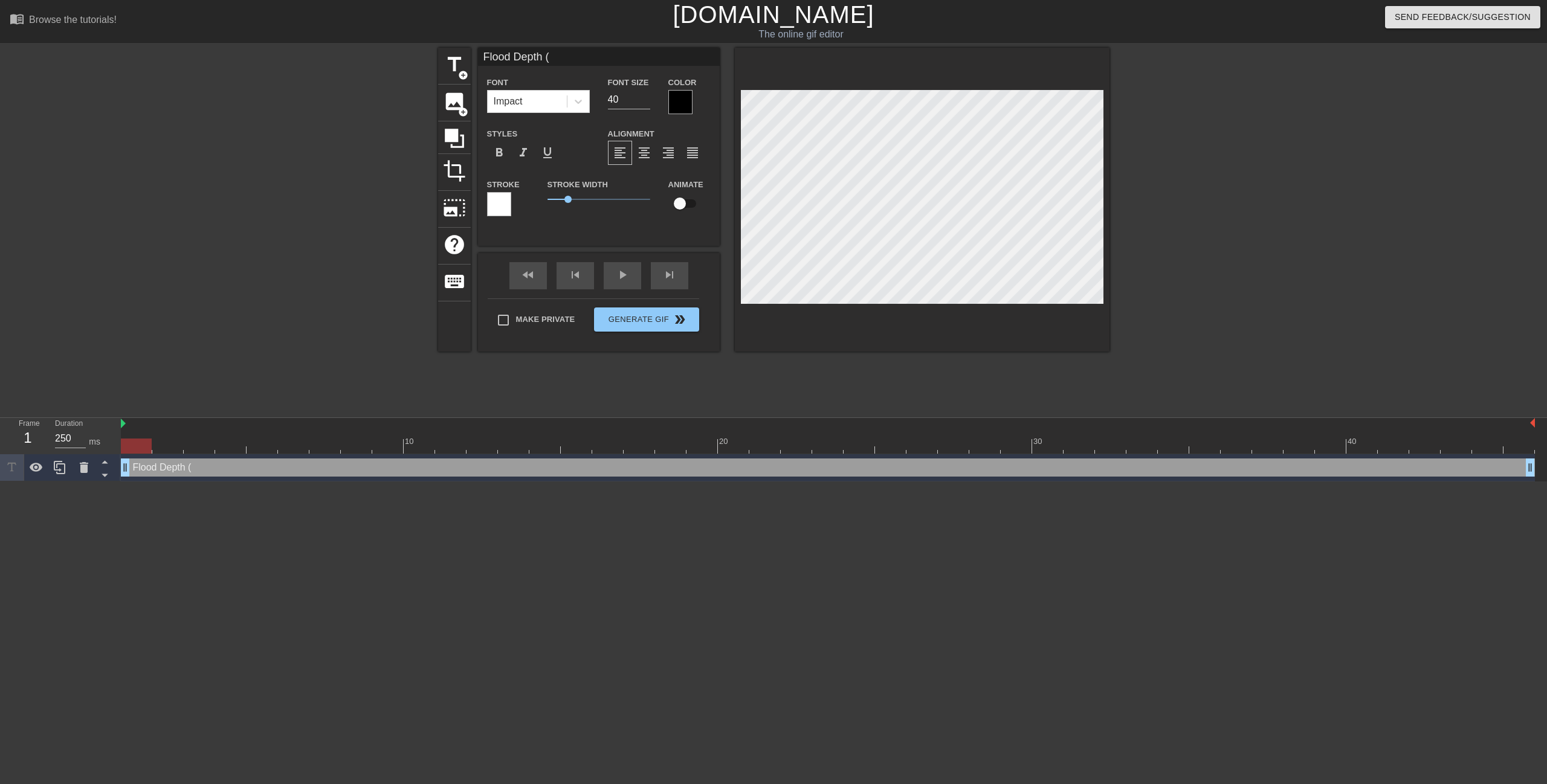
type input "Flood Depth (F"
type textarea "Flood Depth (F"
type input "Flood Depth (Fe"
type textarea "Flood Depth (Fe"
type input "Flood Depth (Fee"
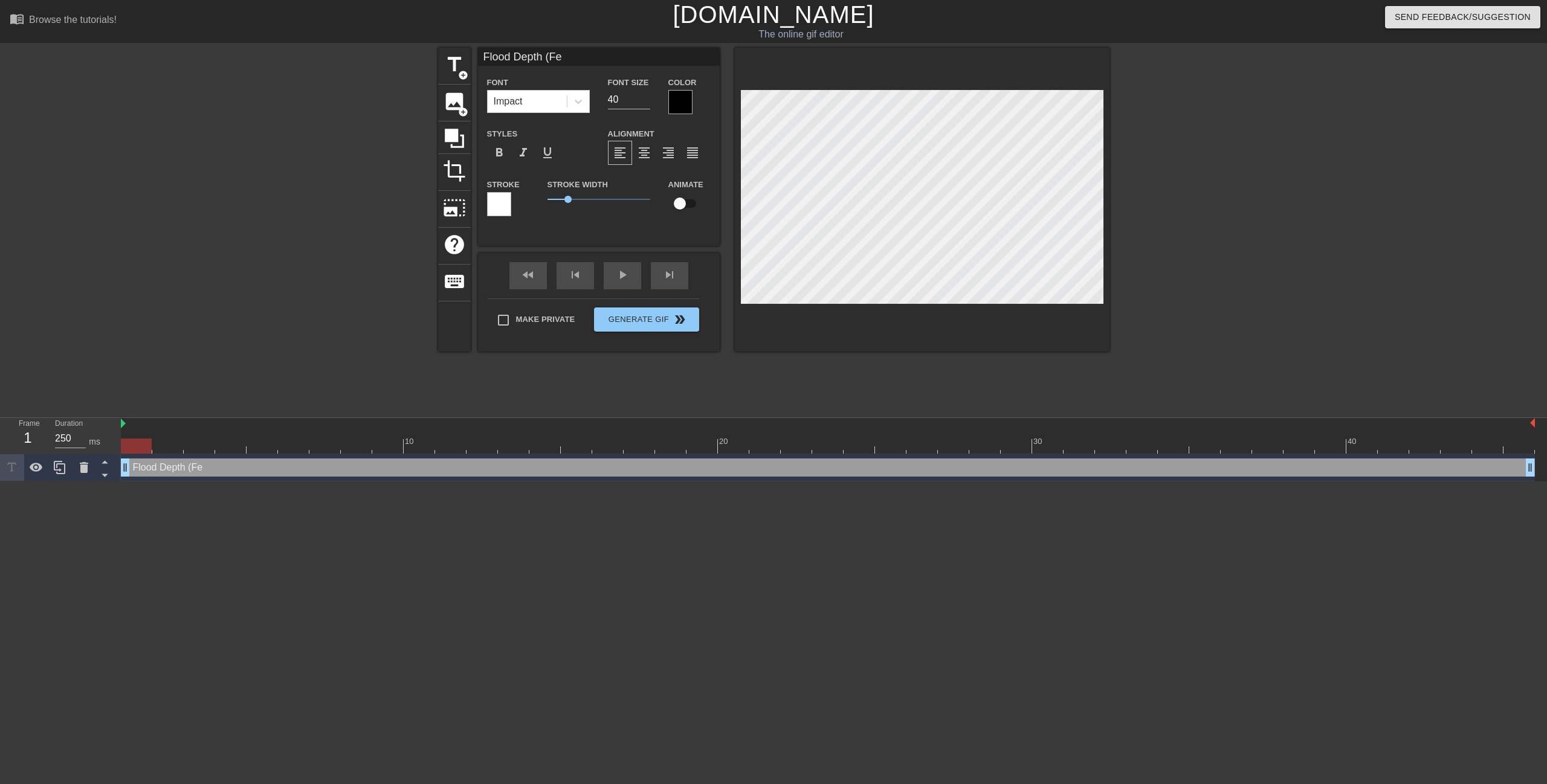
type textarea "Flood Depth (Fee"
type input "Flood Depth (Feet"
type textarea "Flood Depth (Feet"
type input "Flood Depth (Feet)"
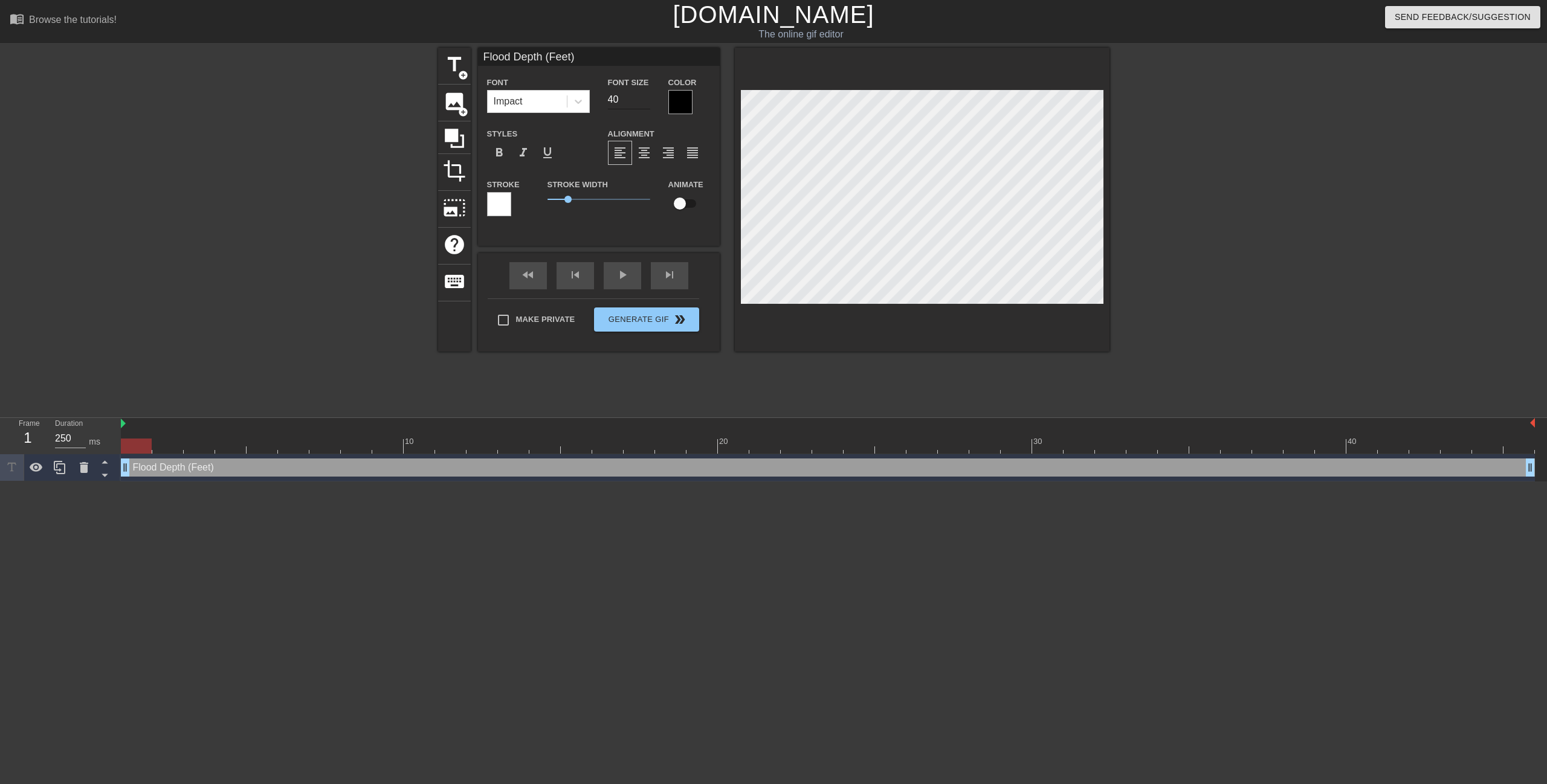
type textarea "Flood Depth (Feet)"
drag, startPoint x: 618, startPoint y: 103, endPoint x: 601, endPoint y: 101, distance: 17.1
click at [601, 101] on div "Font Size 40" at bounding box center [629, 95] width 60 height 39
type input "20"
click at [503, 154] on span "format_bold" at bounding box center [499, 153] width 15 height 15
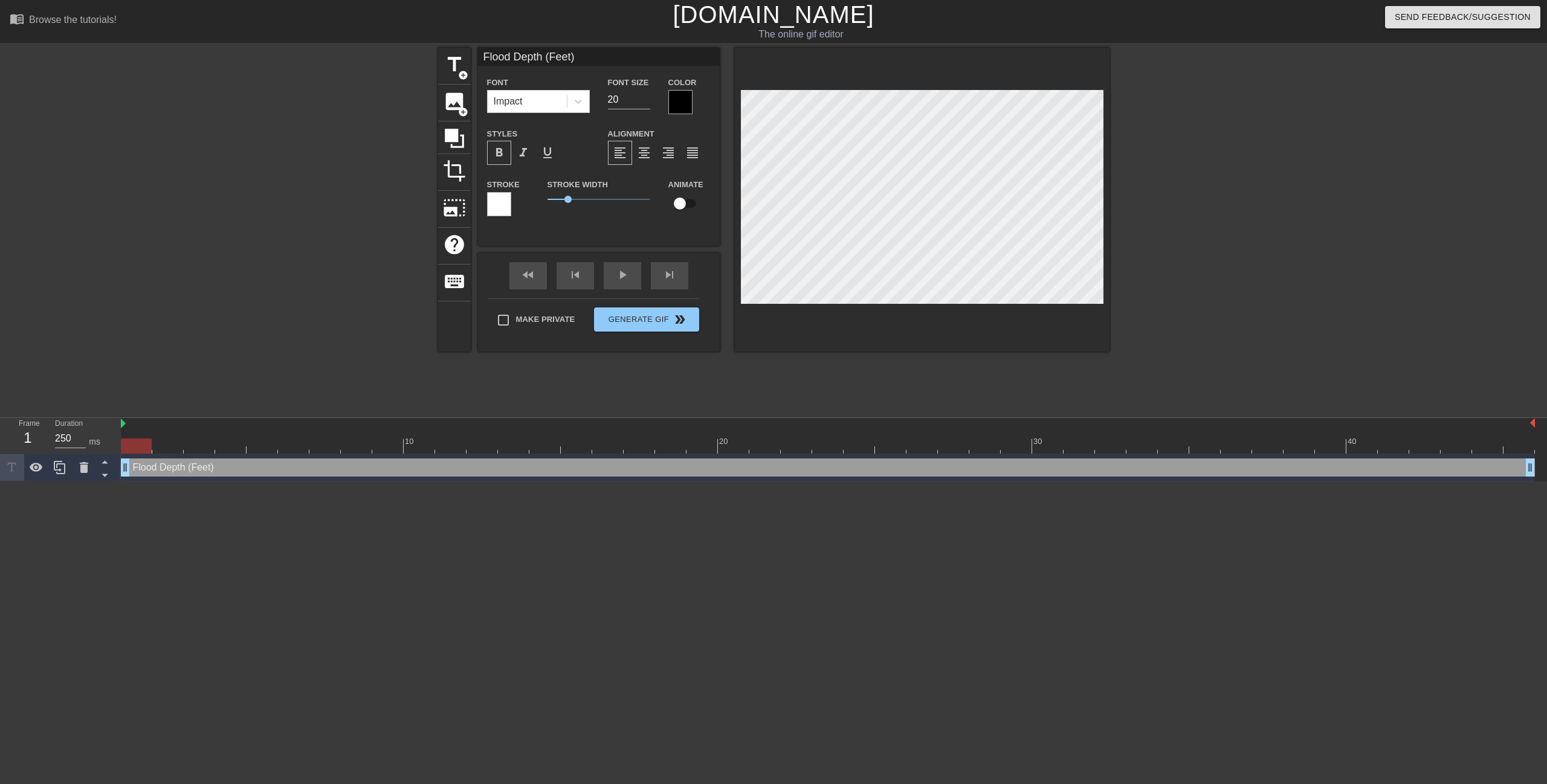
click at [503, 154] on span "format_bold" at bounding box center [499, 153] width 15 height 15
click at [579, 106] on icon at bounding box center [578, 101] width 12 height 12
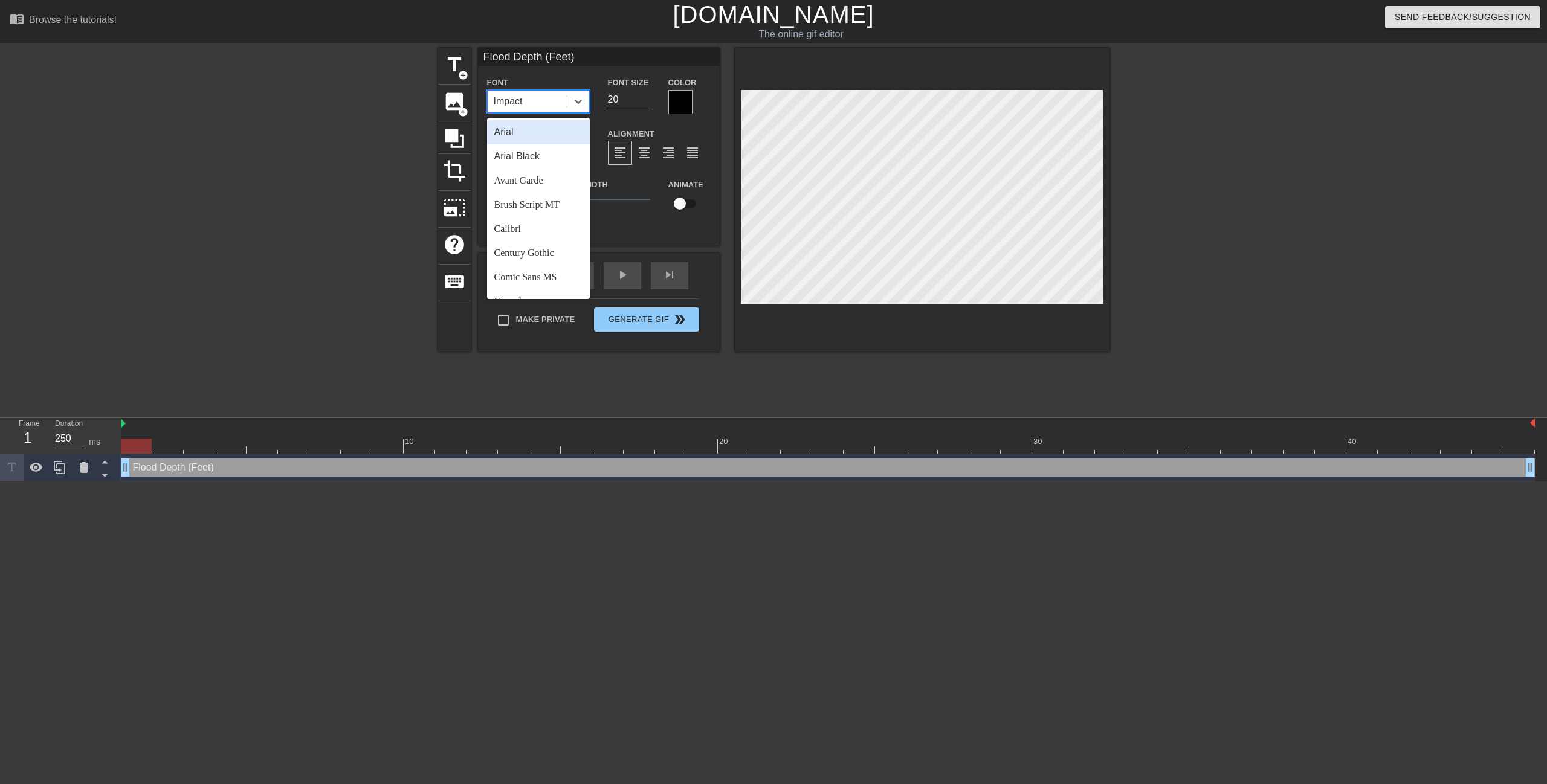
click at [532, 133] on div "Arial" at bounding box center [538, 132] width 103 height 24
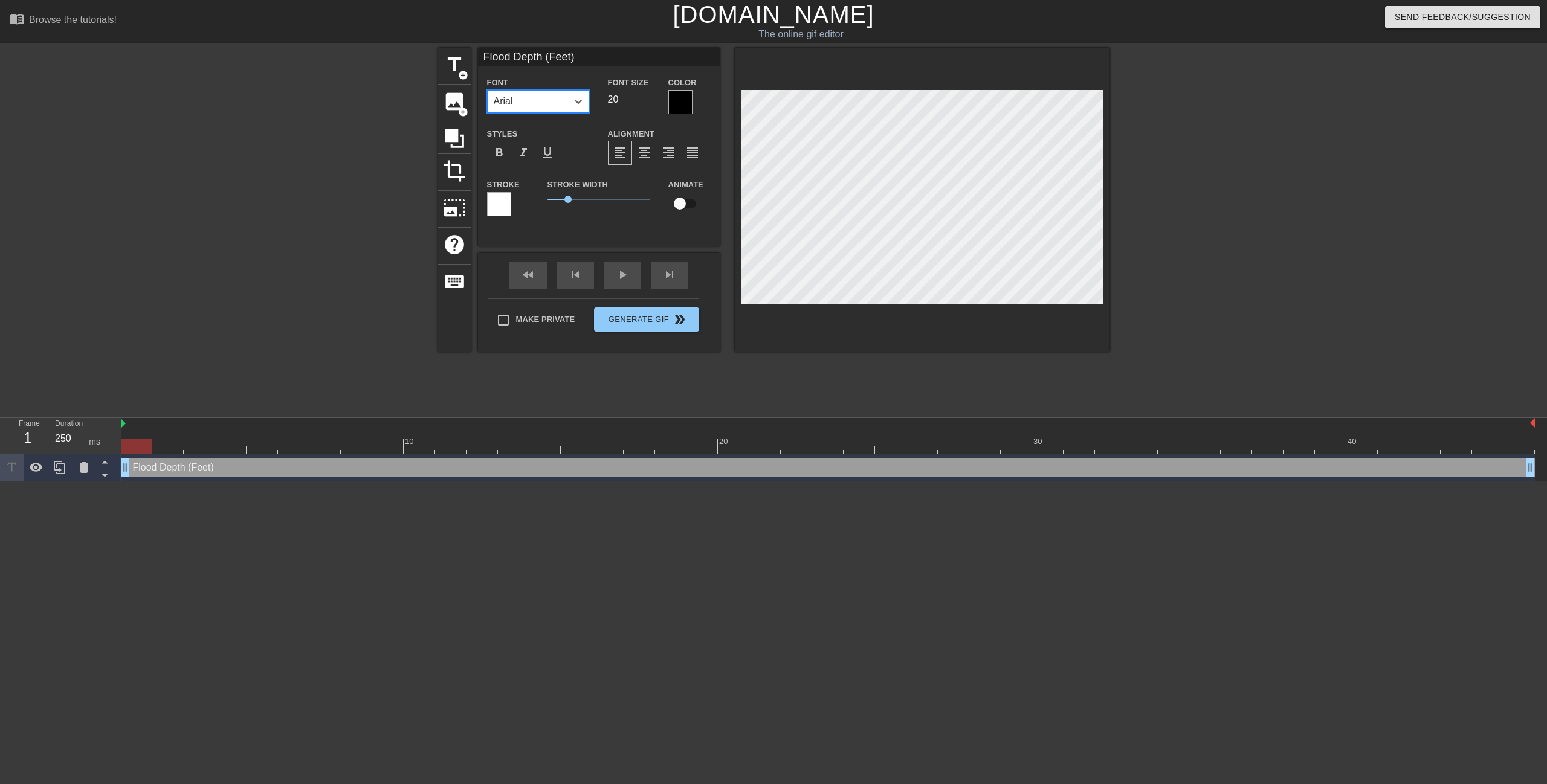
click at [498, 201] on div at bounding box center [499, 204] width 24 height 24
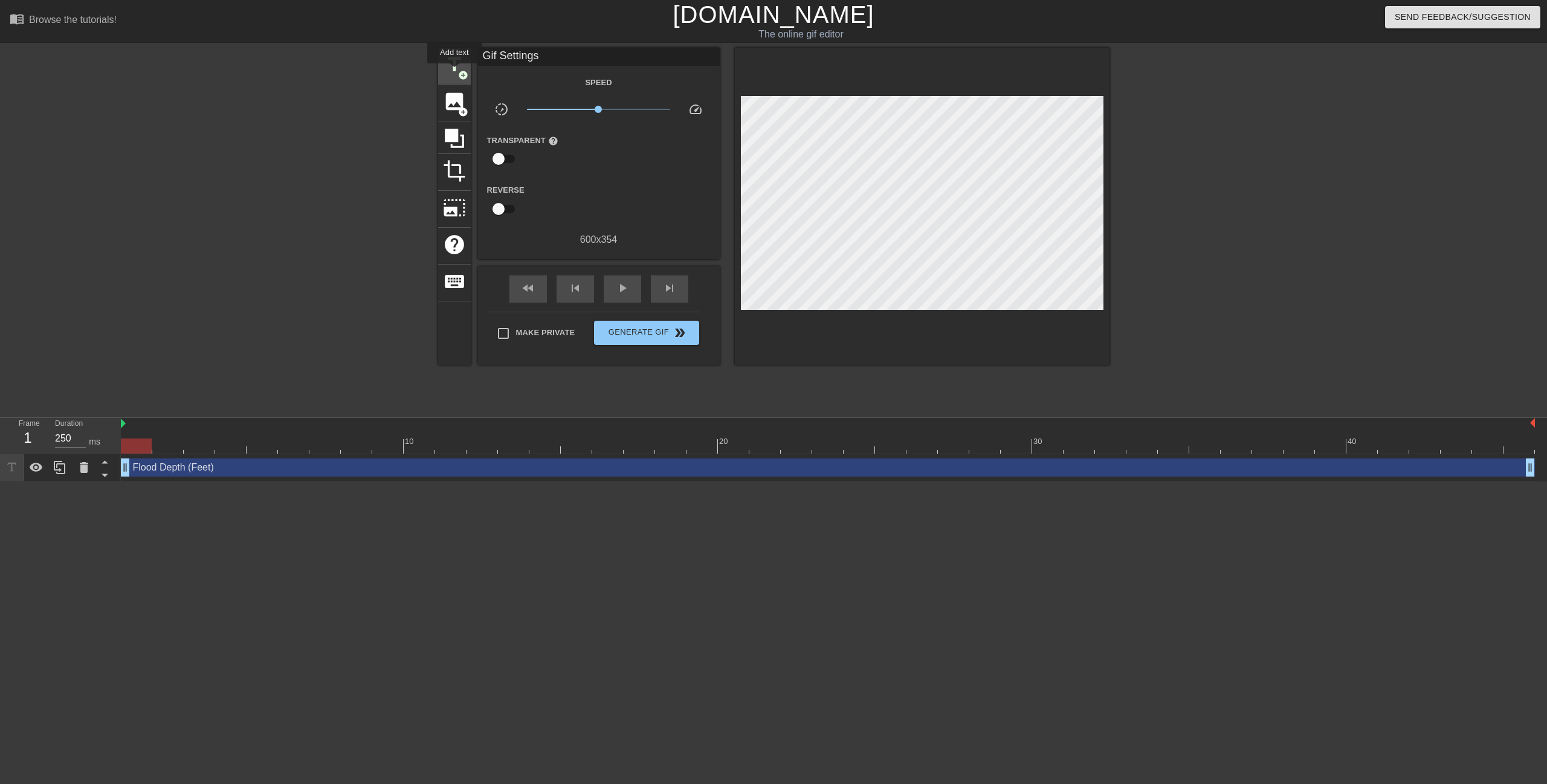
click at [454, 72] on span "title" at bounding box center [454, 64] width 23 height 23
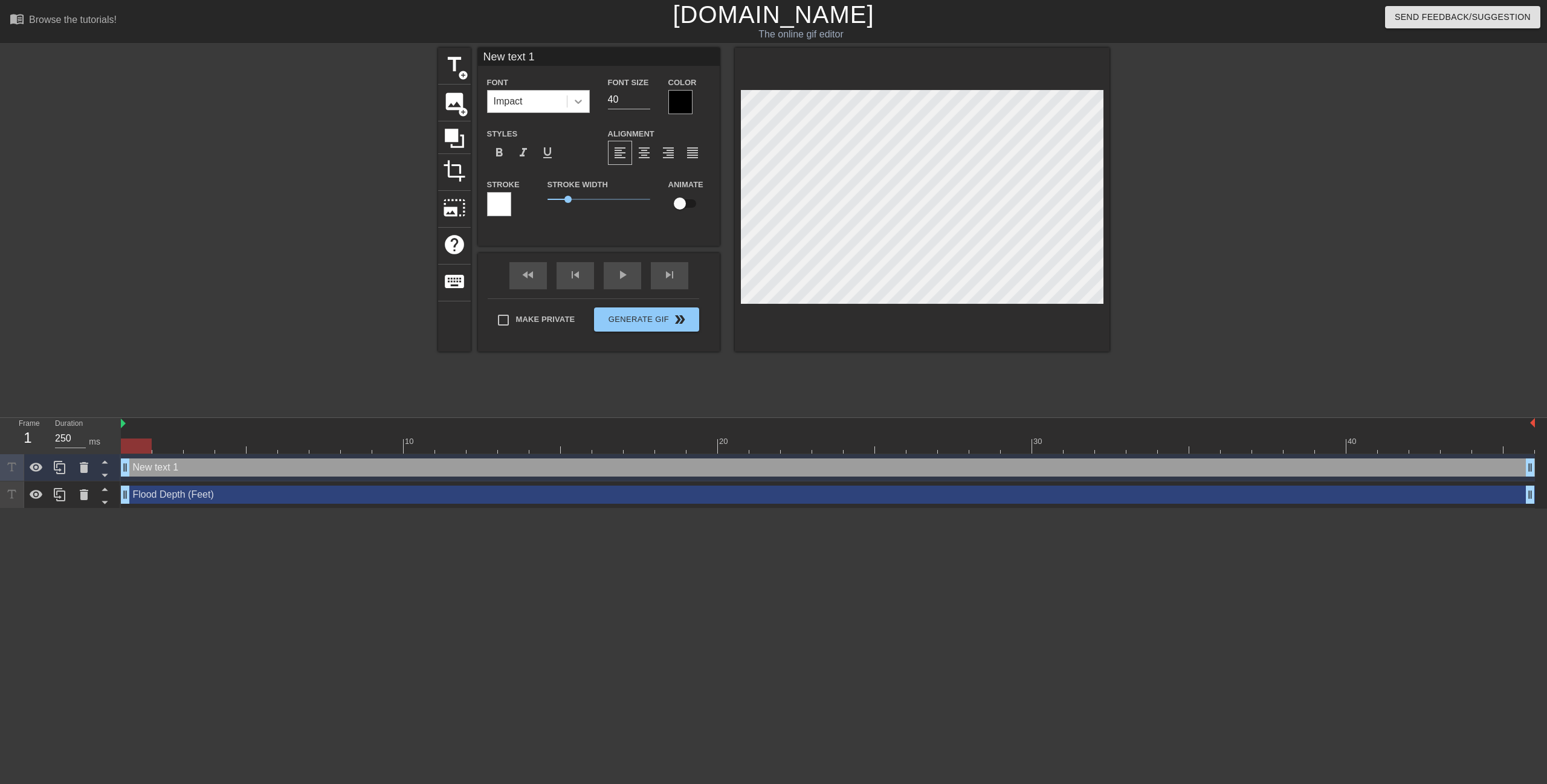
click at [580, 107] on icon at bounding box center [578, 101] width 12 height 12
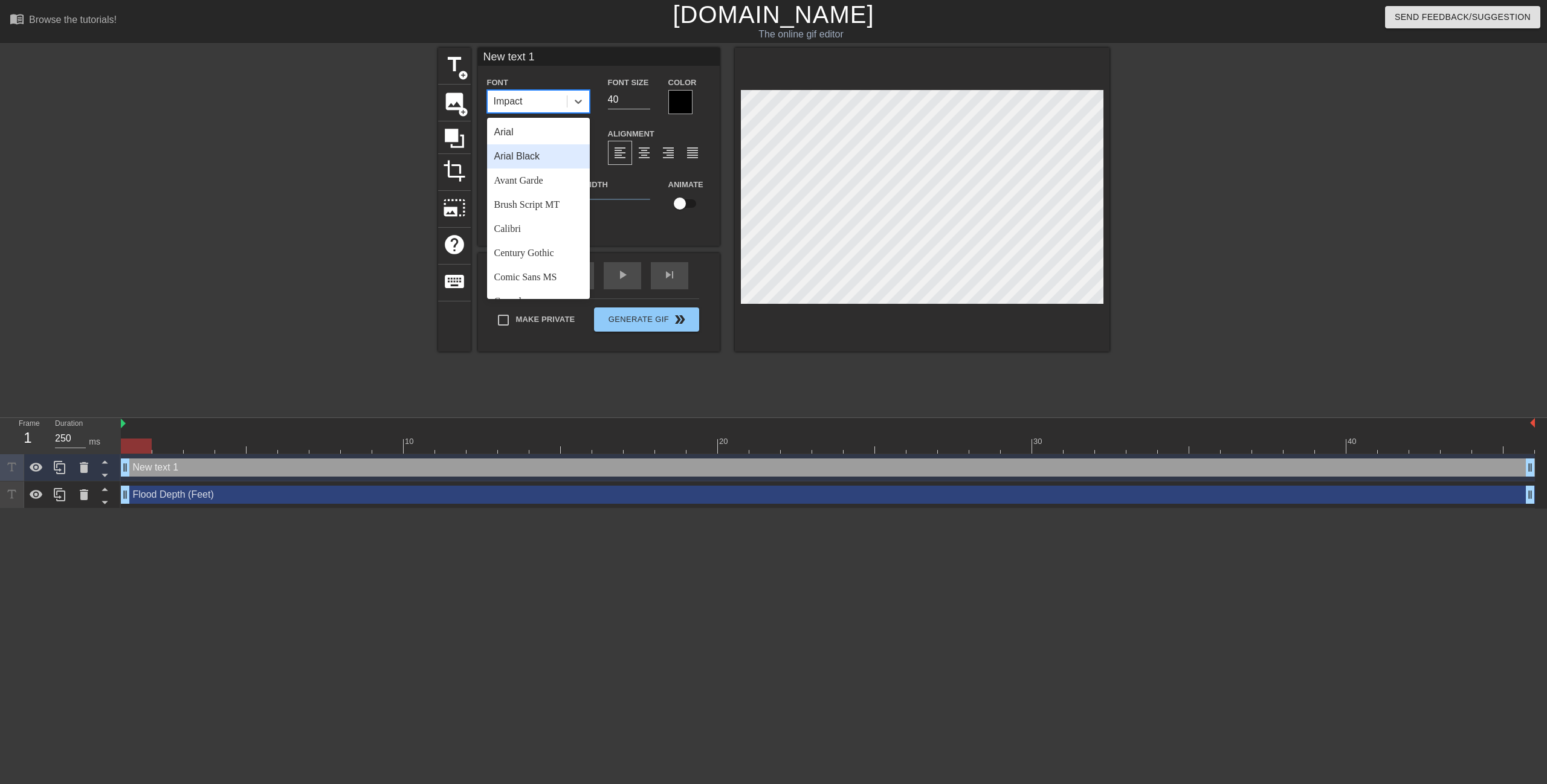
click at [503, 156] on div "Arial Black" at bounding box center [538, 156] width 103 height 24
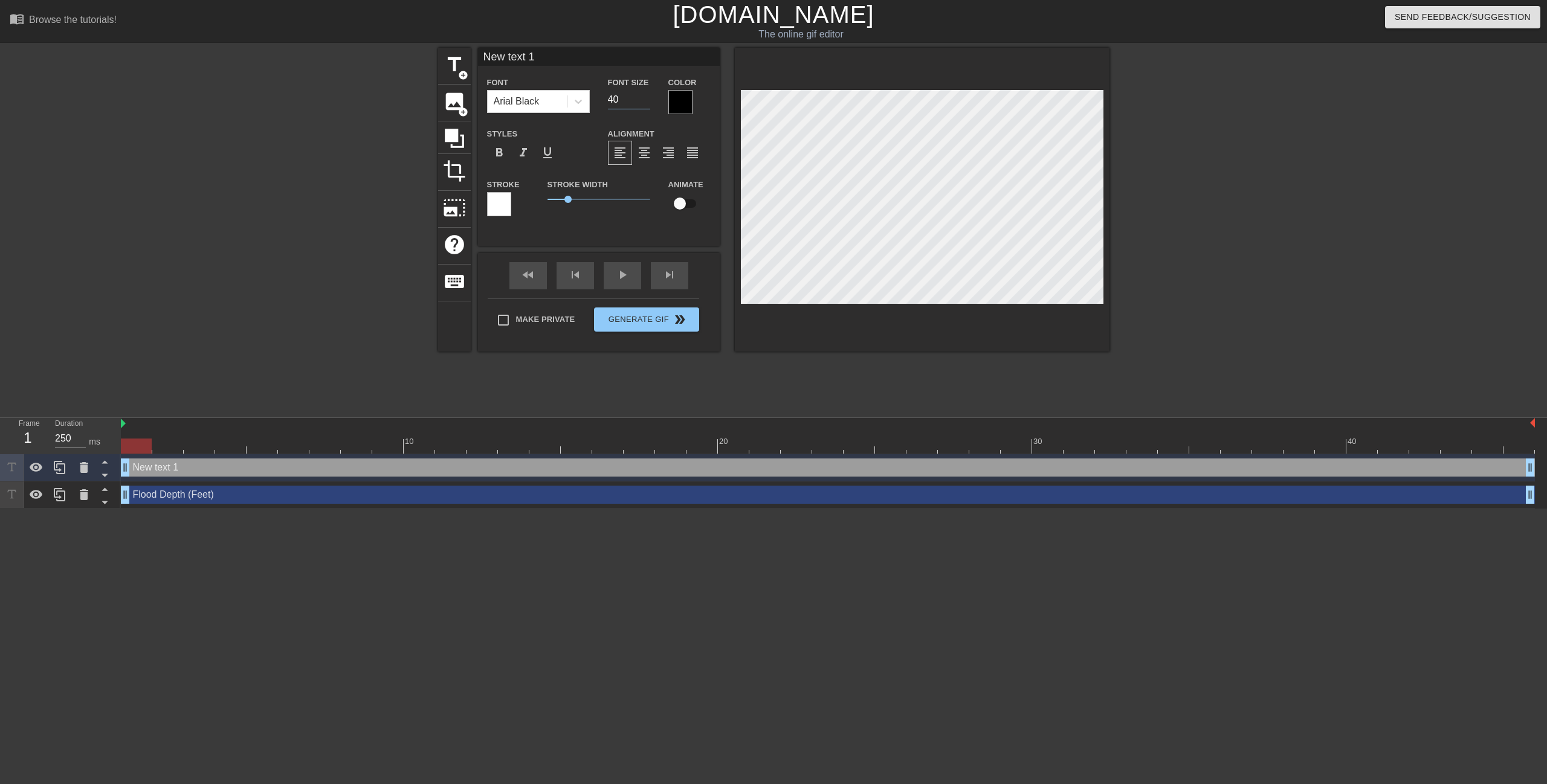
drag, startPoint x: 620, startPoint y: 103, endPoint x: 605, endPoint y: 101, distance: 15.1
click at [605, 101] on div "Font Size 40" at bounding box center [629, 95] width 60 height 39
type input "20"
click at [589, 151] on div "format_bold format_italic format_underline" at bounding box center [538, 153] width 103 height 24
type input "Flood Depth (Feet)"
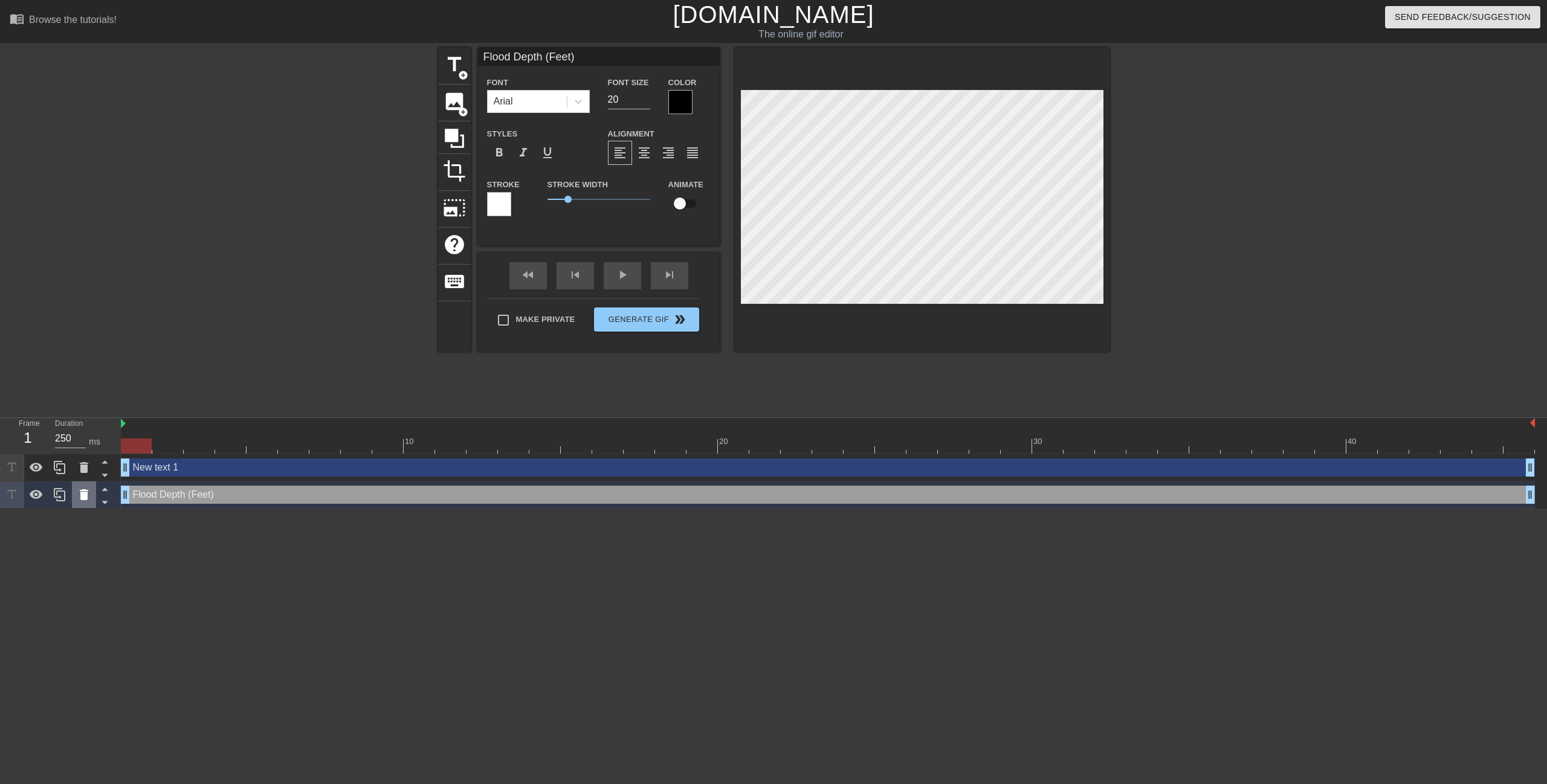
click at [81, 491] on icon at bounding box center [84, 495] width 8 height 11
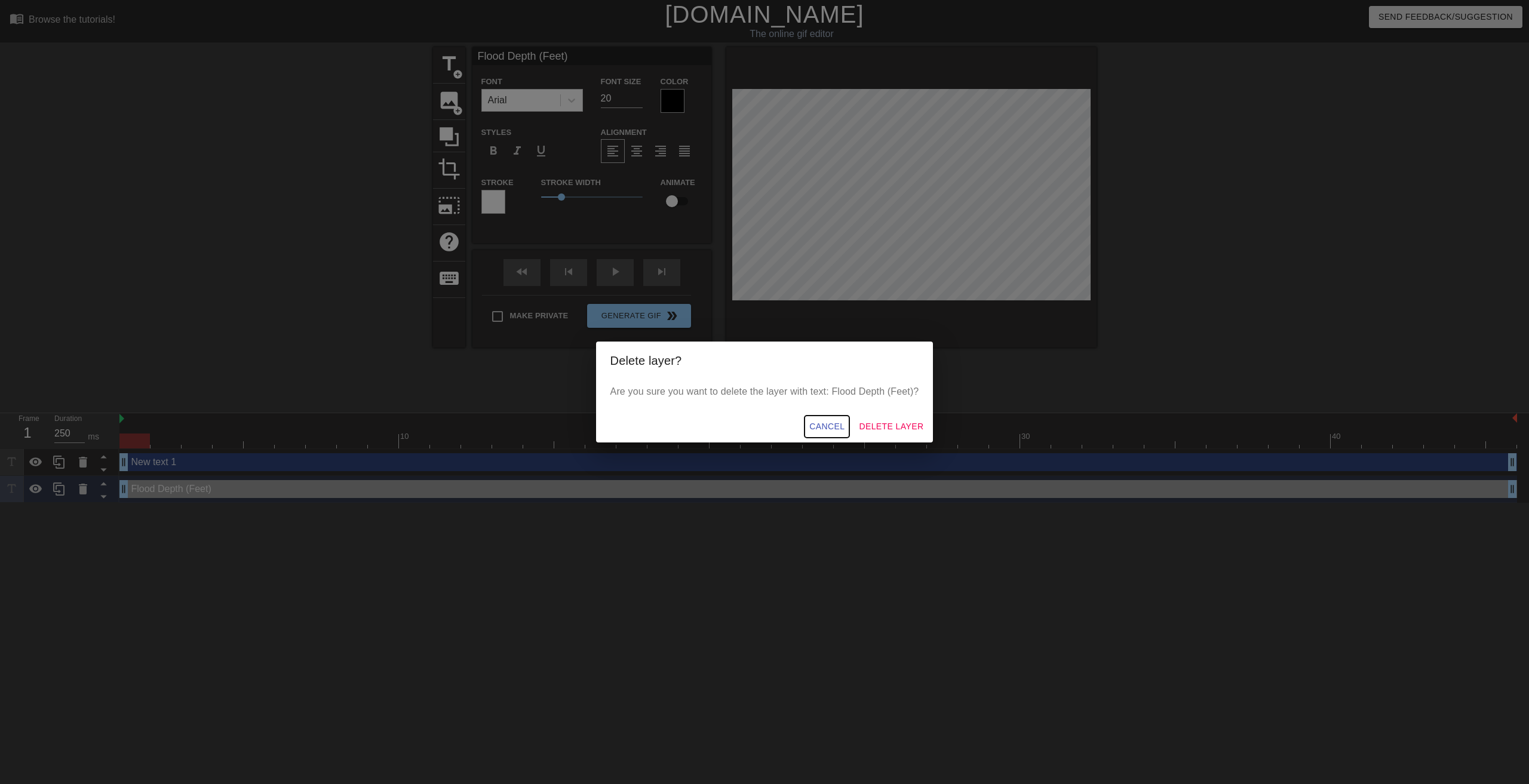
click at [816, 425] on span "Cancel" at bounding box center [827, 427] width 35 height 15
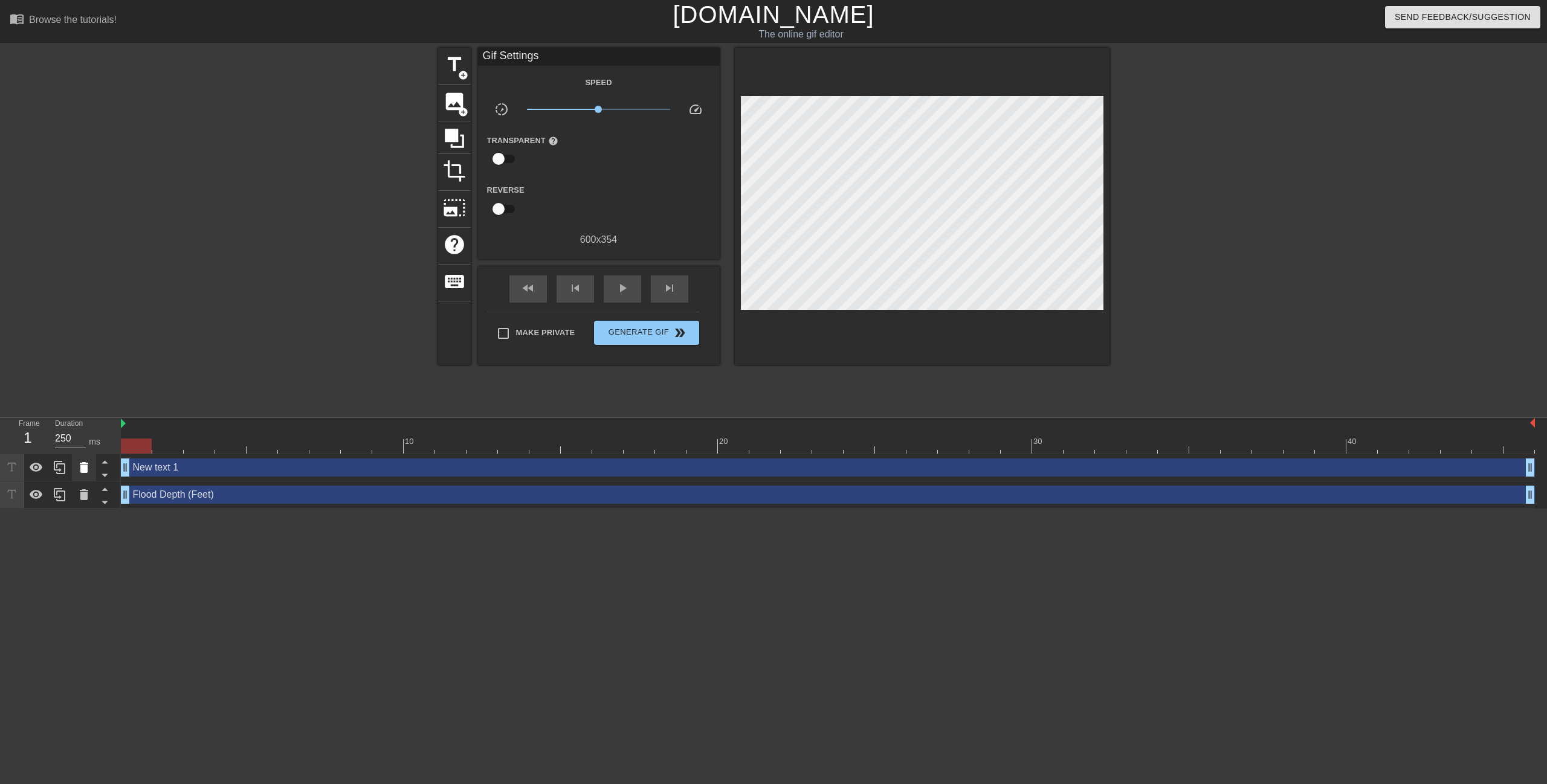
click at [86, 468] on icon at bounding box center [84, 467] width 8 height 11
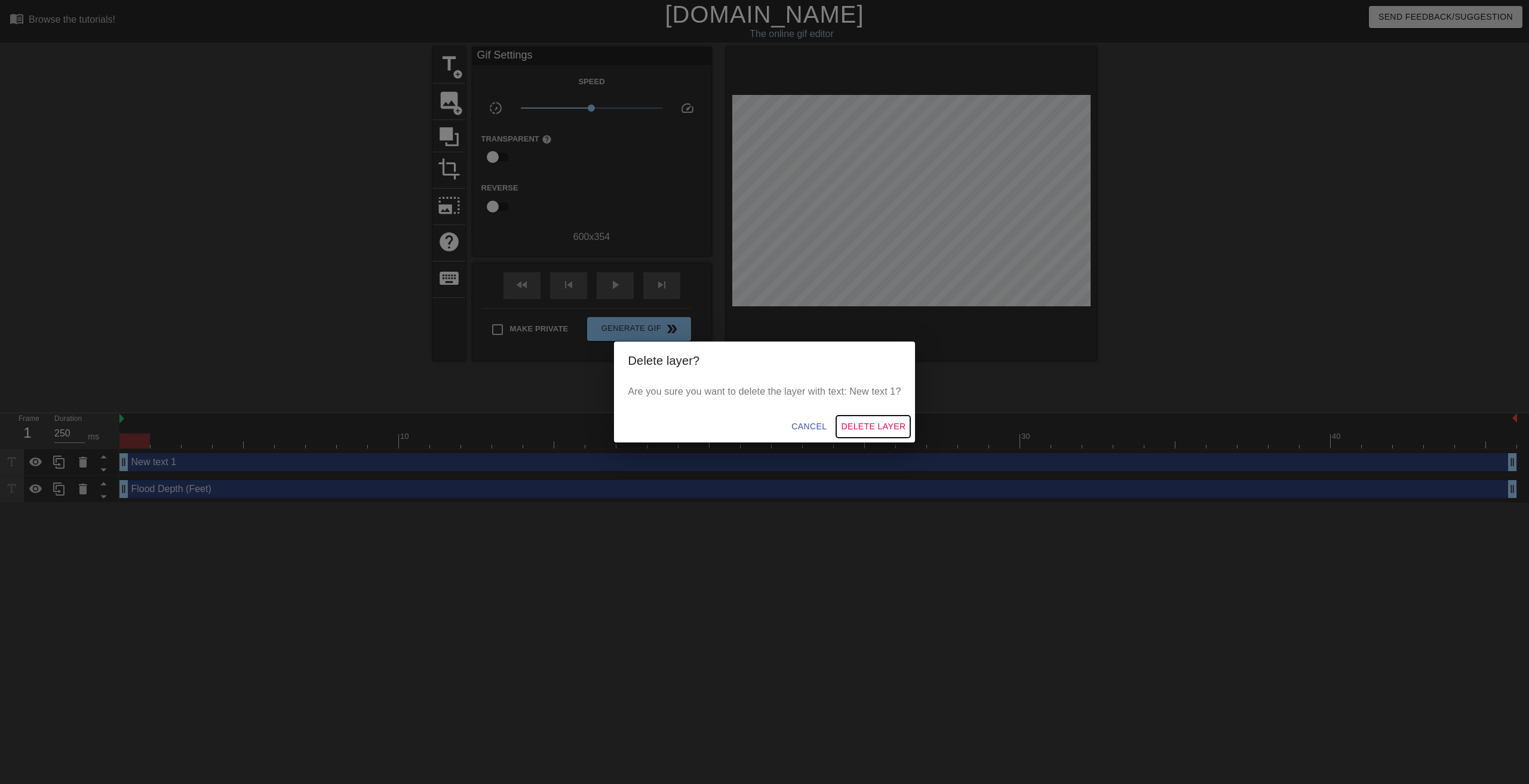
click at [863, 423] on span "Delete Layer" at bounding box center [873, 427] width 64 height 15
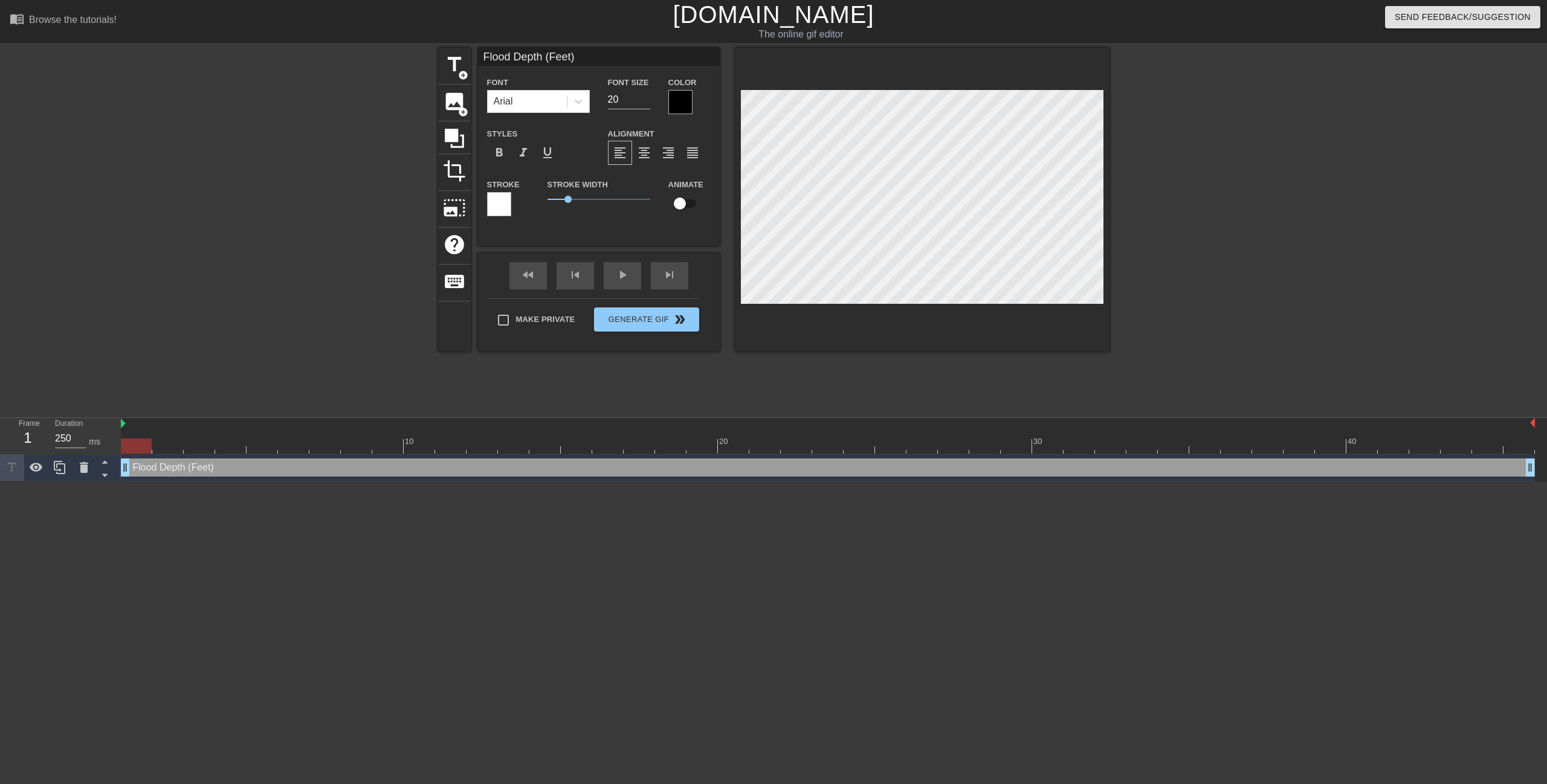
click at [679, 99] on div at bounding box center [680, 102] width 24 height 24
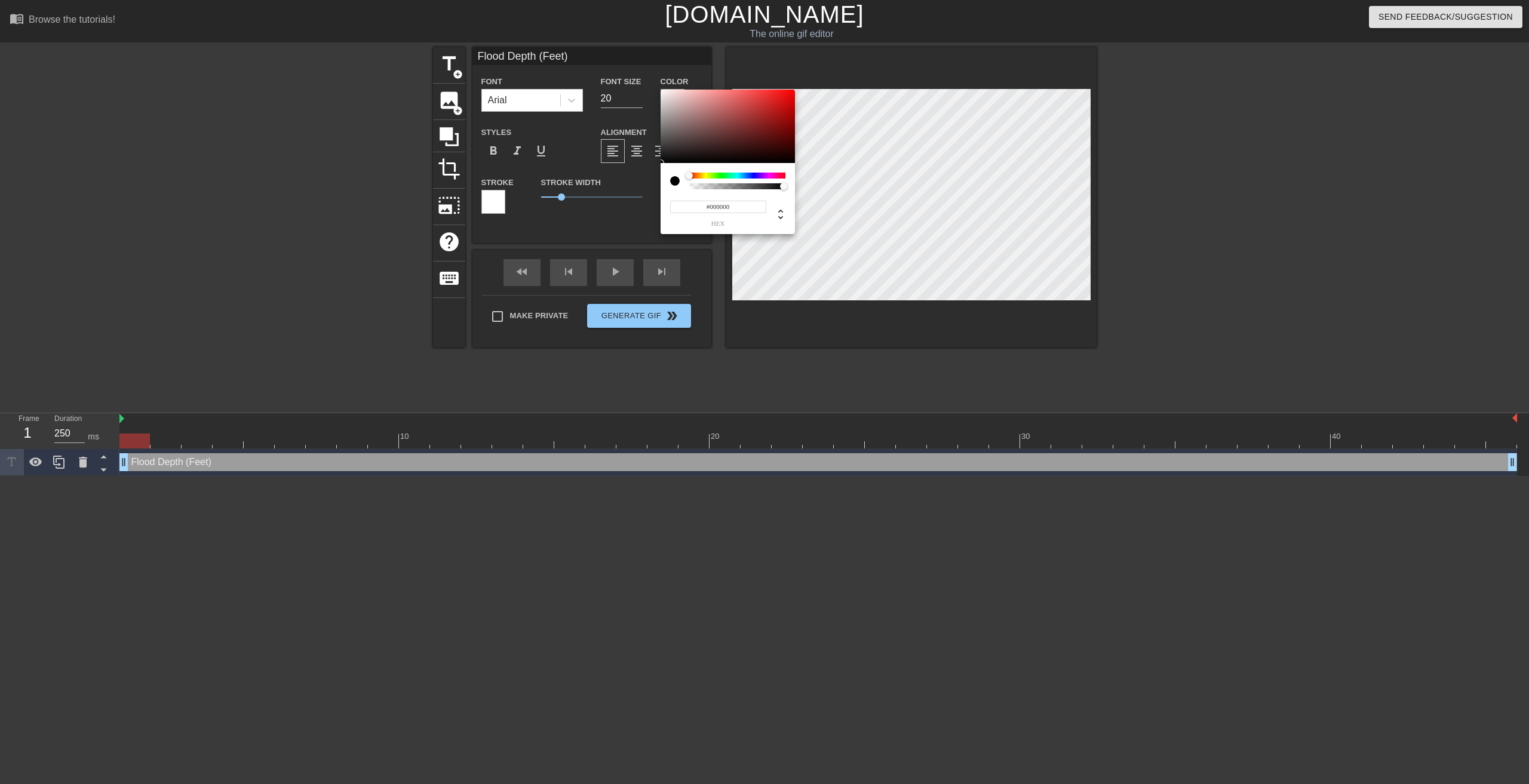
click at [676, 179] on div at bounding box center [675, 181] width 10 height 10
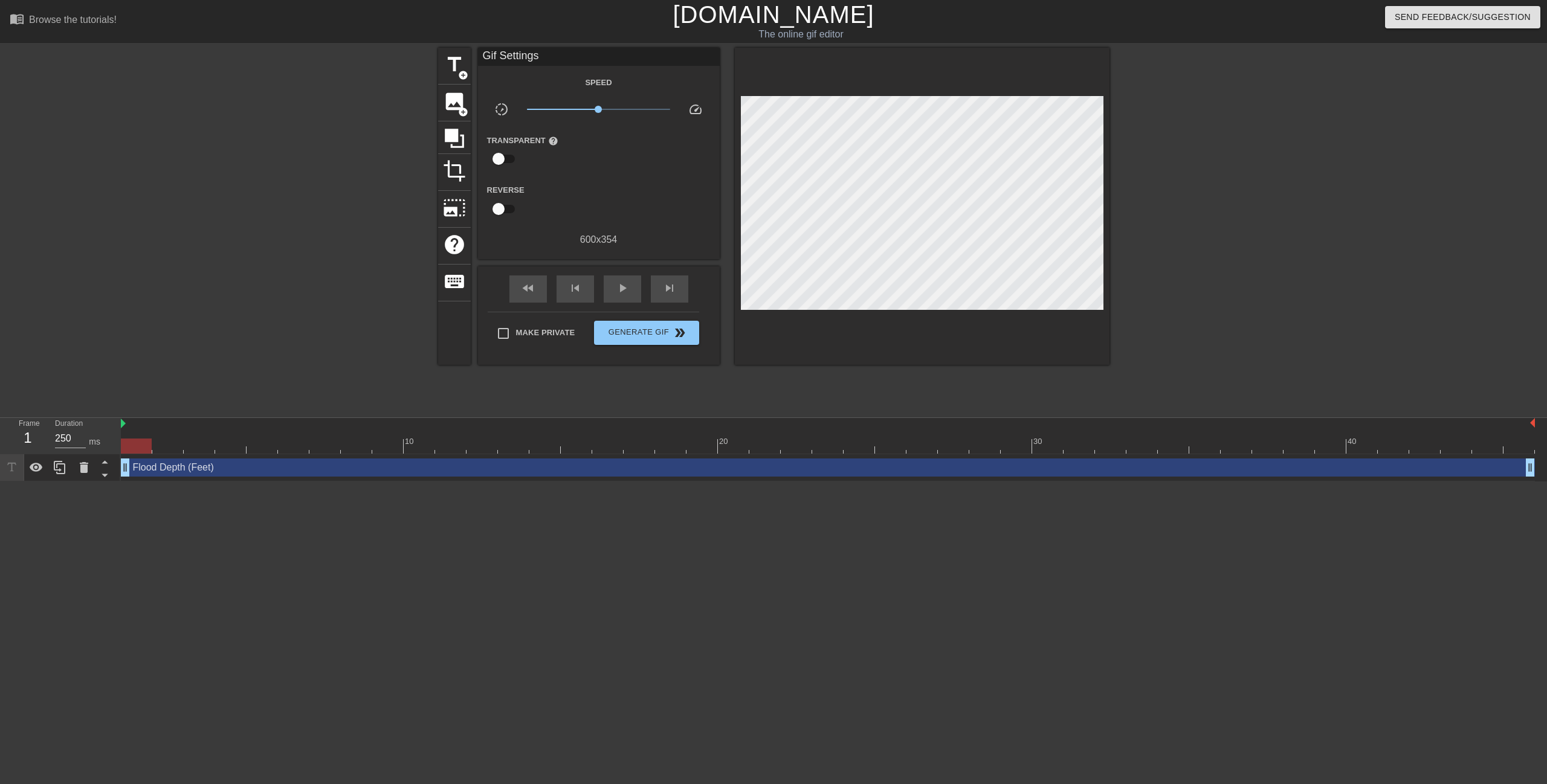
click at [511, 51] on div "Gif Settings" at bounding box center [599, 57] width 242 height 18
click at [449, 99] on span "image" at bounding box center [454, 101] width 23 height 23
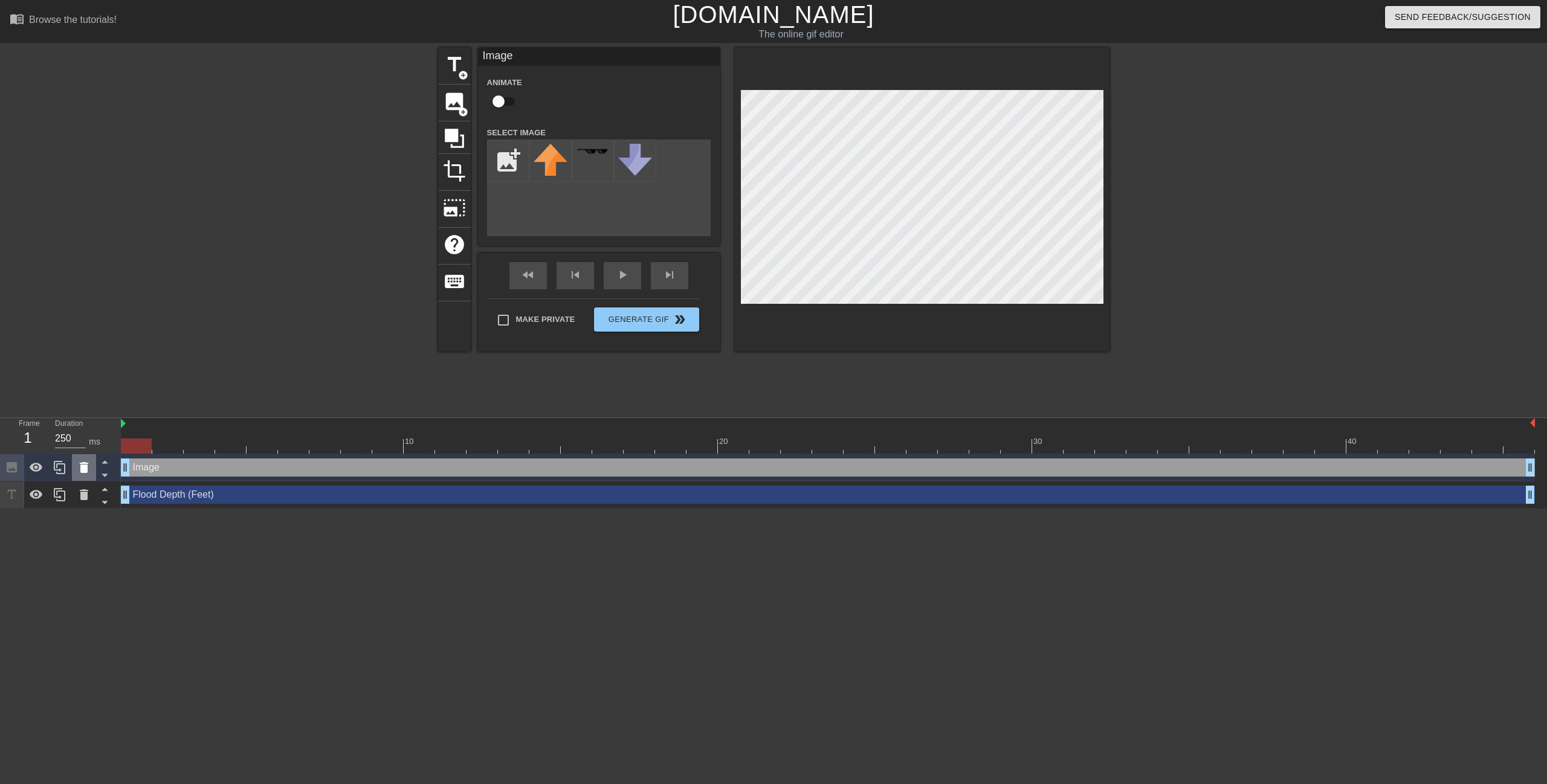
click at [87, 467] on icon at bounding box center [84, 467] width 8 height 11
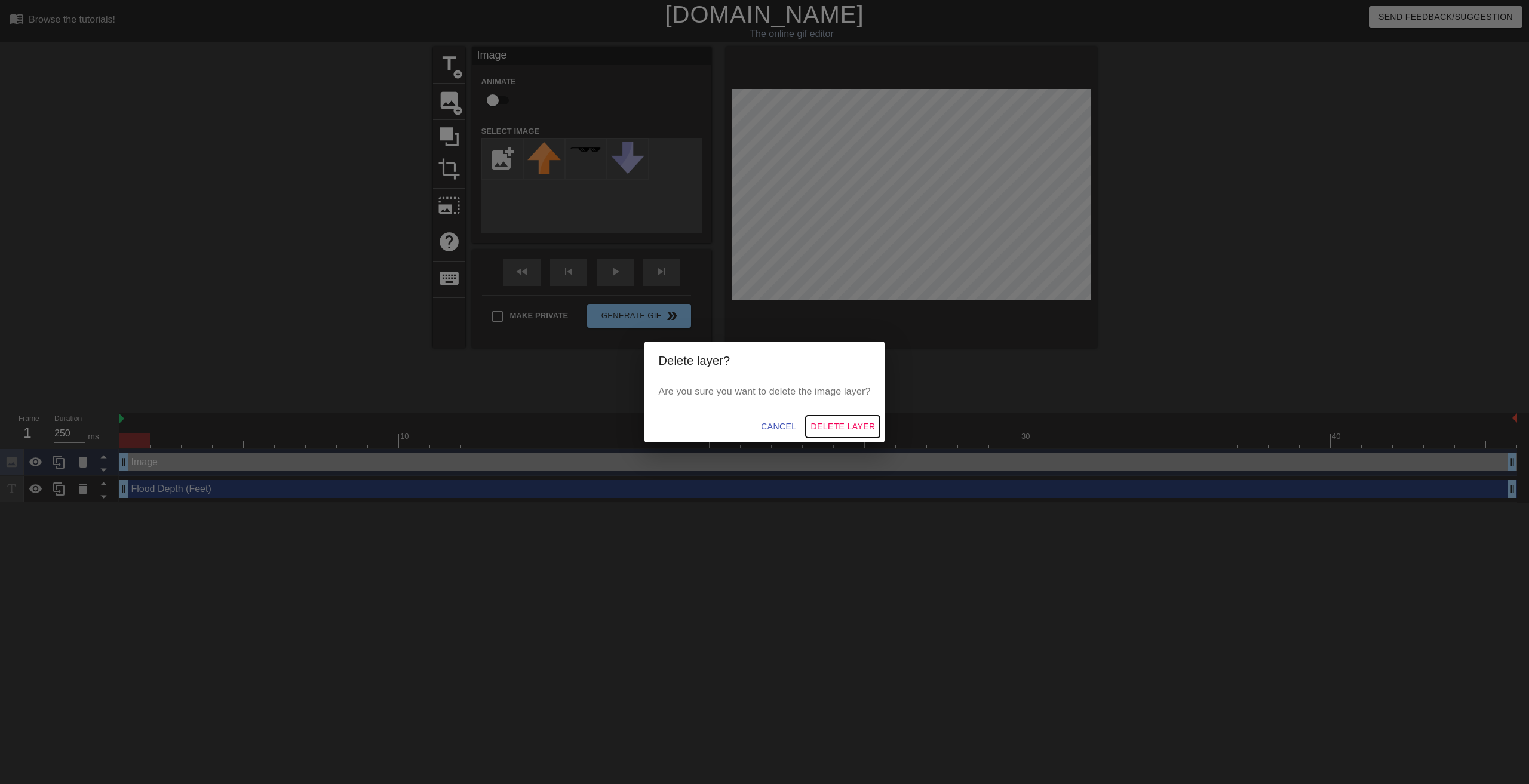
click at [828, 422] on span "Delete Layer" at bounding box center [842, 427] width 64 height 15
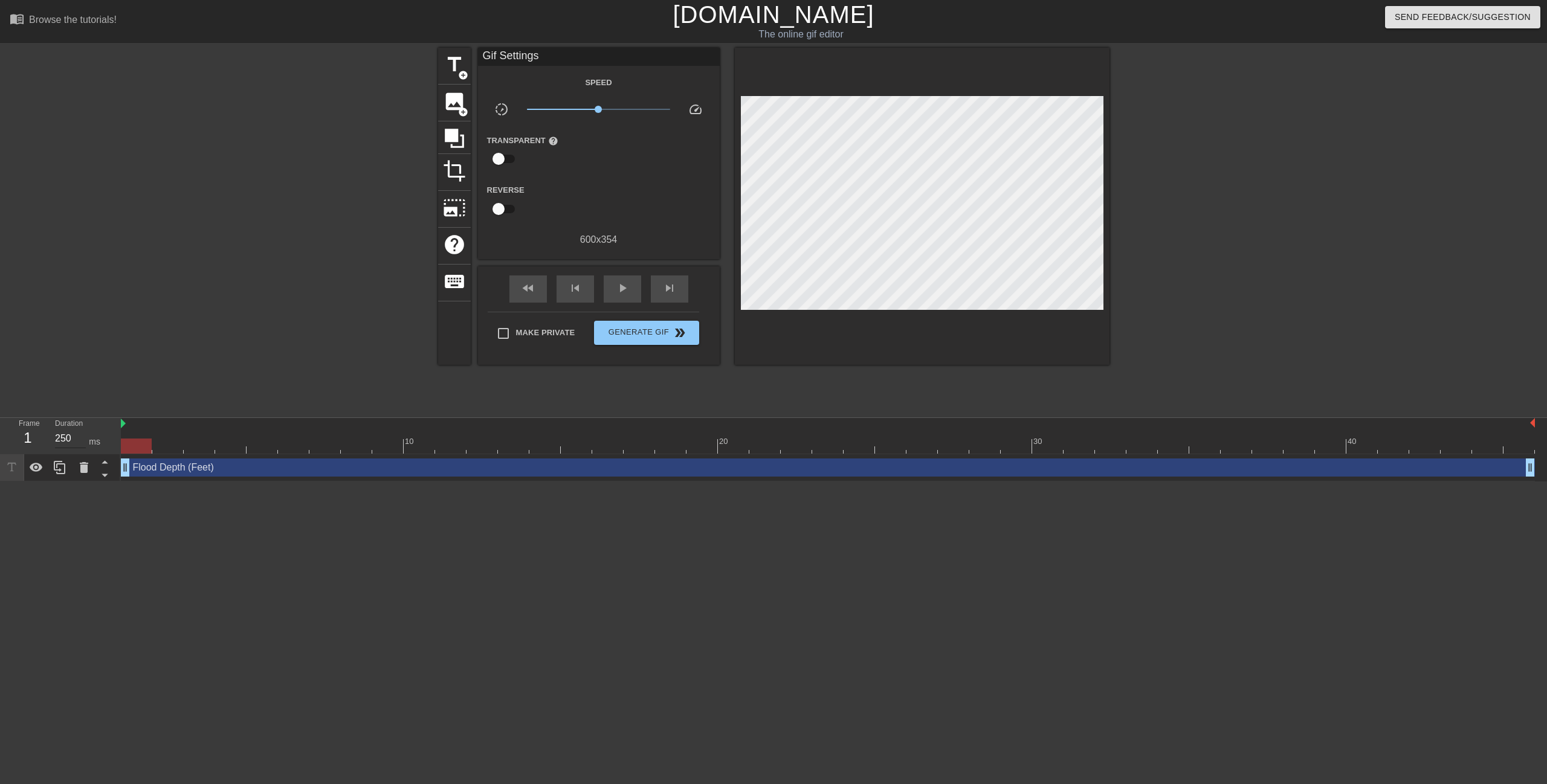
click at [68, 436] on input "250" at bounding box center [70, 439] width 31 height 20
click at [36, 467] on icon at bounding box center [36, 467] width 13 height 9
click at [36, 467] on icon at bounding box center [36, 467] width 13 height 11
click at [135, 470] on div "Flood Depth (Feet) drag_handle drag_handle" at bounding box center [827, 467] width 1414 height 18
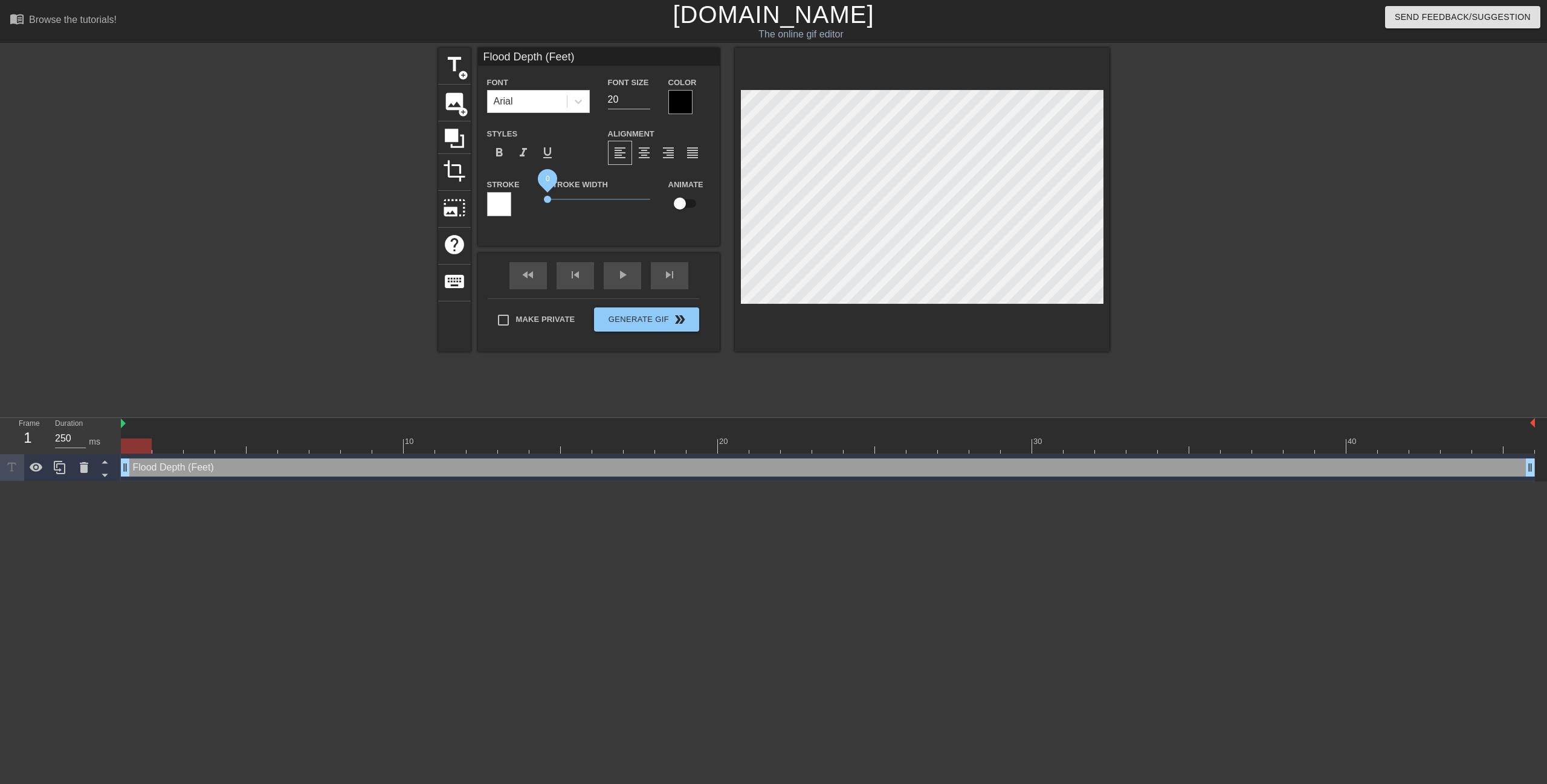
drag, startPoint x: 568, startPoint y: 200, endPoint x: 544, endPoint y: 200, distance: 24.0
click at [544, 200] on span "0" at bounding box center [547, 199] width 7 height 7
click at [500, 158] on span "format_bold" at bounding box center [499, 153] width 15 height 15
click at [454, 108] on span "image" at bounding box center [454, 101] width 23 height 23
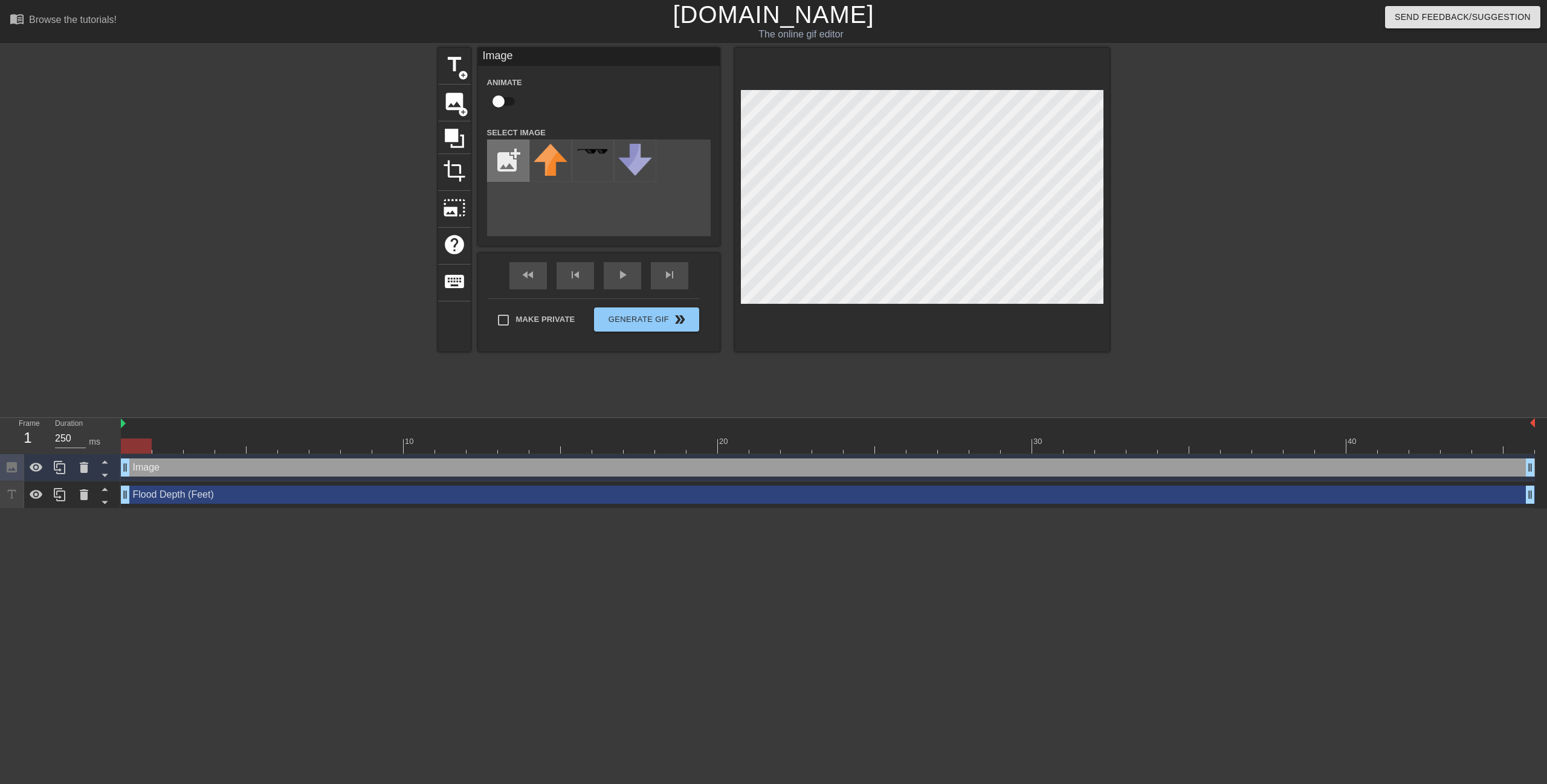
click at [512, 169] on input "file" at bounding box center [508, 160] width 41 height 41
type input "C:\fakepath\Picture2.png"
click at [549, 171] on img at bounding box center [550, 160] width 34 height 34
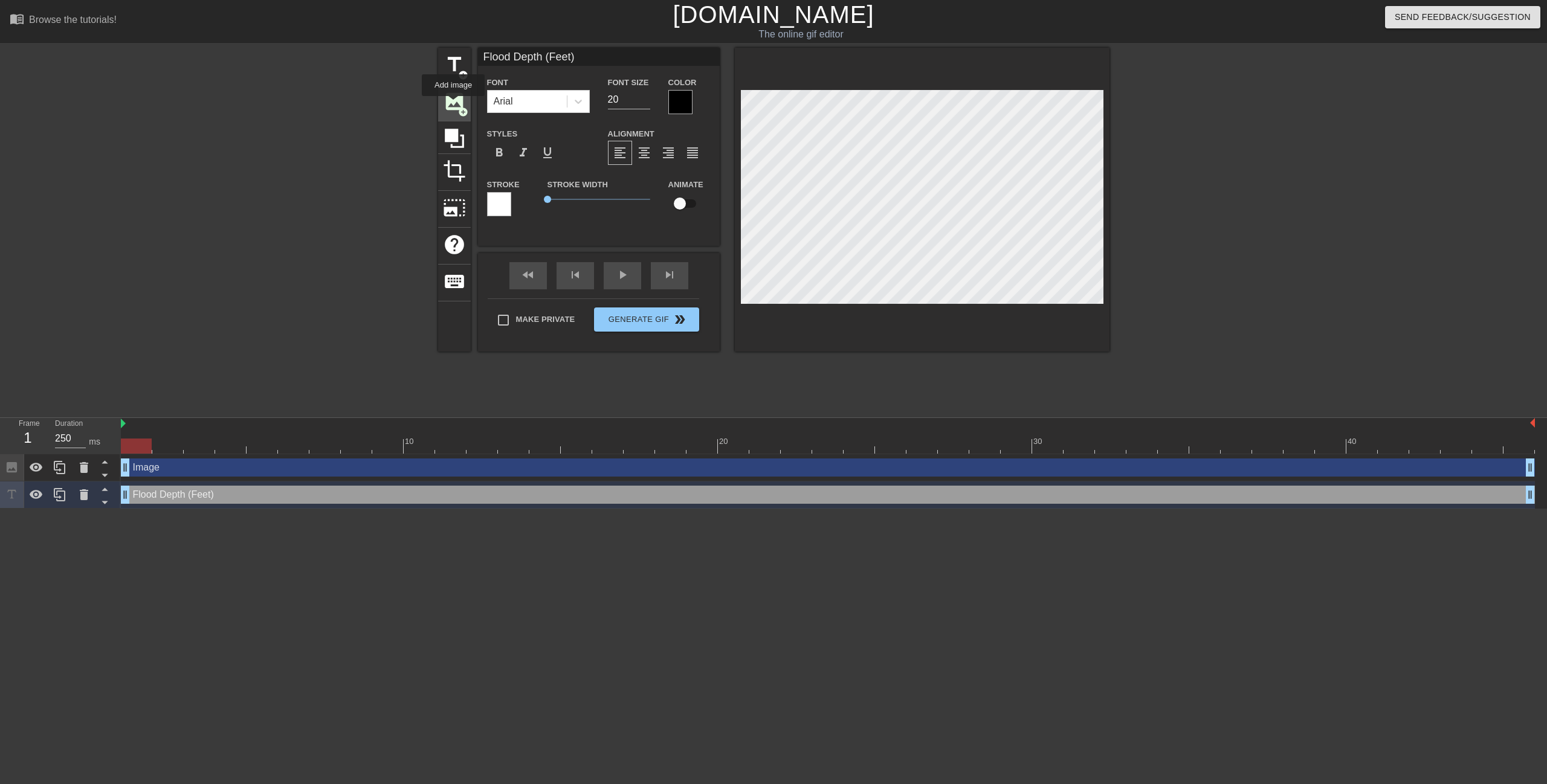
click at [454, 104] on span "image" at bounding box center [454, 101] width 23 height 23
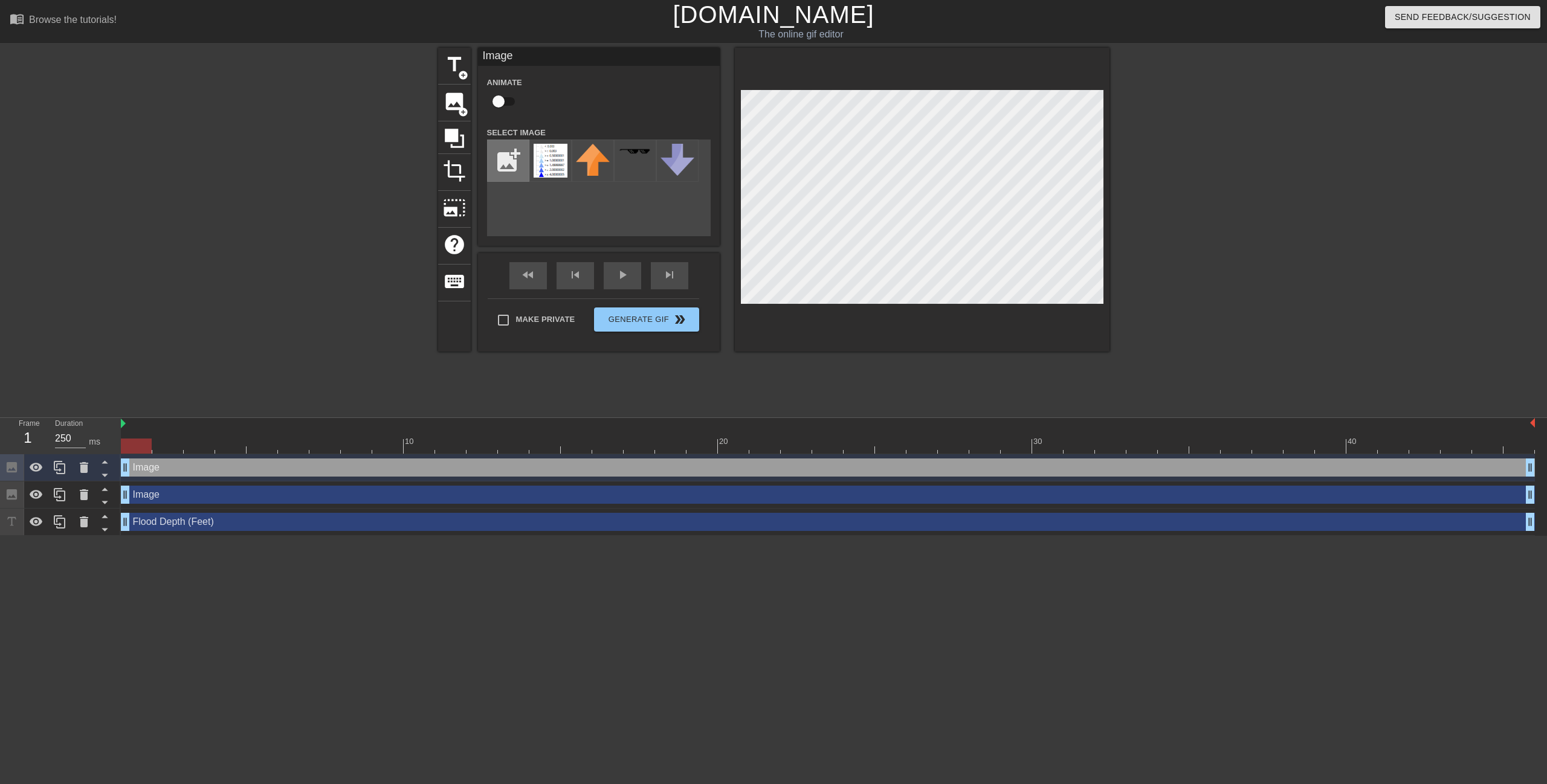
click at [514, 173] on input "file" at bounding box center [508, 160] width 41 height 41
type input "C:\fakepath\compass-icon-logo-design-template-isolated-illustration-vector.jpg"
click at [547, 162] on img at bounding box center [550, 156] width 34 height 24
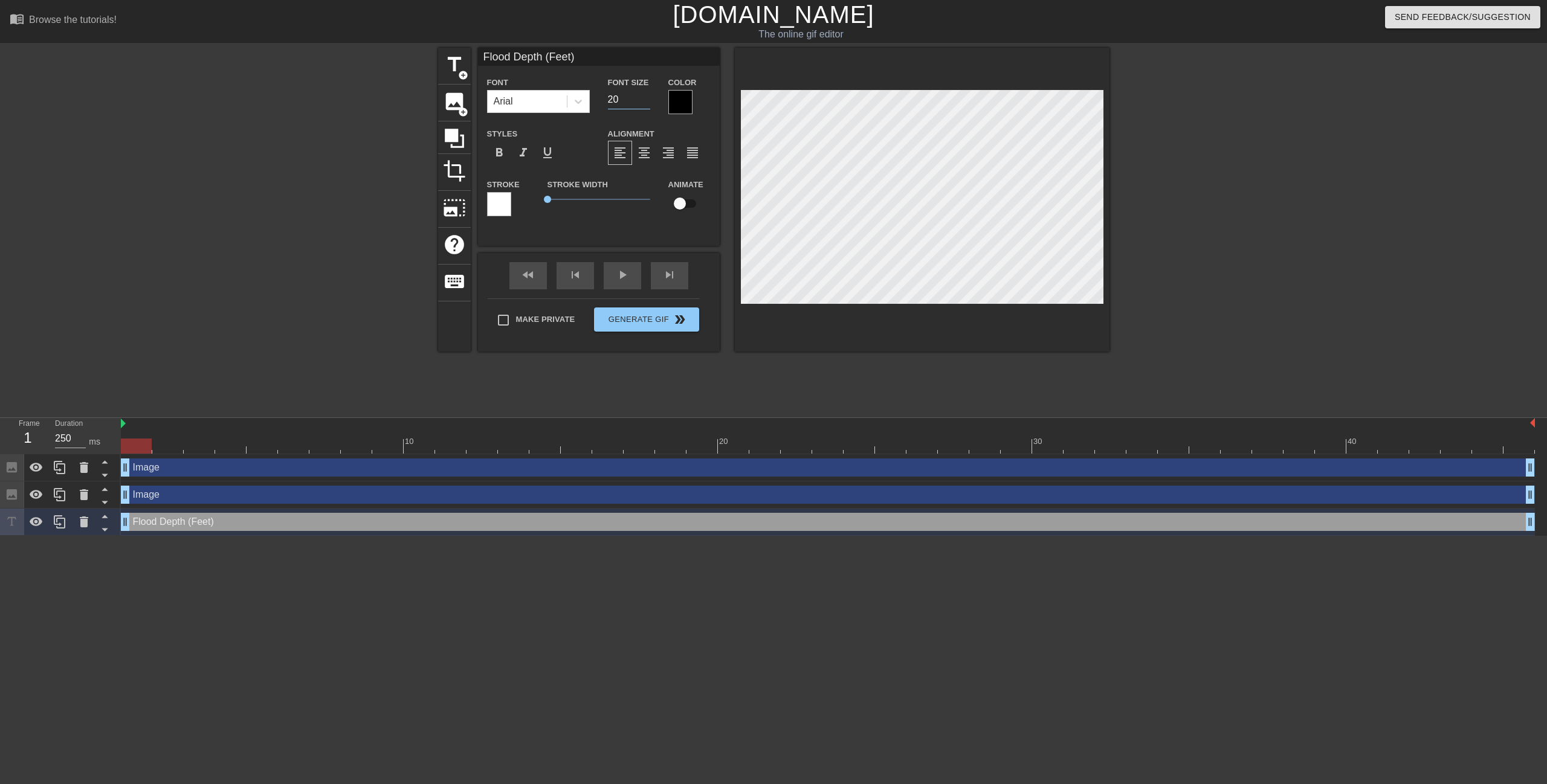
drag, startPoint x: 627, startPoint y: 102, endPoint x: 605, endPoint y: 99, distance: 22.2
click at [605, 99] on div "Font Size 20" at bounding box center [629, 95] width 60 height 39
type input "15"
click at [646, 121] on div "Font Arial Font Size 15 Color Styles format_bold format_italic format_underline…" at bounding box center [599, 151] width 224 height 152
drag, startPoint x: 619, startPoint y: 95, endPoint x: 611, endPoint y: 99, distance: 8.9
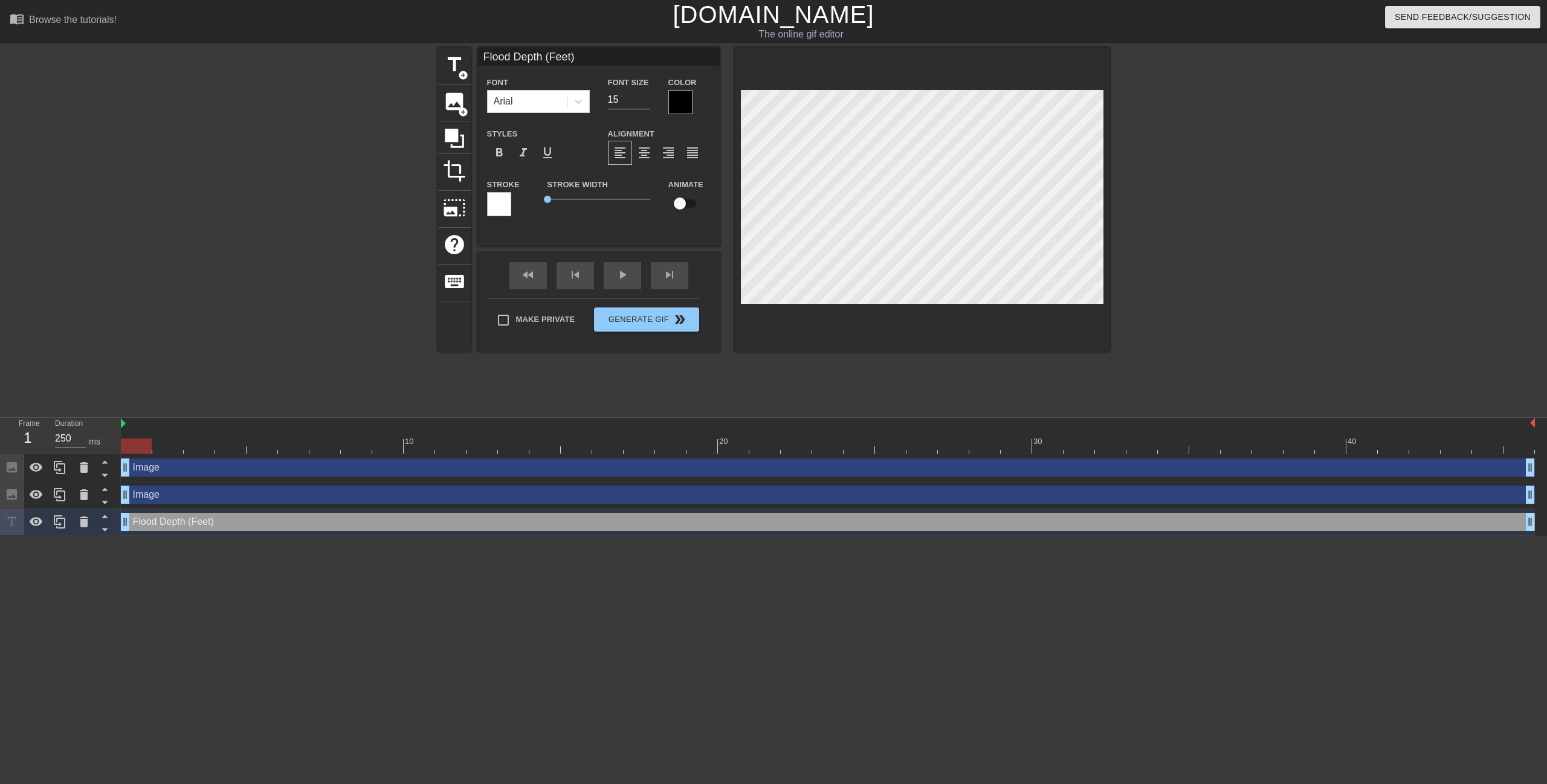
click at [611, 99] on input "15" at bounding box center [629, 99] width 42 height 20
type input "12"
click at [645, 119] on div "Font Arial Font Size 12 Color Styles format_bold format_italic format_underline…" at bounding box center [599, 151] width 224 height 152
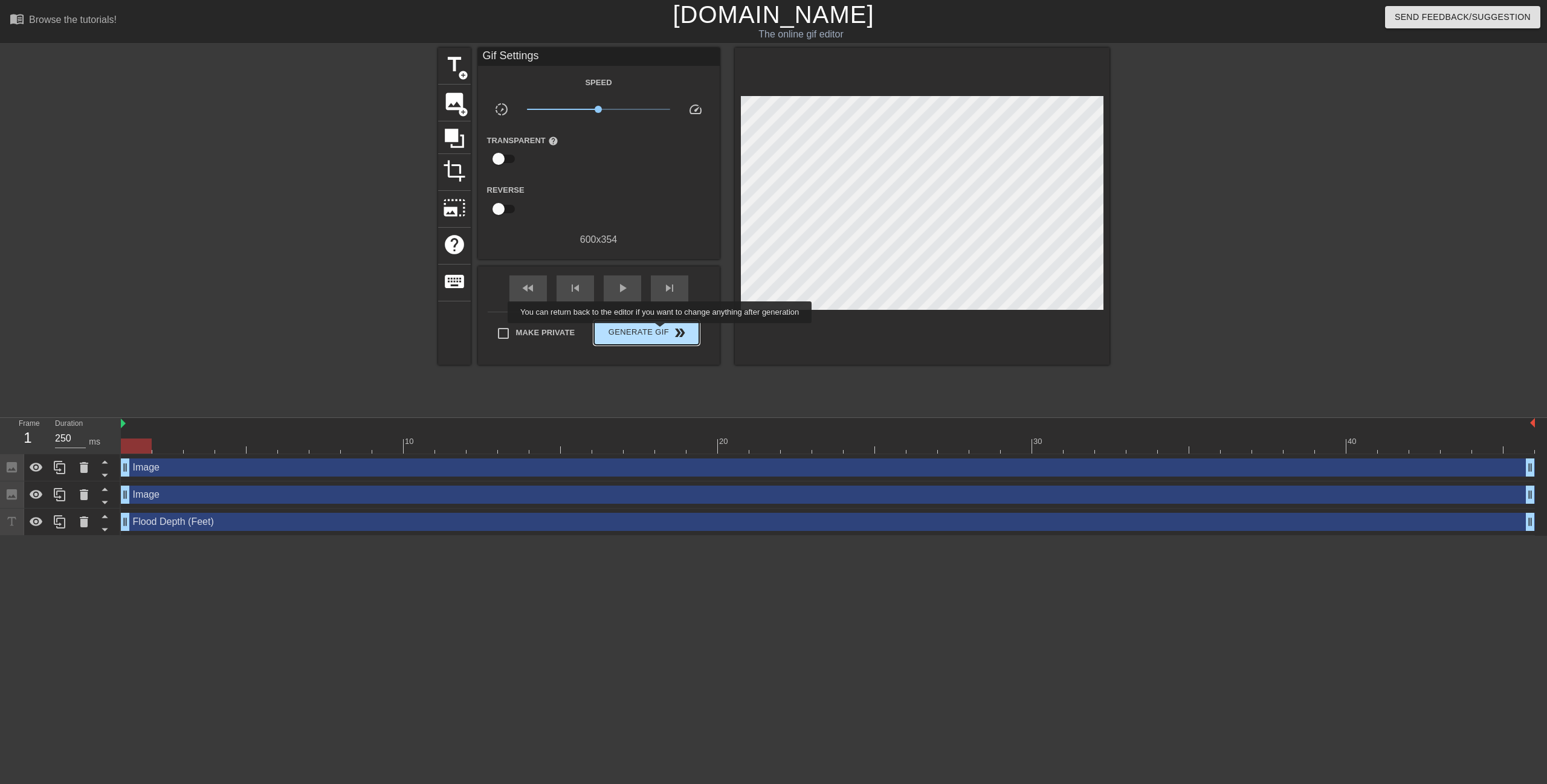
click at [661, 331] on span "Generate Gif double_arrow" at bounding box center [646, 333] width 95 height 15
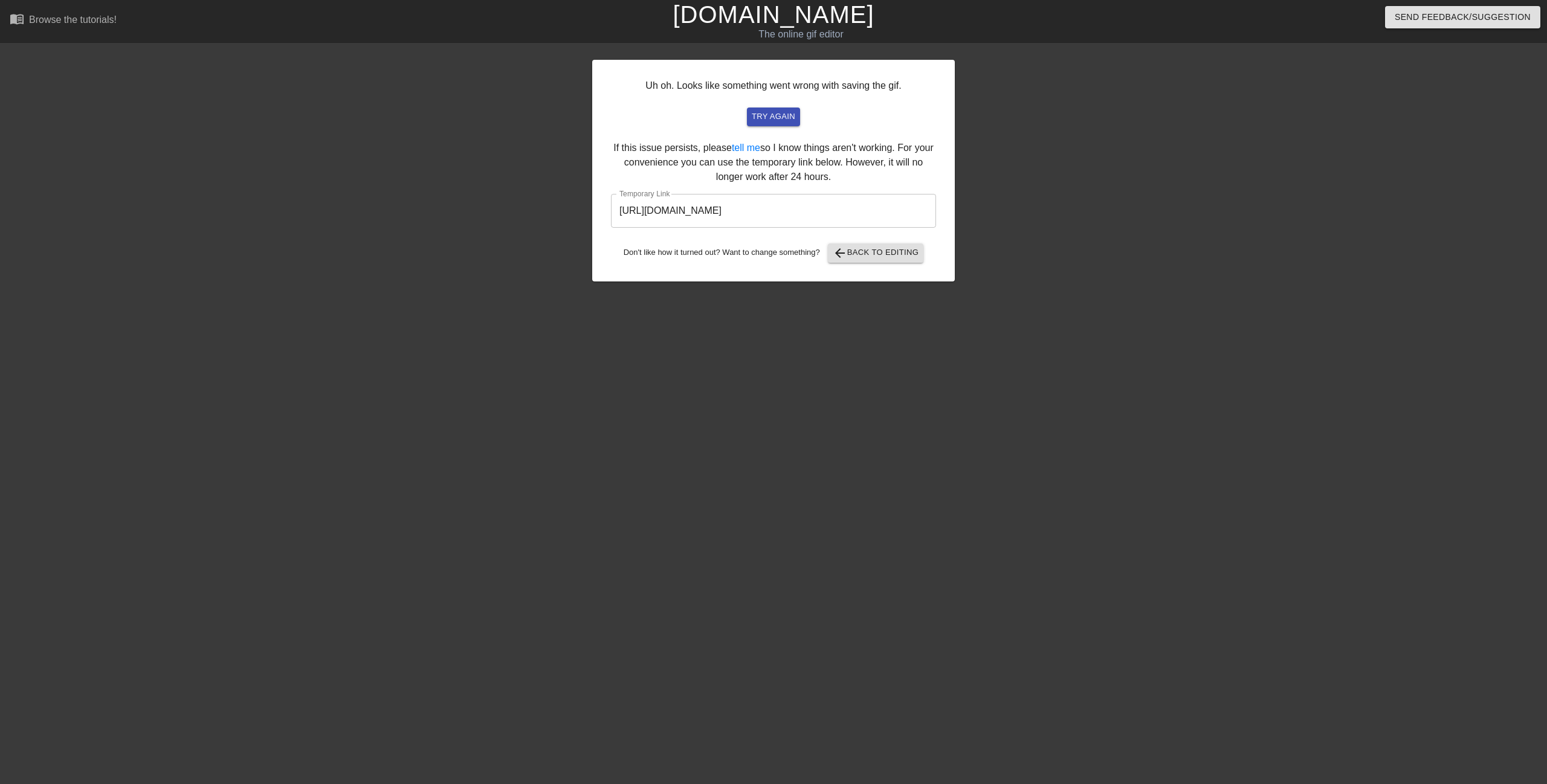
click at [833, 212] on input "https://www.gifntext.com/temp_generations/oA2co9Tq.gif" at bounding box center [774, 211] width 325 height 34
drag, startPoint x: 865, startPoint y: 208, endPoint x: 614, endPoint y: 212, distance: 251.0
click at [614, 212] on input "https://www.gifntext.com/temp_generations/oA2co9Tq.gif" at bounding box center [774, 211] width 325 height 34
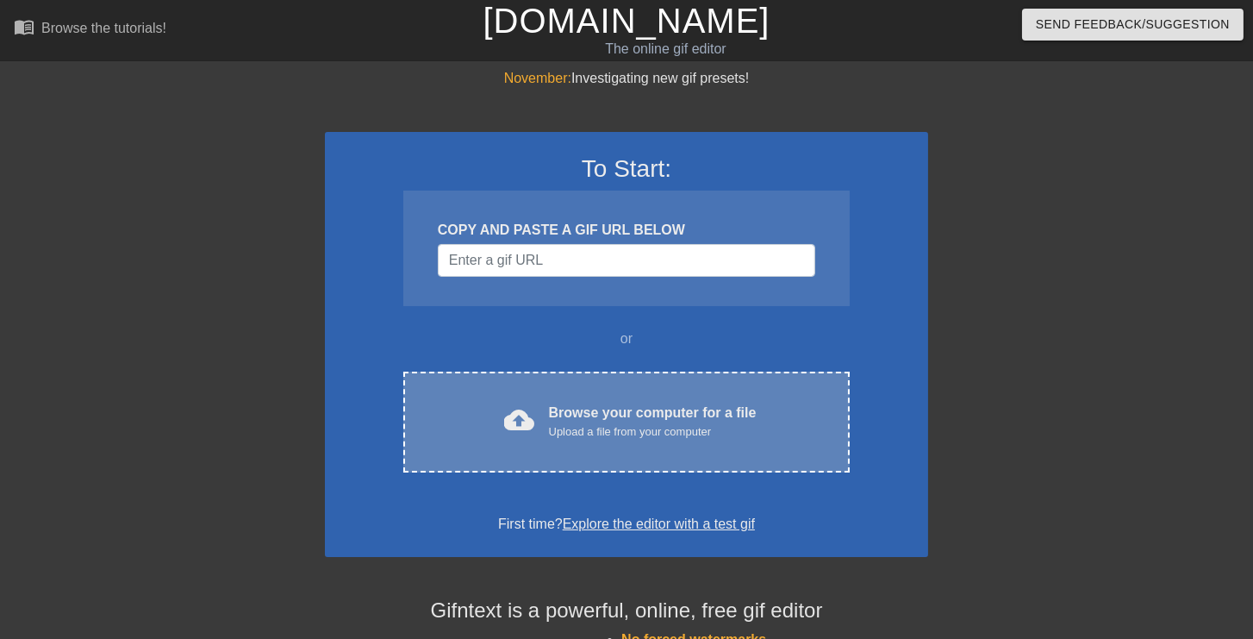
click at [618, 414] on div "Browse your computer for a file Upload a file from your computer" at bounding box center [653, 422] width 208 height 38
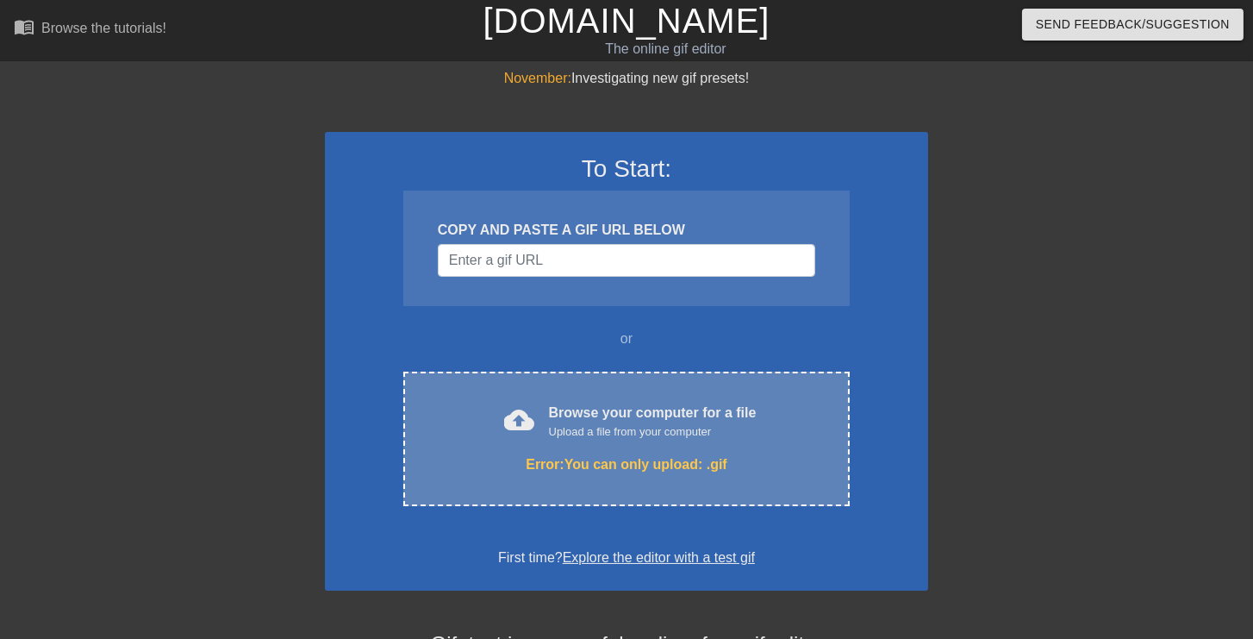
click at [629, 434] on div "Upload a file from your computer" at bounding box center [653, 431] width 208 height 17
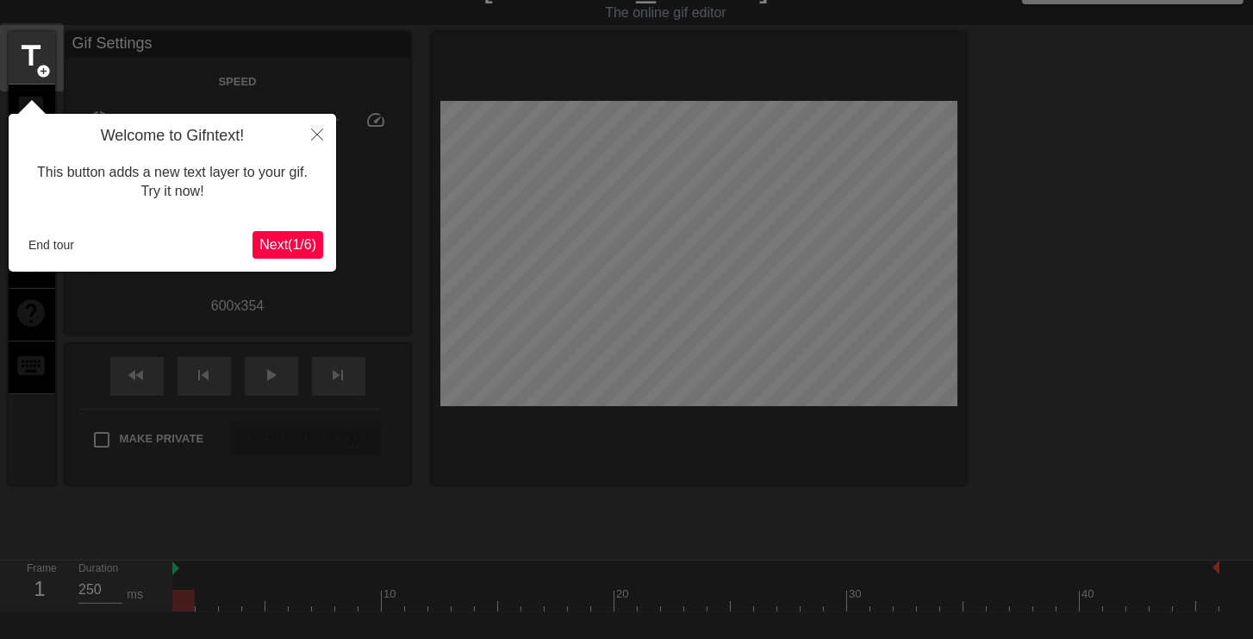
scroll to position [42, 0]
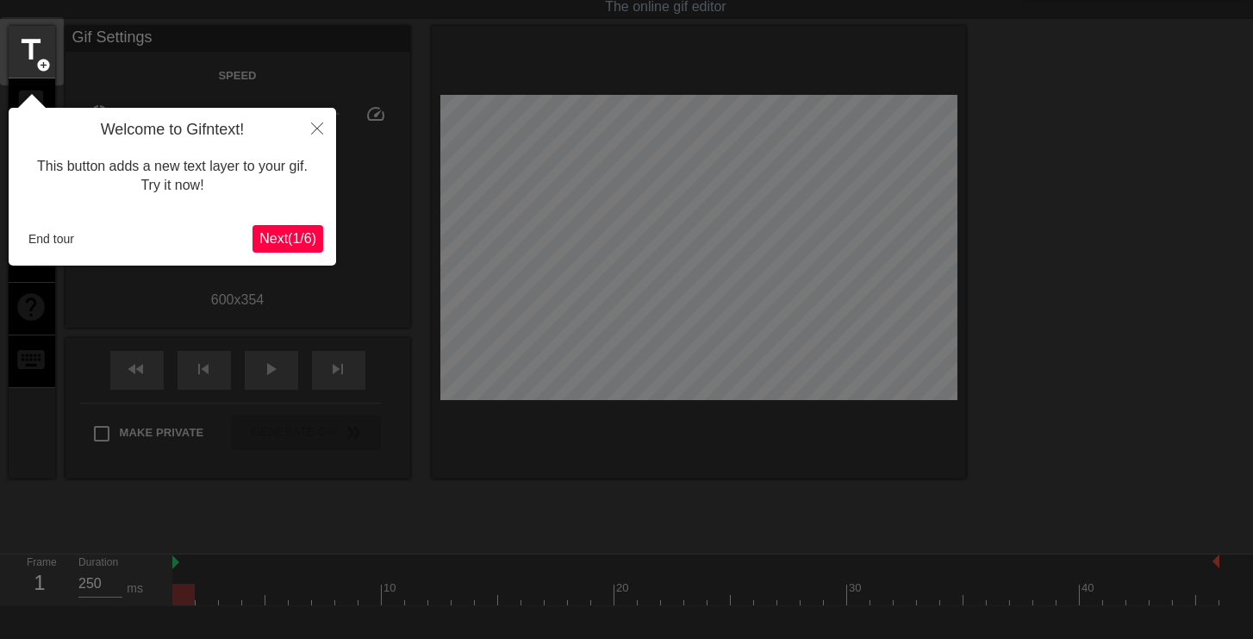
click at [305, 239] on span "Next ( 1 / 6 )" at bounding box center [287, 238] width 57 height 15
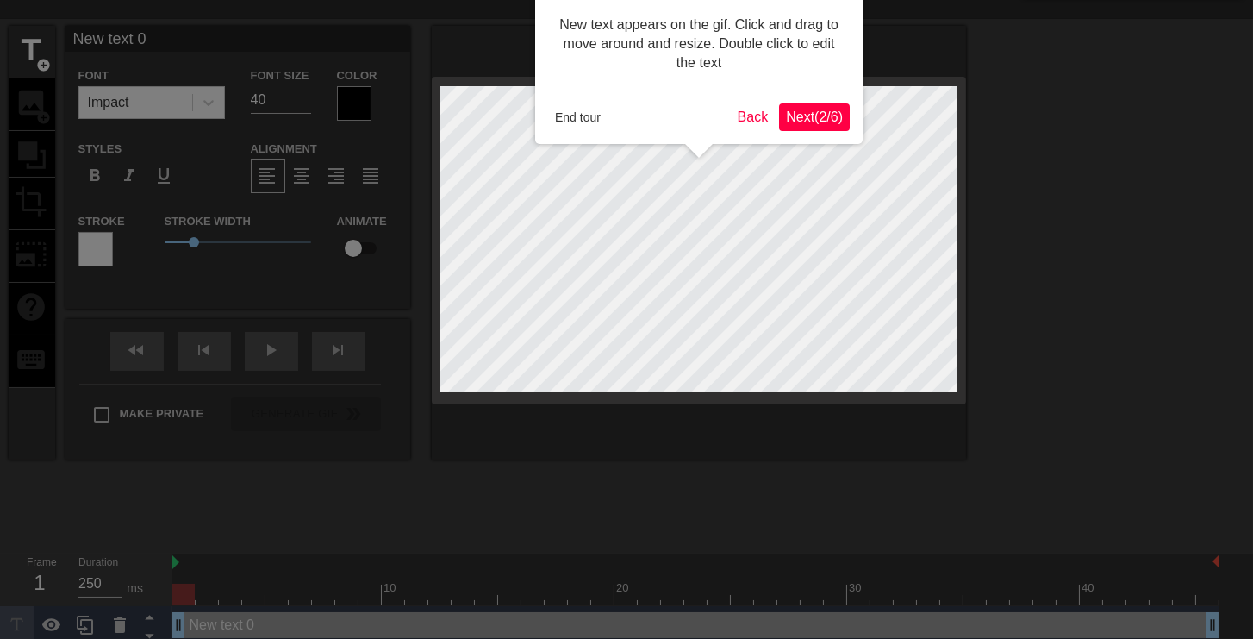
scroll to position [0, 0]
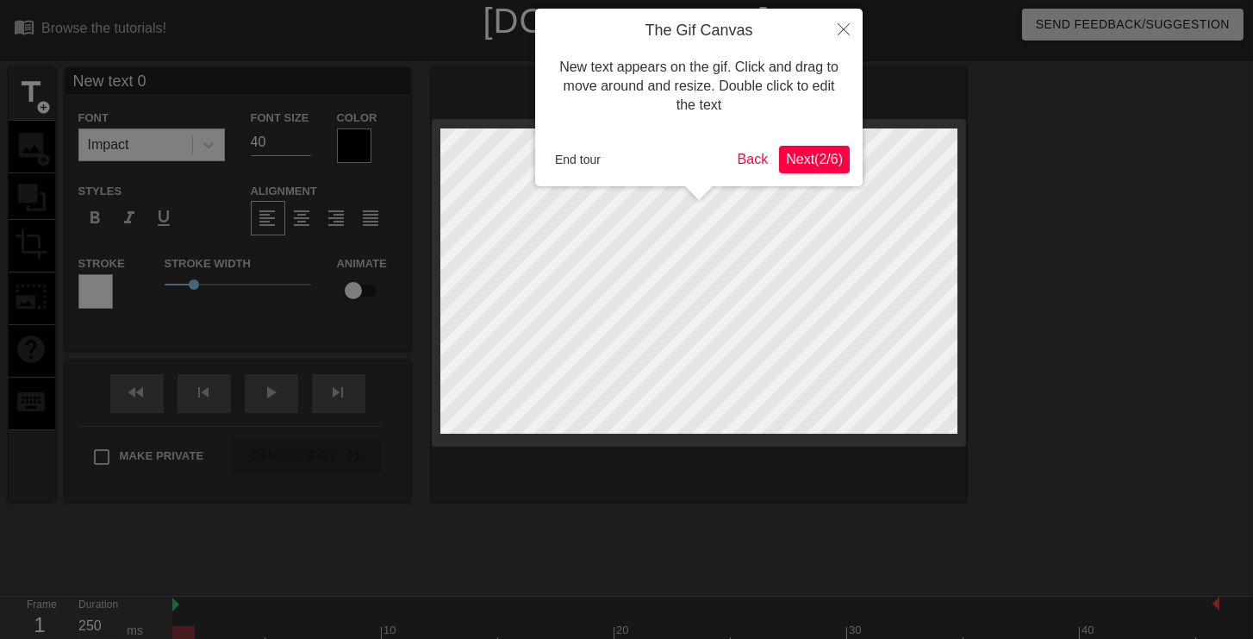
click at [811, 157] on span "Next ( 2 / 6 )" at bounding box center [814, 159] width 57 height 15
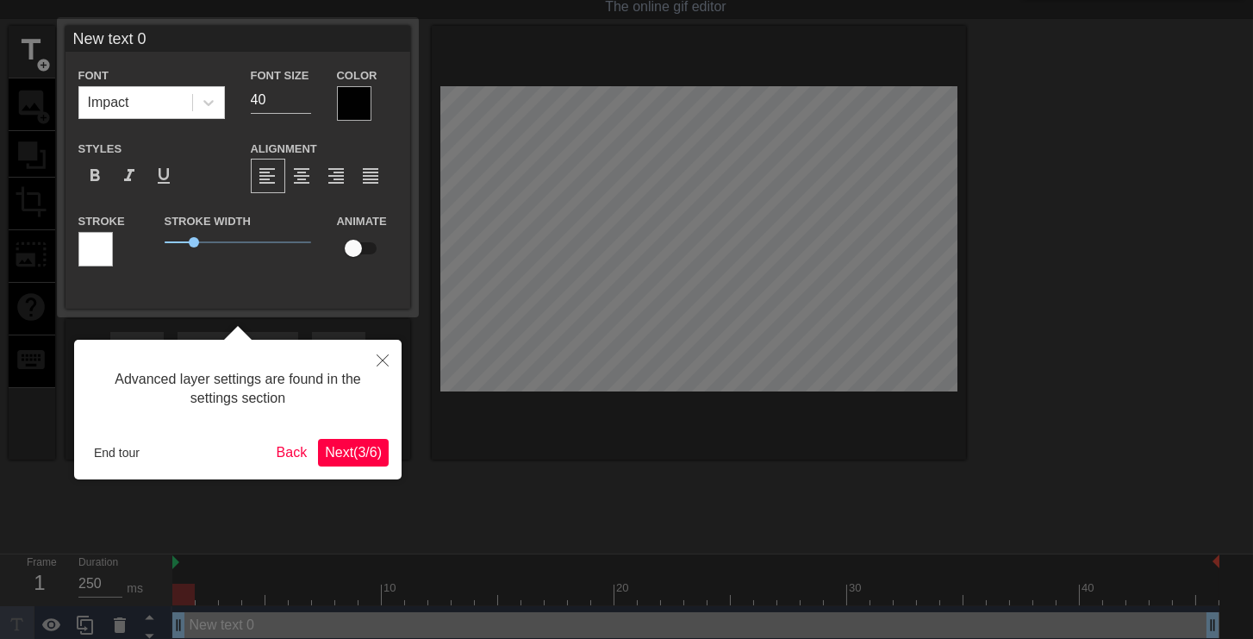
click at [366, 449] on span "Next ( 3 / 6 )" at bounding box center [353, 452] width 57 height 15
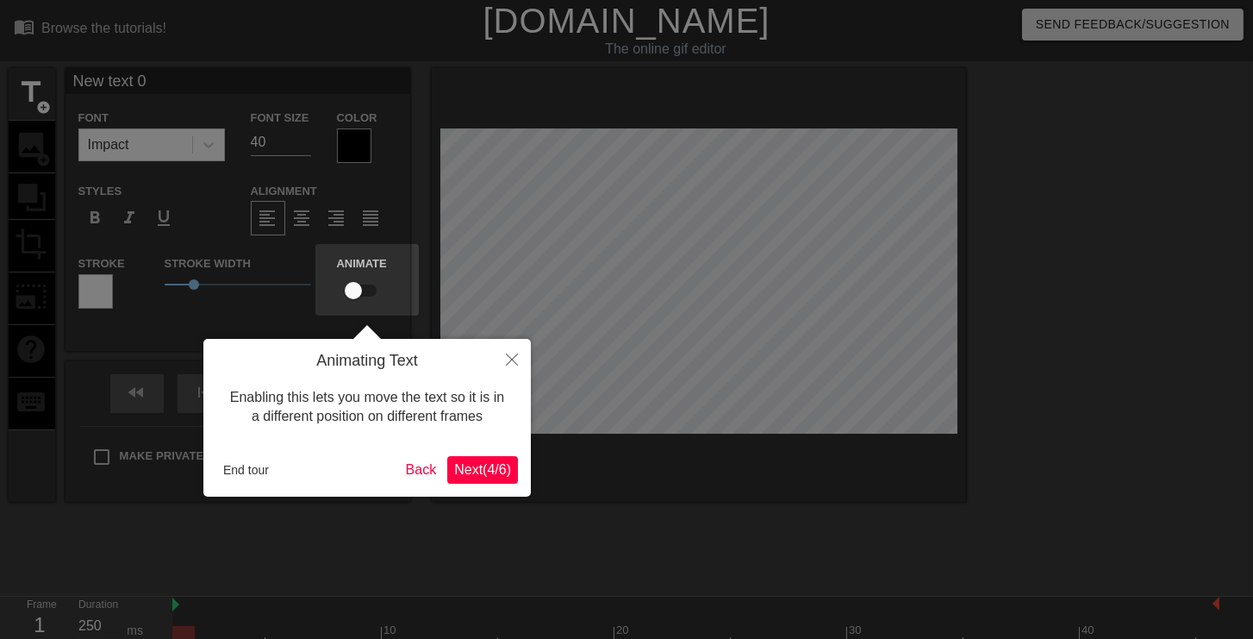
click at [466, 463] on span "Next ( 4 / 6 )" at bounding box center [482, 469] width 57 height 15
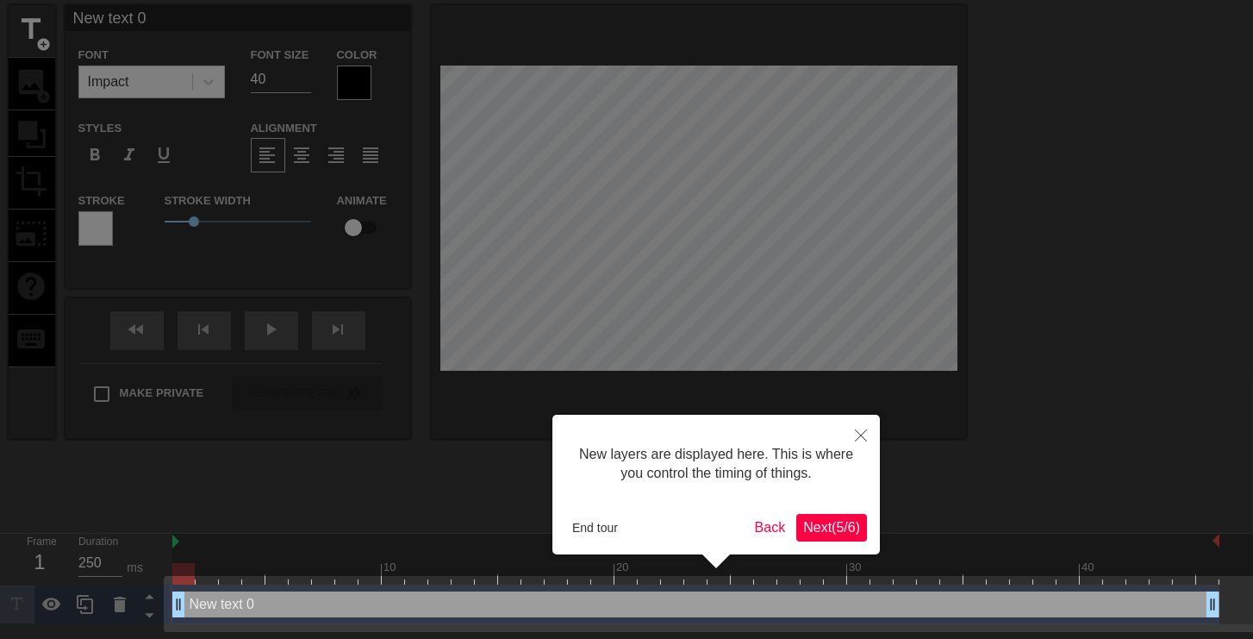
click at [804, 523] on span "Next ( 5 / 6 )" at bounding box center [831, 527] width 57 height 15
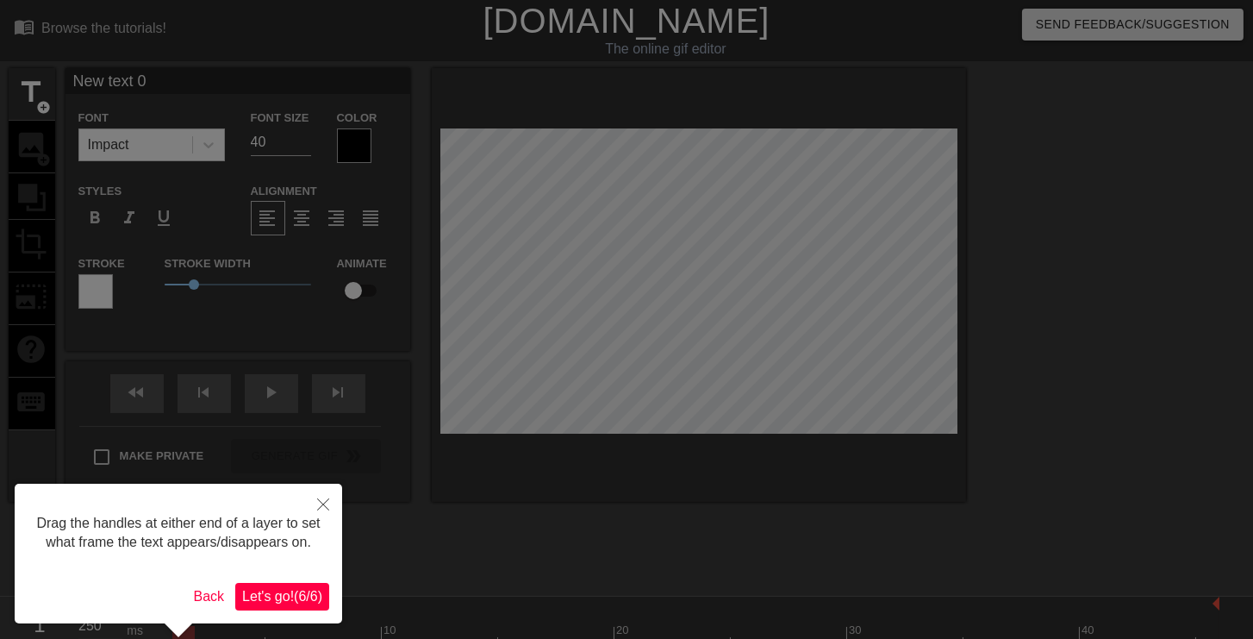
click at [313, 589] on span "Let's go! ( 6 / 6 )" at bounding box center [282, 596] width 80 height 15
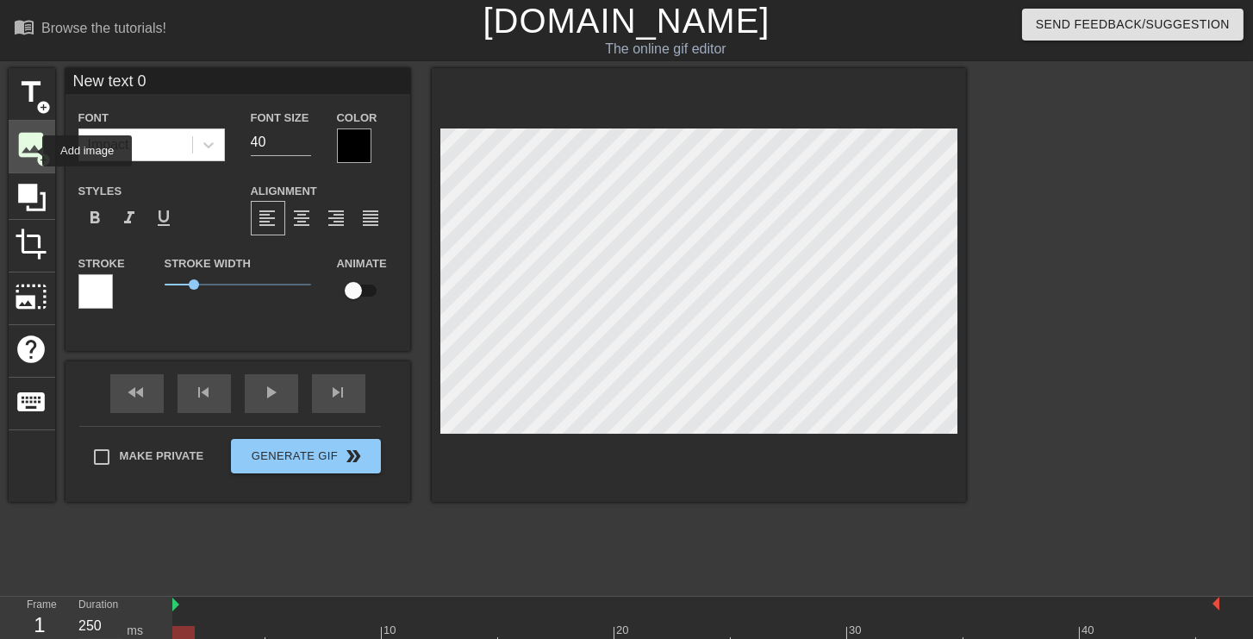
click at [31, 151] on span "image" at bounding box center [32, 144] width 33 height 33
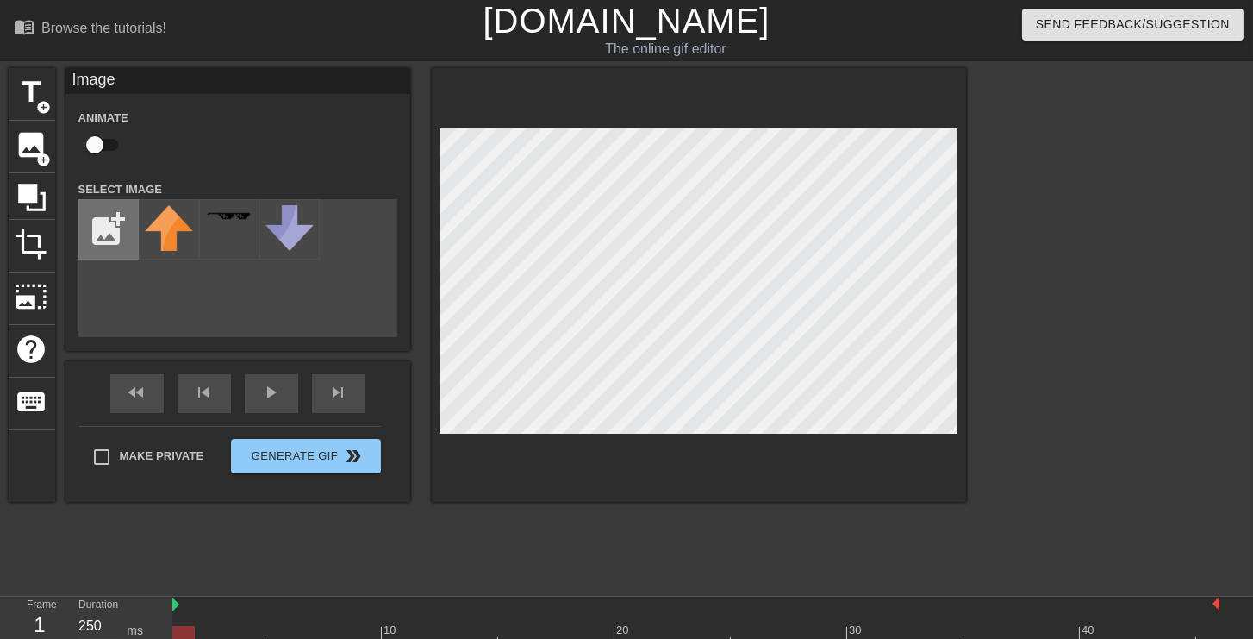
click at [109, 231] on input "file" at bounding box center [108, 229] width 59 height 59
type input "C:\fakepath\Picture2.png"
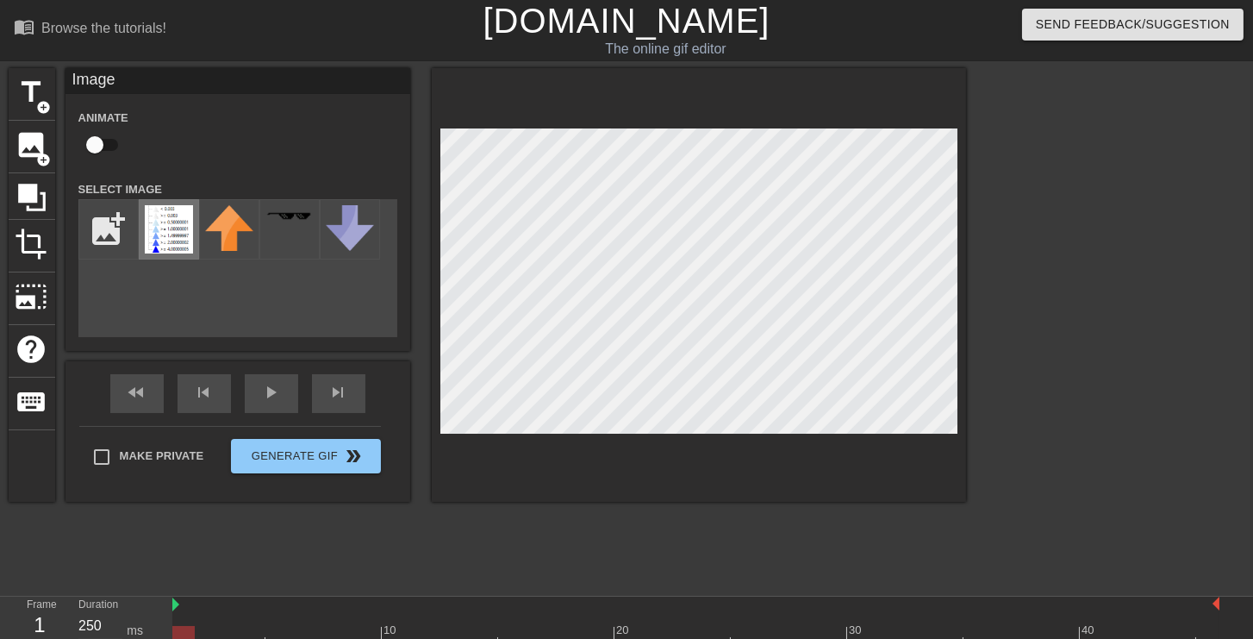
click at [180, 228] on img at bounding box center [169, 229] width 48 height 48
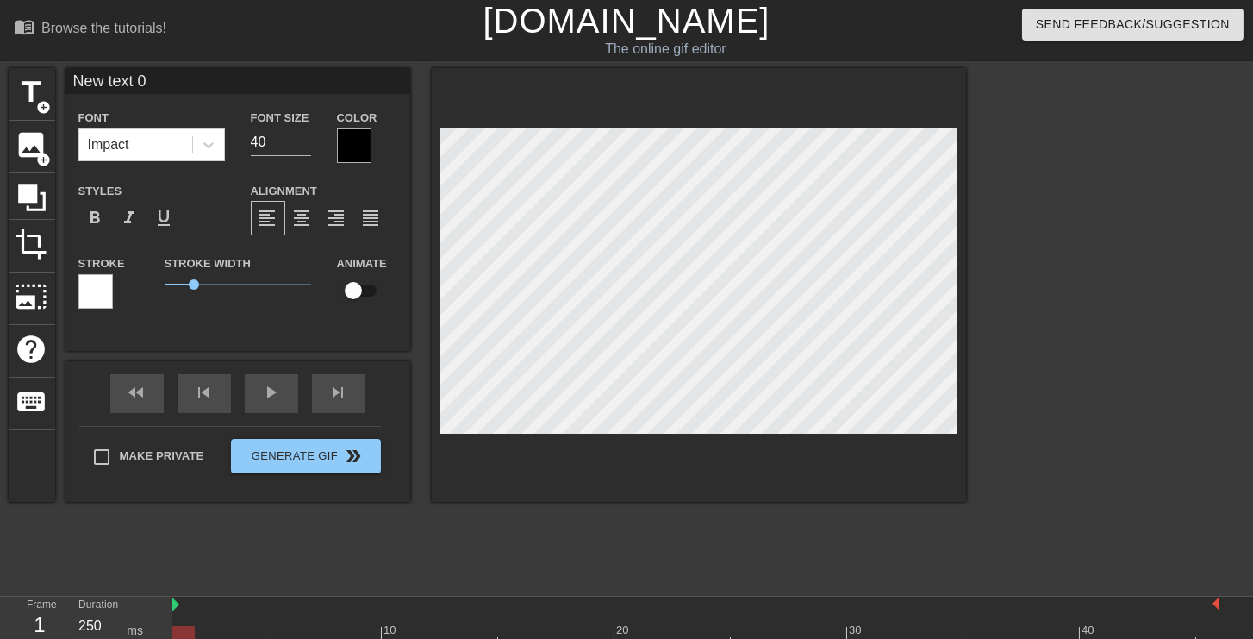
scroll to position [3, 3]
type input "New 0"
type textarea "New 0"
type input "New 0"
type textarea "New 0"
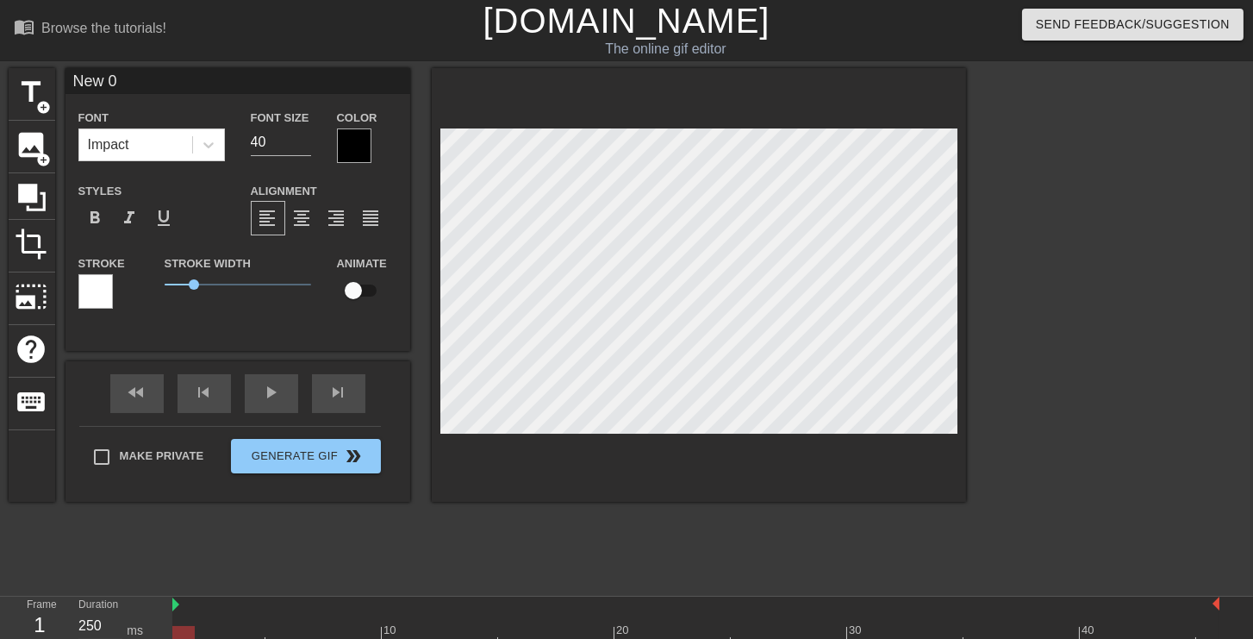
type input "Ne 0"
type textarea "Ne 0"
type input "N 0"
type textarea "N 0"
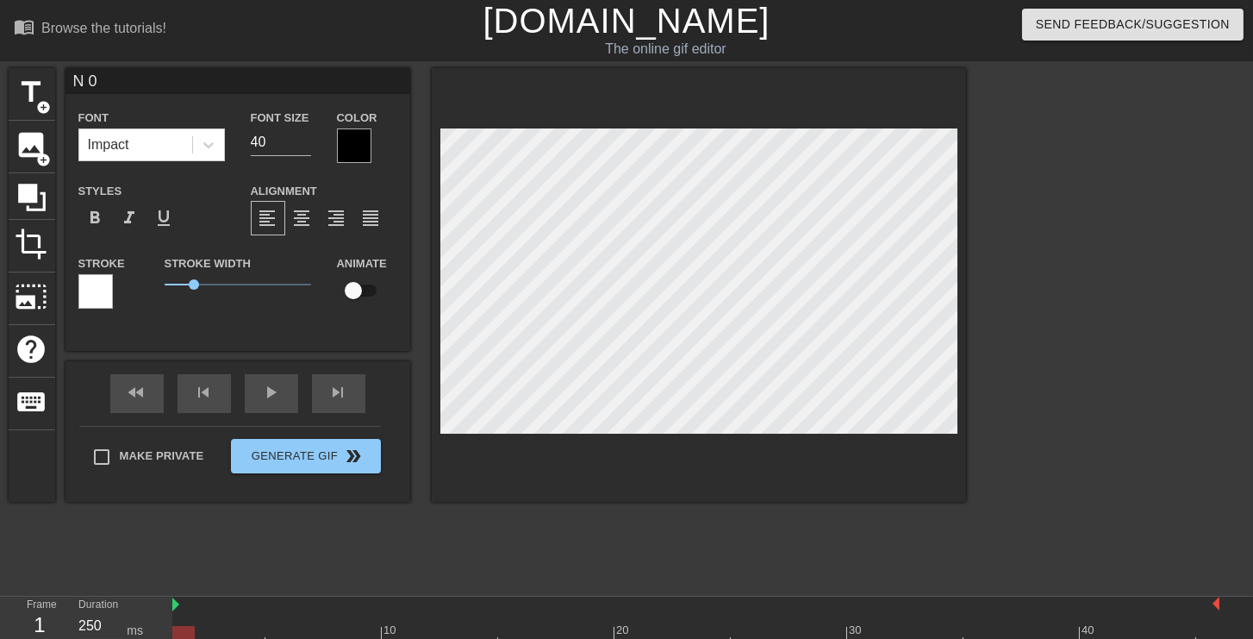
type input "0"
type textarea "0"
type input "F"
type textarea "F"
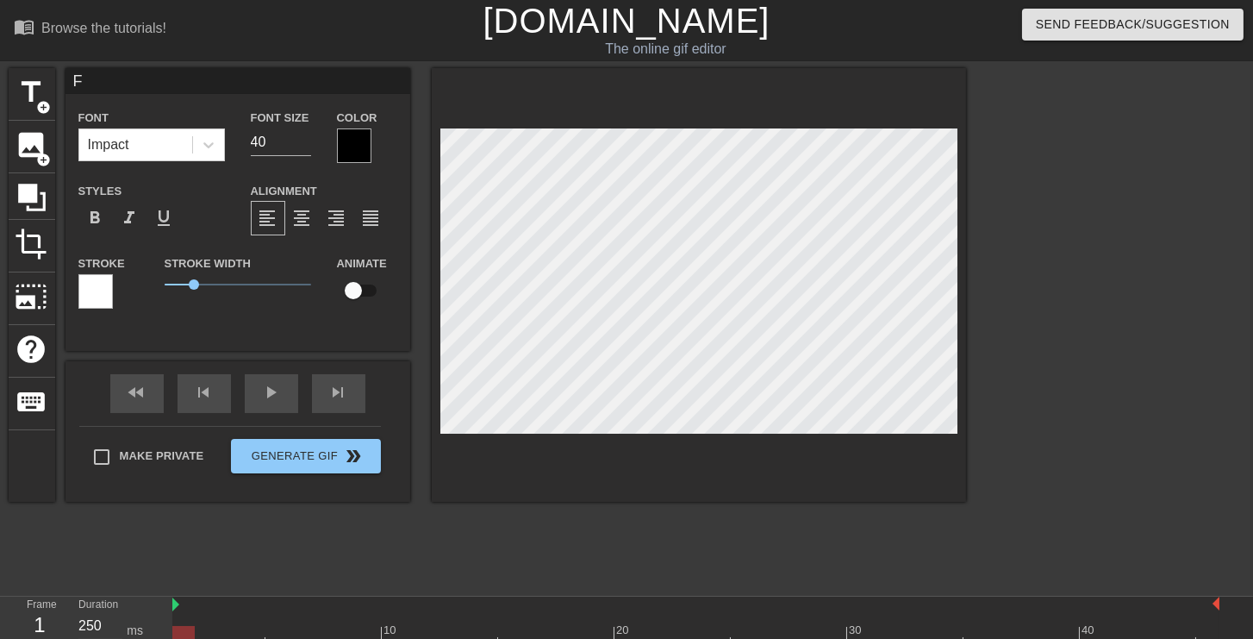
type input "Fl"
type textarea "Fl"
type input "Flo"
type textarea "Flo"
type input "Floo"
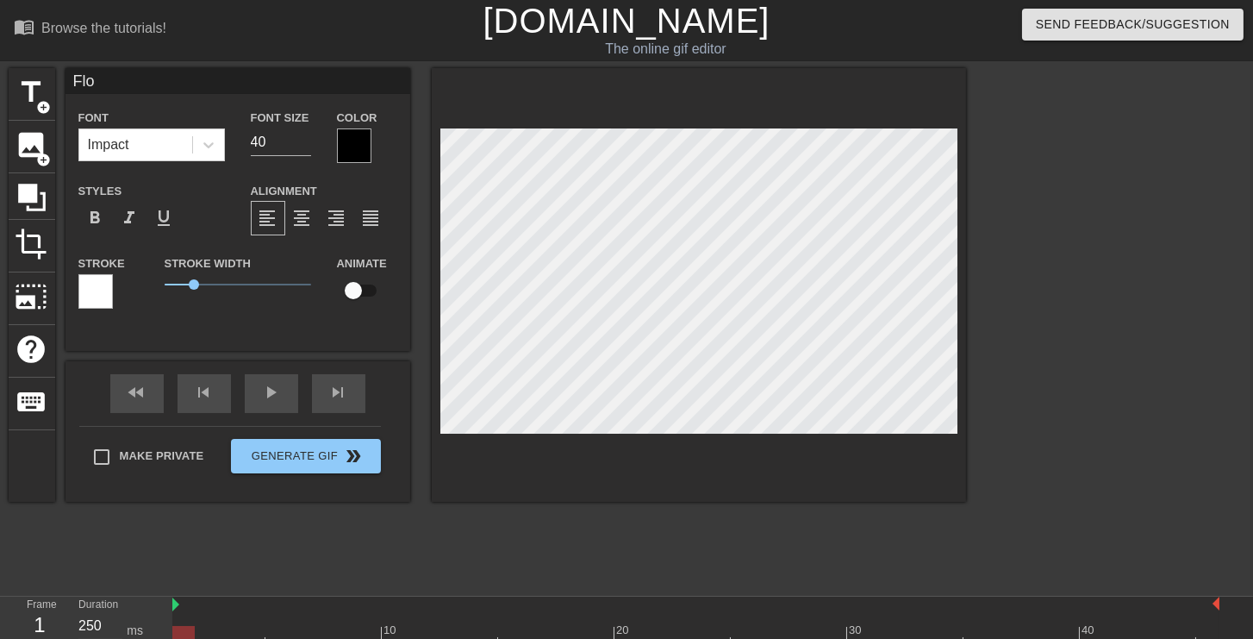
type textarea "Floo"
type input "Flood"
type textarea "Flood"
type input "Flood"
type textarea "Flood"
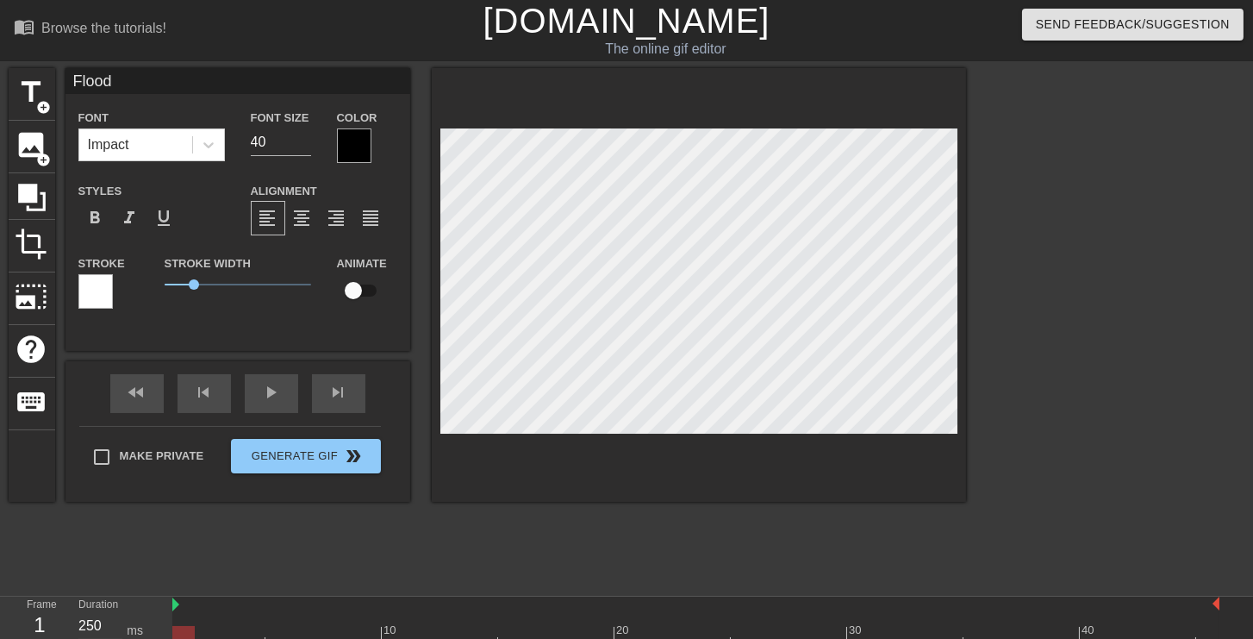
type input "Flood D"
type textarea "Flood D"
type input "Flood De"
type textarea "Flood De"
type input "Flood Dep"
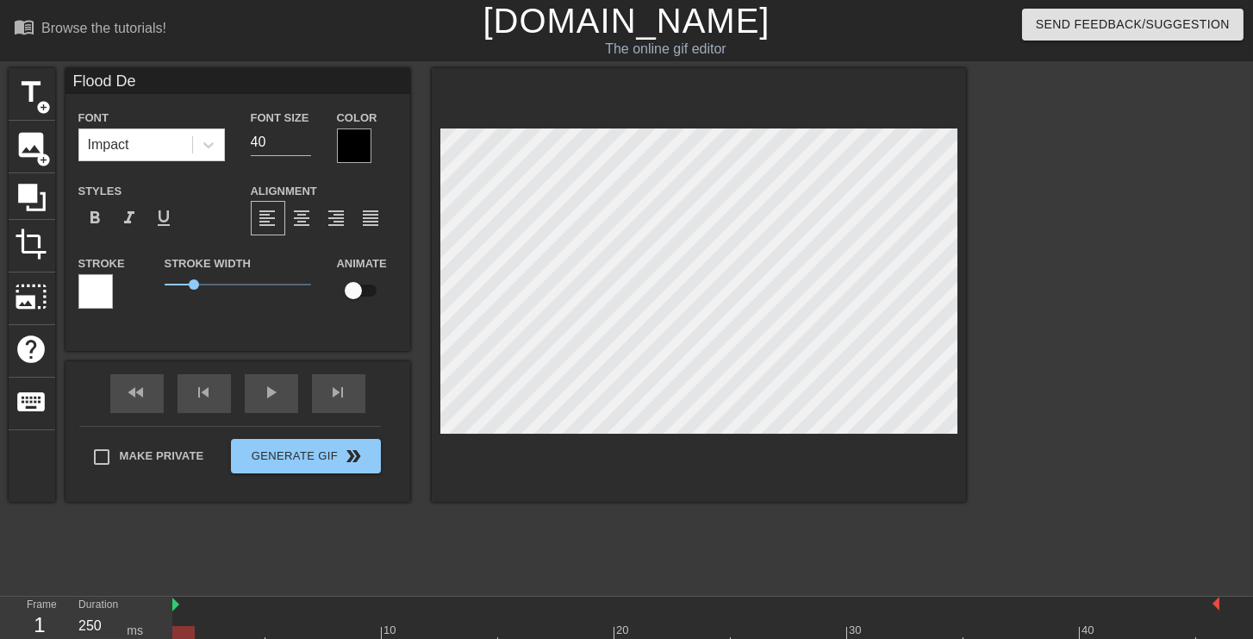
type textarea "Flood Dep"
type input "Flood Dept"
type textarea "Flood Dept"
type input "Flood Depth"
type textarea "Flood Depth"
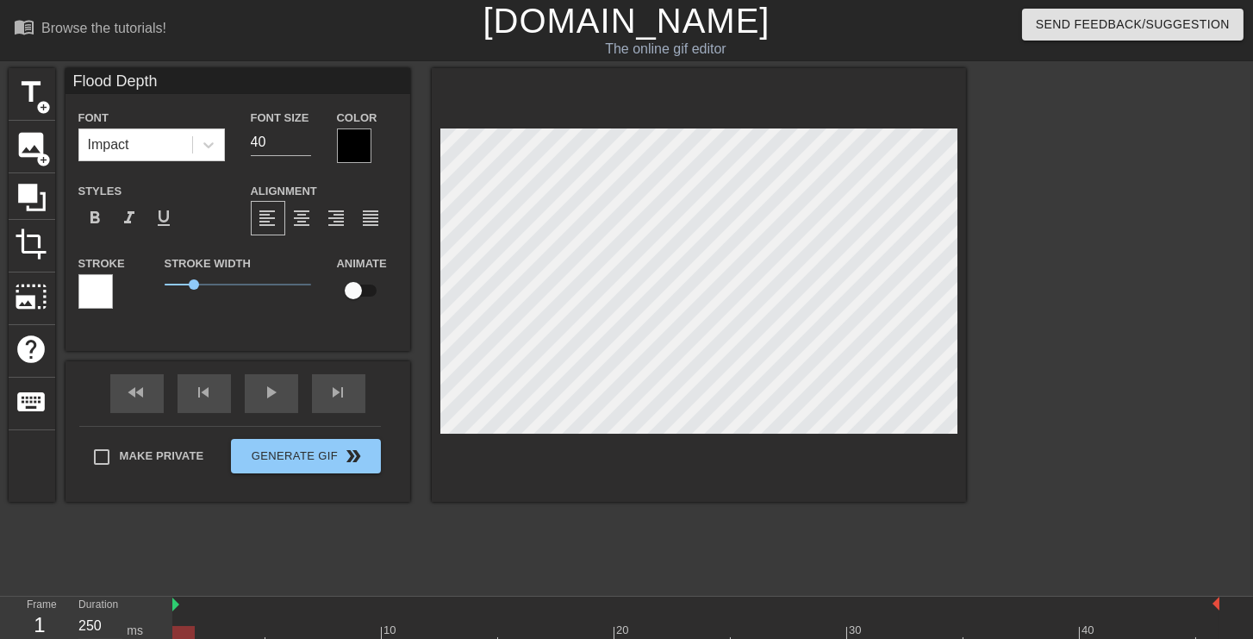
type input "Flood Depth"
type textarea "Flood Depth"
type input "Flood Depth ("
type textarea "Flood Depth ("
type input "Flood Depth (F"
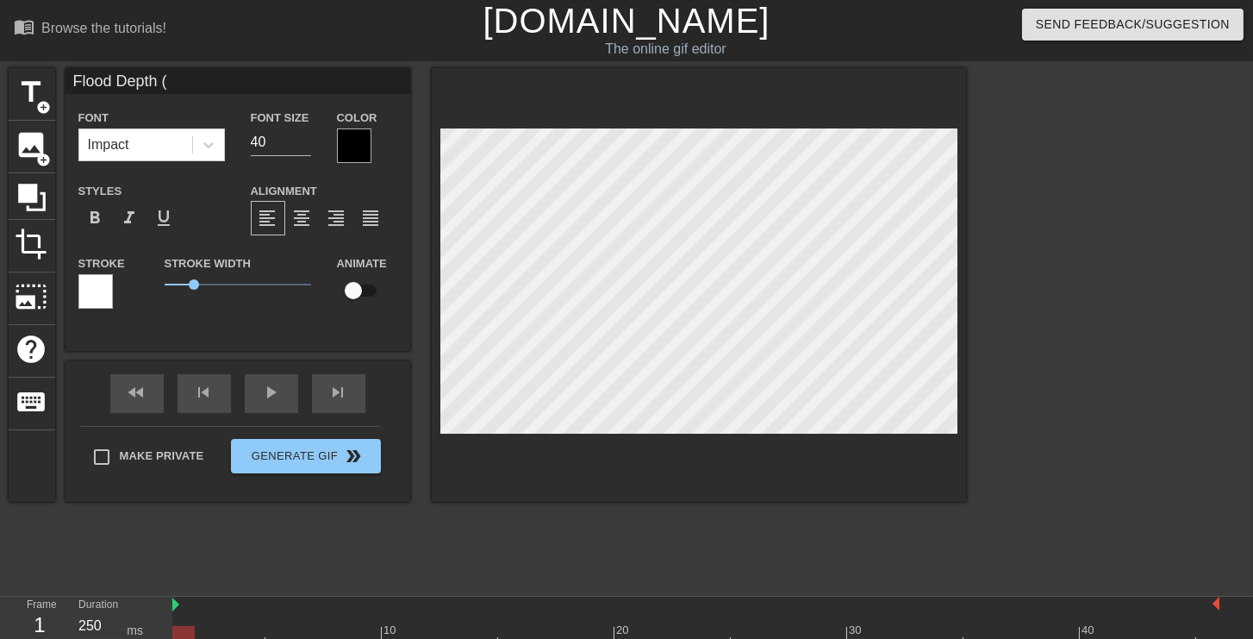
type textarea "Flood Depth (F"
type input "Flood Depth (Fe"
type textarea "Flood Depth (Fe"
type input "Flood Depth (Fee"
type textarea "Flood Depth (Fee"
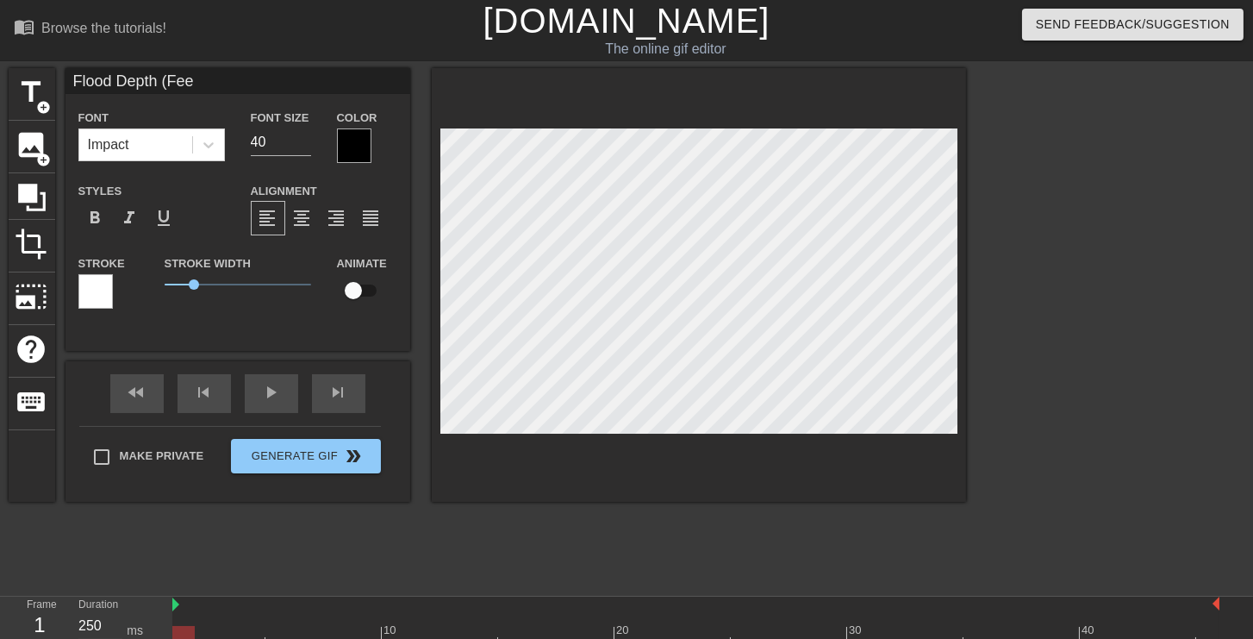
type input "Flood Depth (Feet"
type textarea "Flood Depth (Feet"
type input "Flood Depth (Feet)"
type textarea "Flood Depth (Feet)"
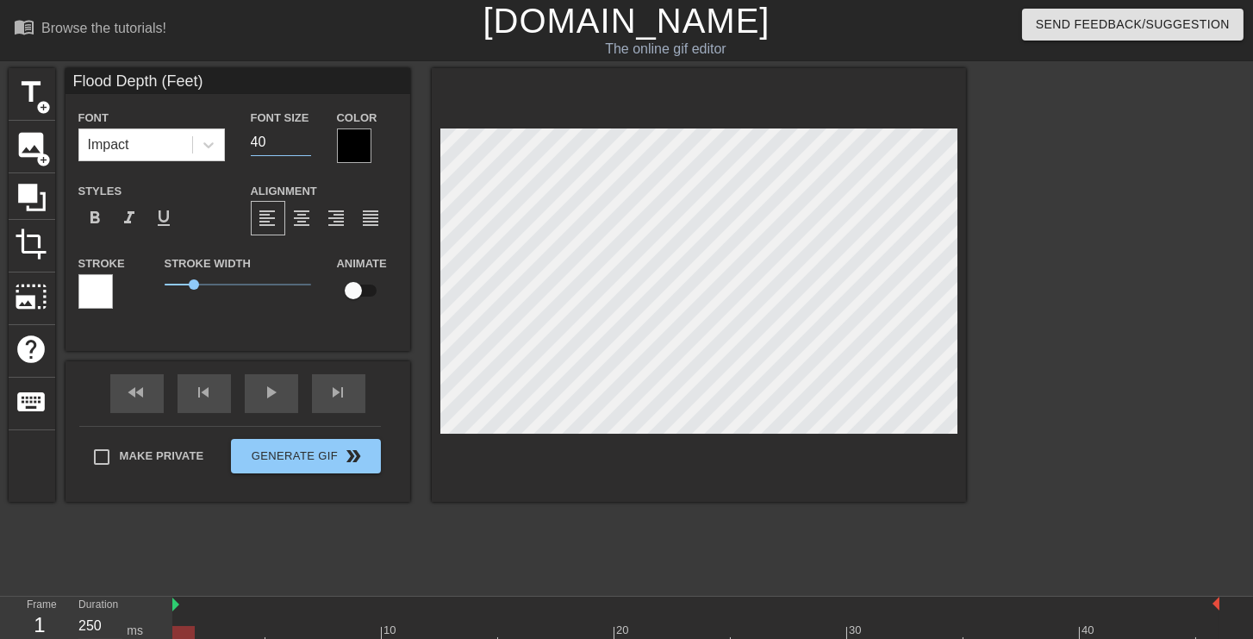
drag, startPoint x: 260, startPoint y: 142, endPoint x: 232, endPoint y: 141, distance: 28.5
click at [232, 141] on div "Font Impact Font Size 40 Color" at bounding box center [238, 135] width 345 height 56
type input "12"
drag, startPoint x: 193, startPoint y: 285, endPoint x: 150, endPoint y: 290, distance: 43.3
click at [150, 290] on div "Stroke Stroke Width 0 Animate" at bounding box center [238, 289] width 345 height 72
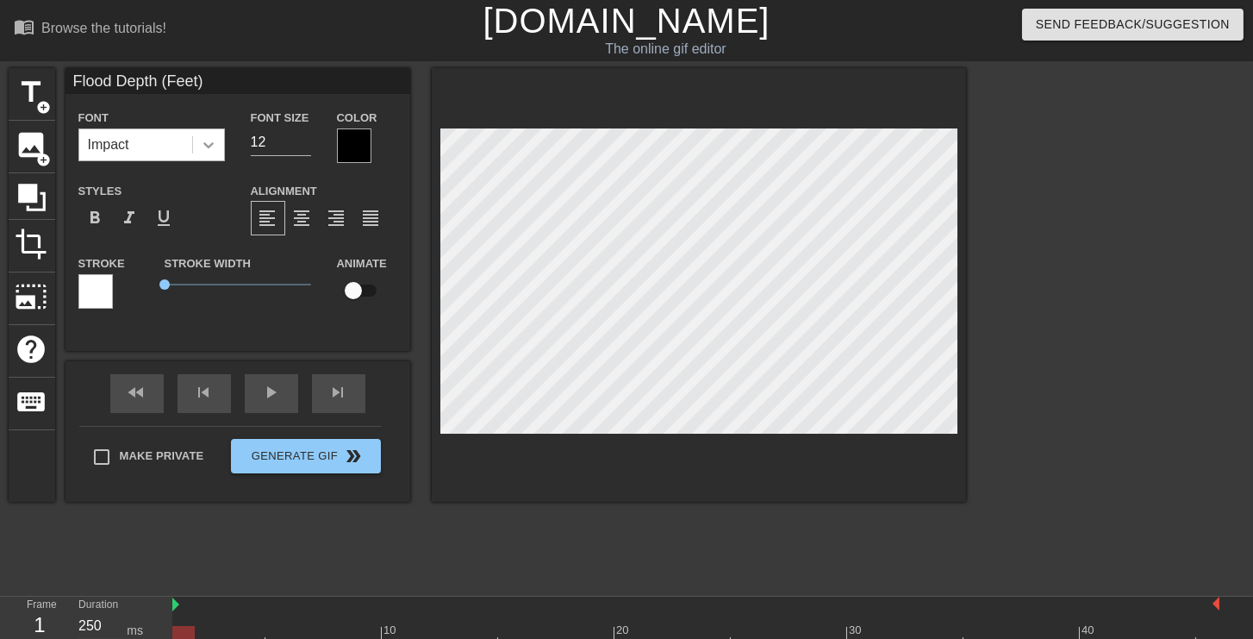
click at [208, 156] on div at bounding box center [208, 144] width 31 height 31
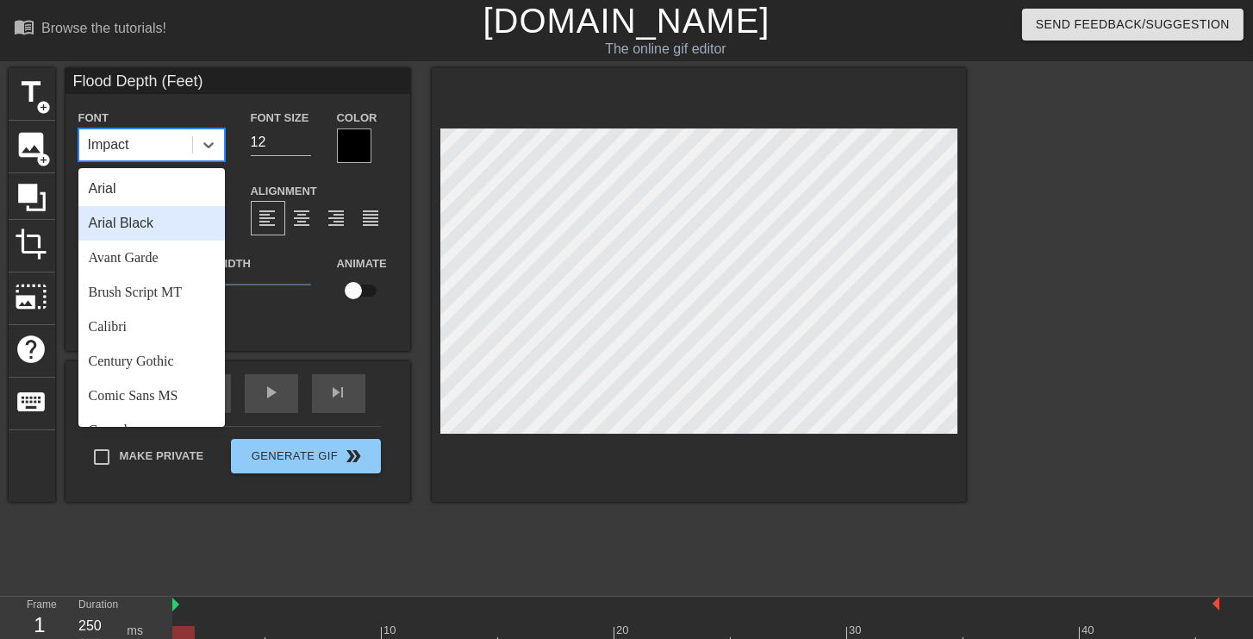
click at [117, 220] on div "Arial Black" at bounding box center [151, 223] width 147 height 34
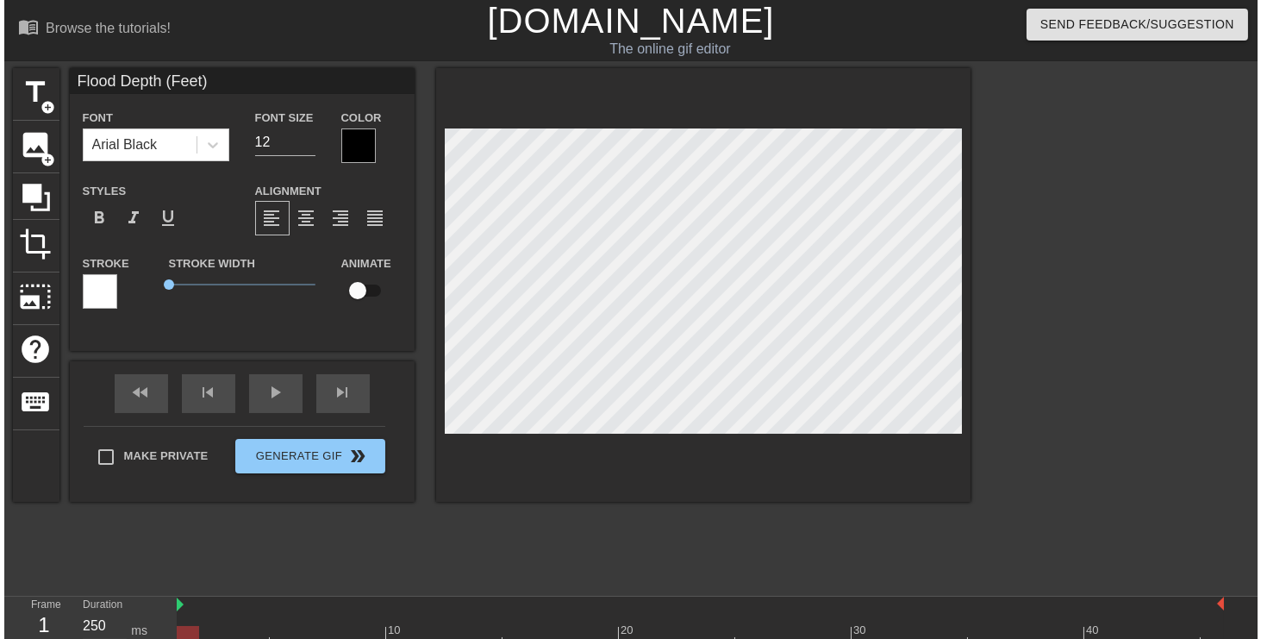
scroll to position [2, 2]
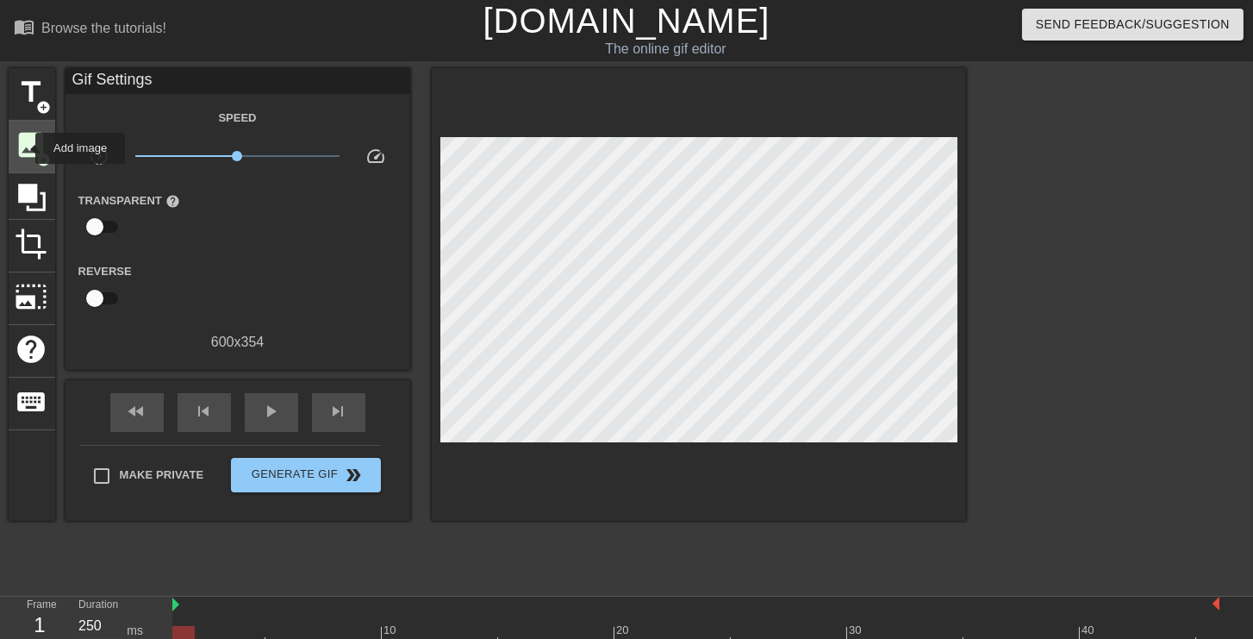
click at [24, 148] on span "image" at bounding box center [32, 144] width 33 height 33
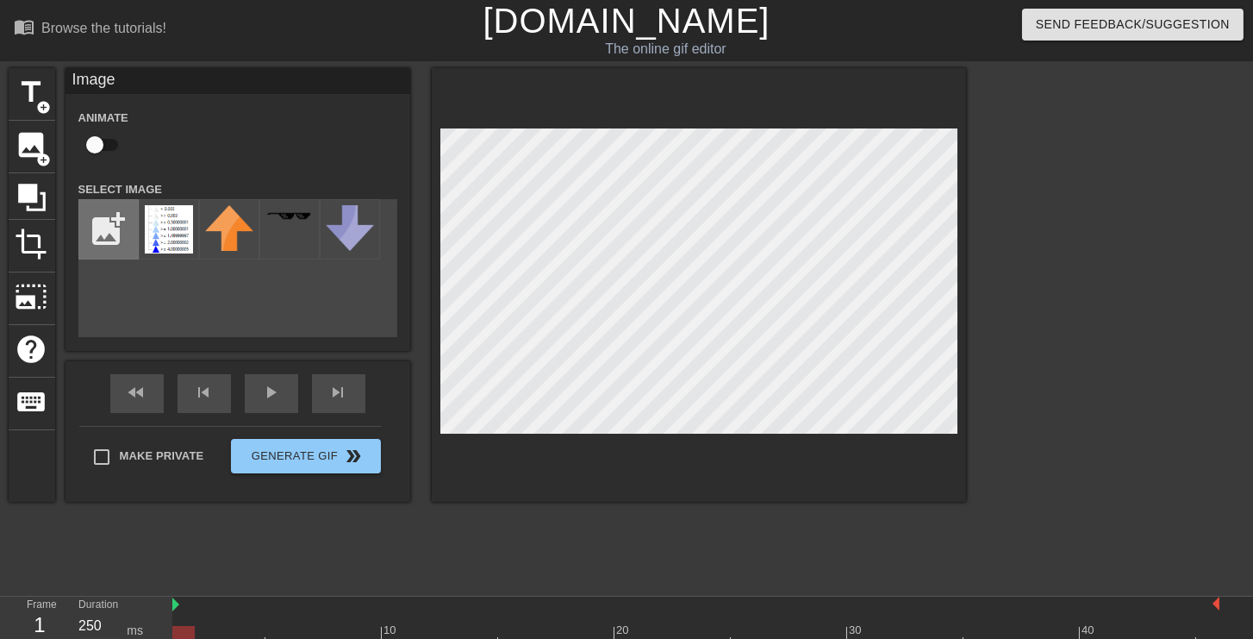
click at [116, 239] on input "file" at bounding box center [108, 229] width 59 height 59
type input "C:\fakepath\compass-icon-logo-design-template-isolated-illustration-vector.jpg"
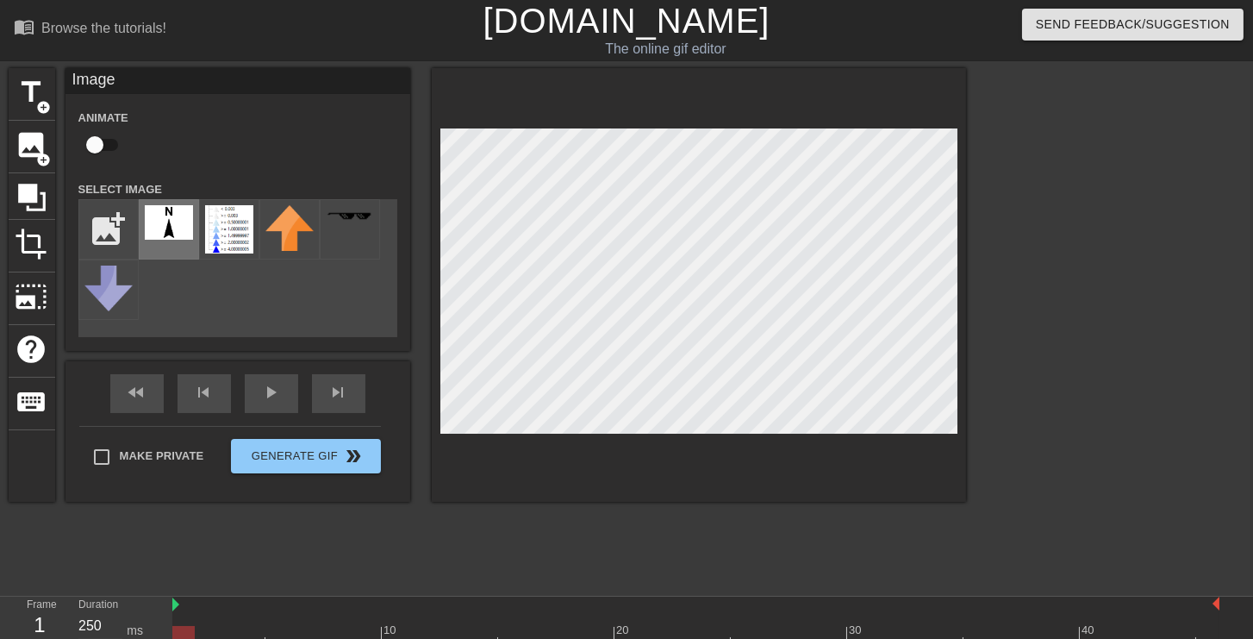
click at [186, 226] on img at bounding box center [169, 222] width 48 height 34
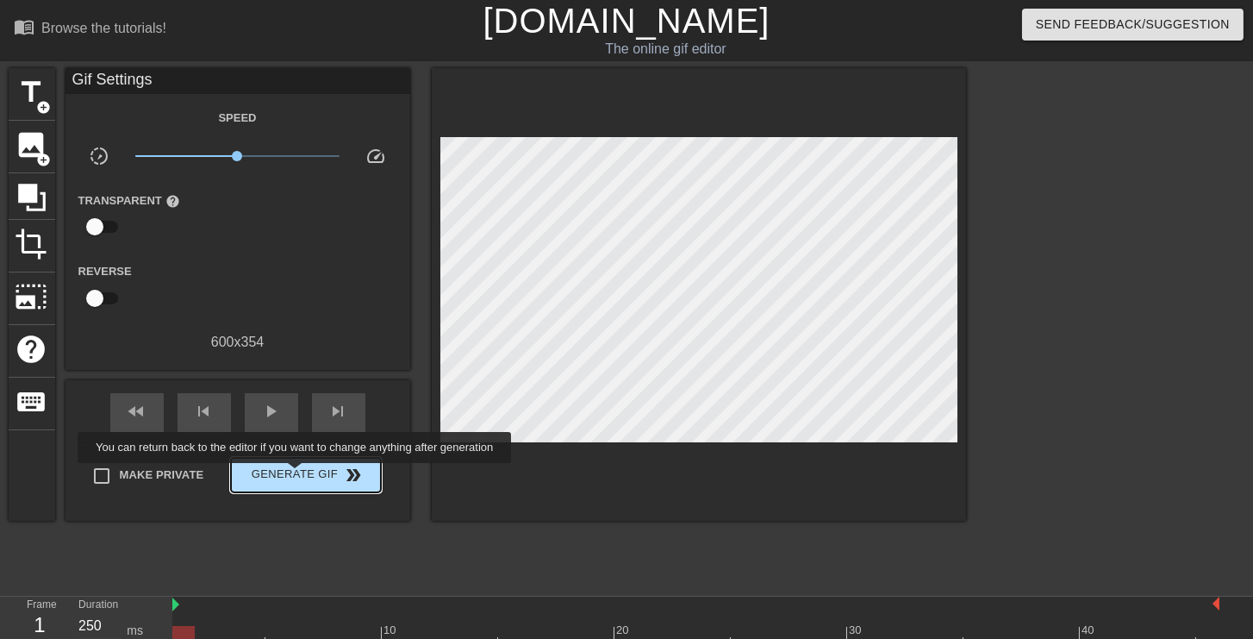
click at [297, 475] on span "Generate Gif double_arrow" at bounding box center [305, 475] width 135 height 21
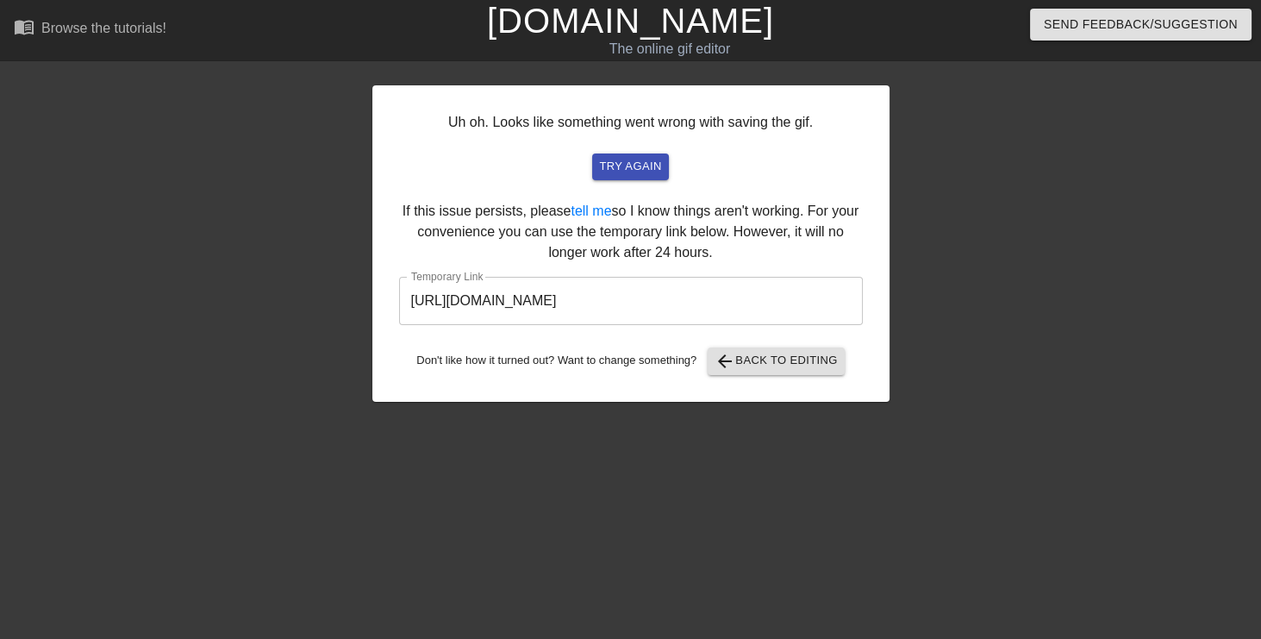
click at [628, 303] on input "[URL][DOMAIN_NAME]" at bounding box center [631, 301] width 464 height 48
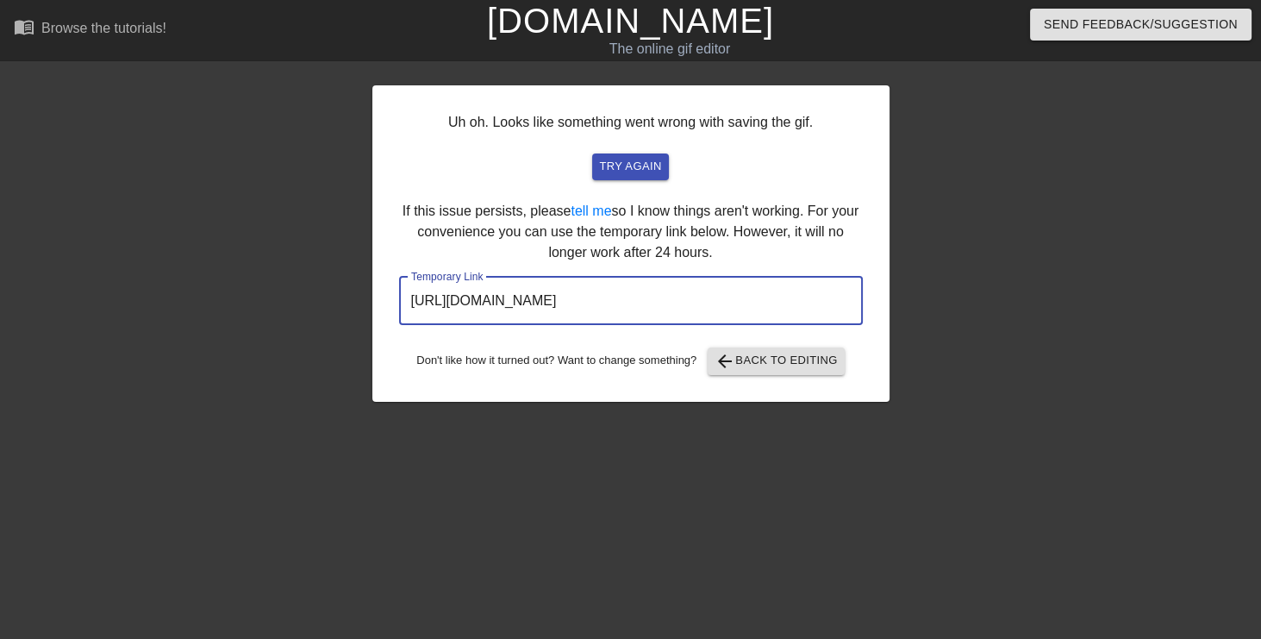
drag, startPoint x: 771, startPoint y: 301, endPoint x: 399, endPoint y: 303, distance: 371.6
click at [399, 303] on input "[URL][DOMAIN_NAME]" at bounding box center [631, 301] width 464 height 48
